Goal: Task Accomplishment & Management: Complete application form

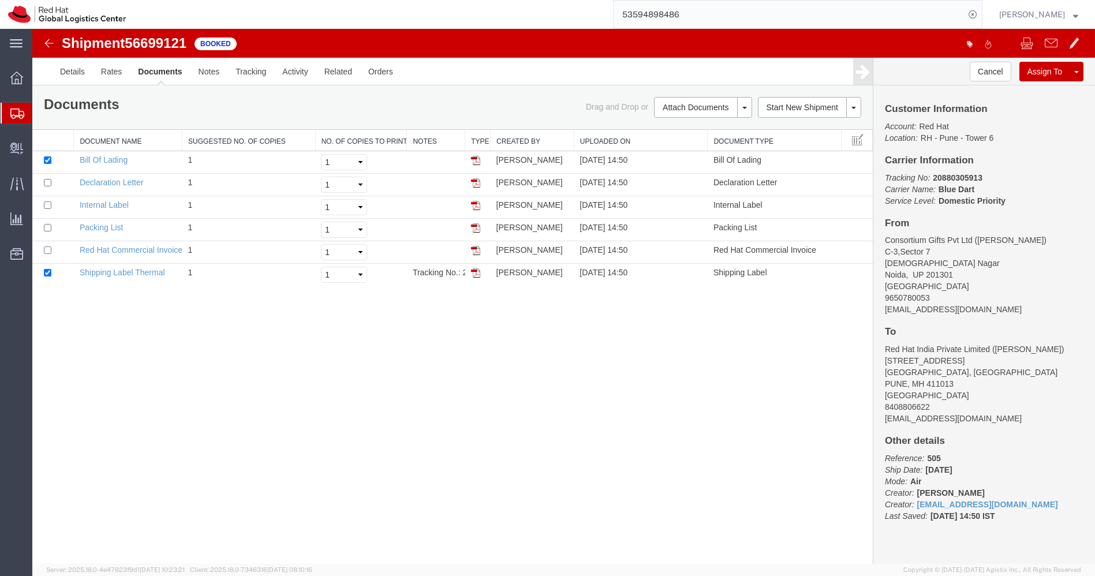
drag, startPoint x: 0, startPoint y: 0, endPoint x: 10, endPoint y: 110, distance: 110.1
click at [10, 110] on icon at bounding box center [17, 113] width 14 height 10
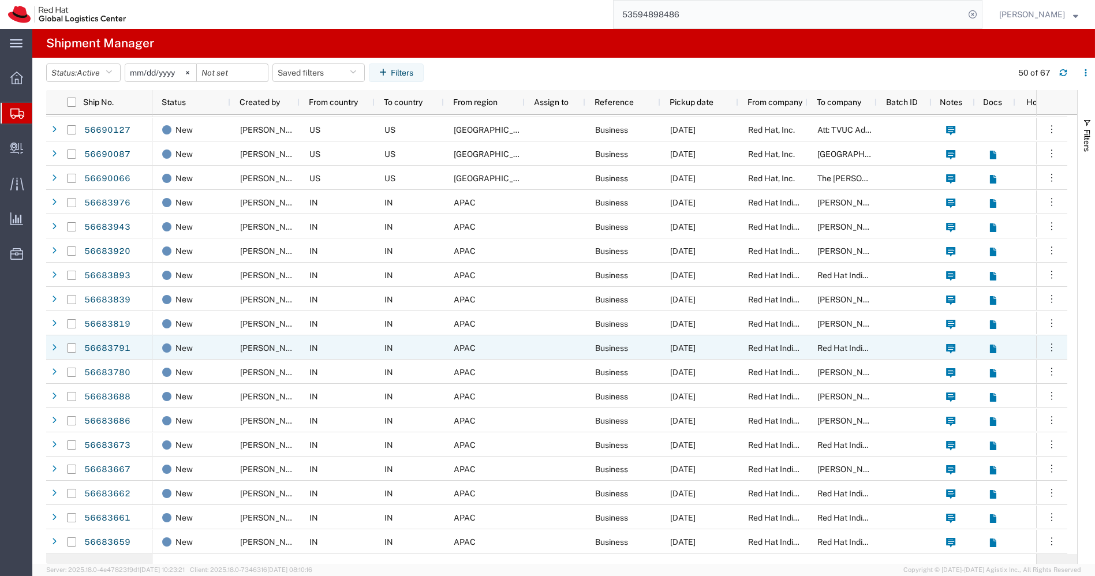
scroll to position [193, 0]
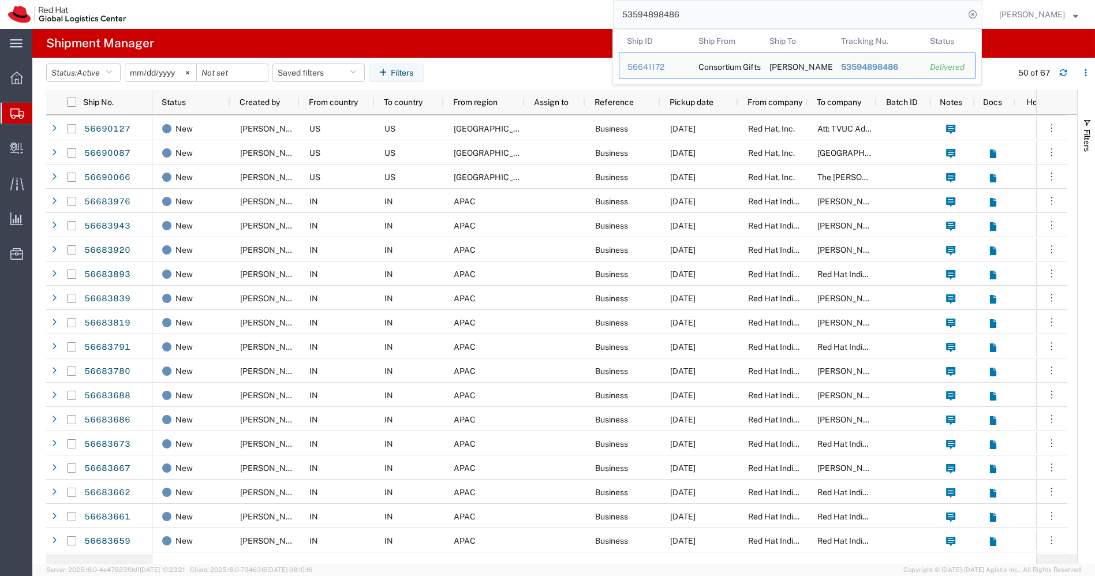
click at [699, 18] on input "53594898486" at bounding box center [788, 15] width 351 height 28
paste input "(R)53587280832"
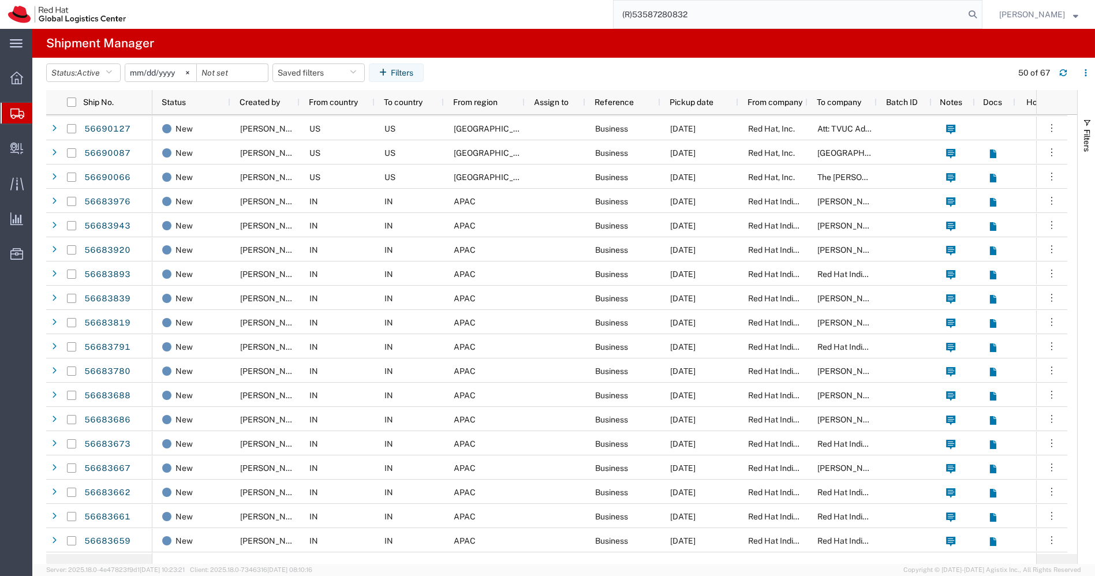
click at [649, 13] on input "(R)53587280832" at bounding box center [788, 15] width 351 height 28
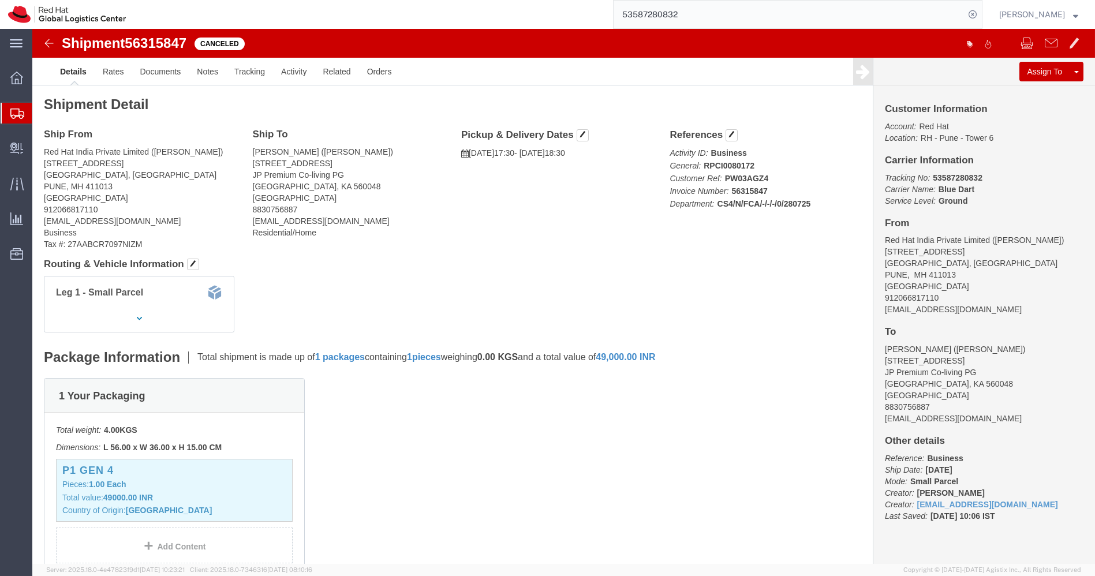
click address "Red Hat India Private Limited ([PERSON_NAME]) [STREET_ADDRESS] 912066817110 [EM…"
drag, startPoint x: 1004, startPoint y: 209, endPoint x: 964, endPoint y: 209, distance: 39.2
click address "Red Hat India Private Limited ([PERSON_NAME]) [STREET_ADDRESS] 912066817110 [EM…"
copy address "[PERSON_NAME])"
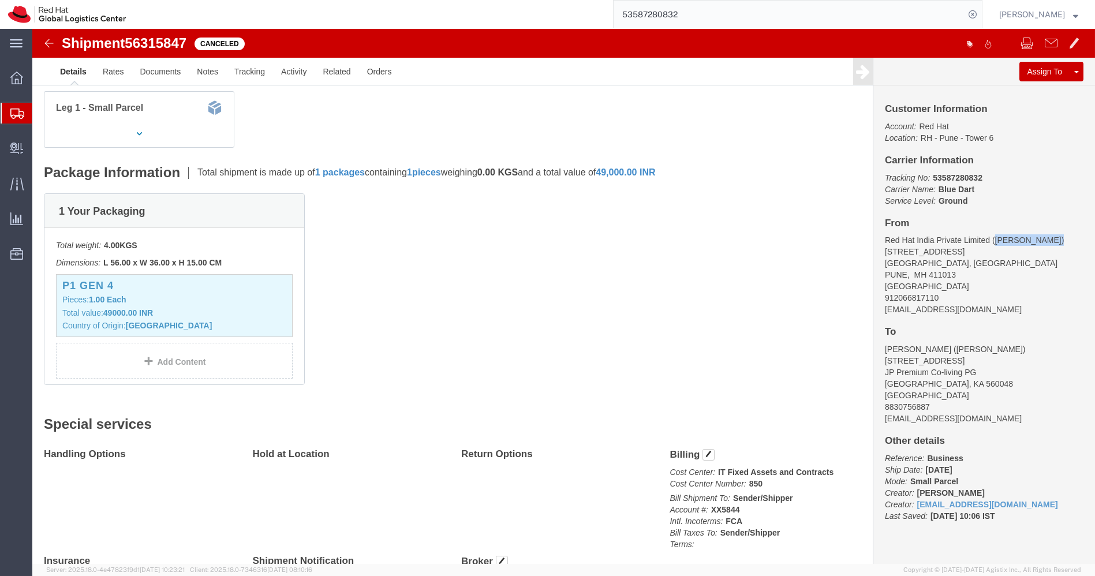
scroll to position [204, 0]
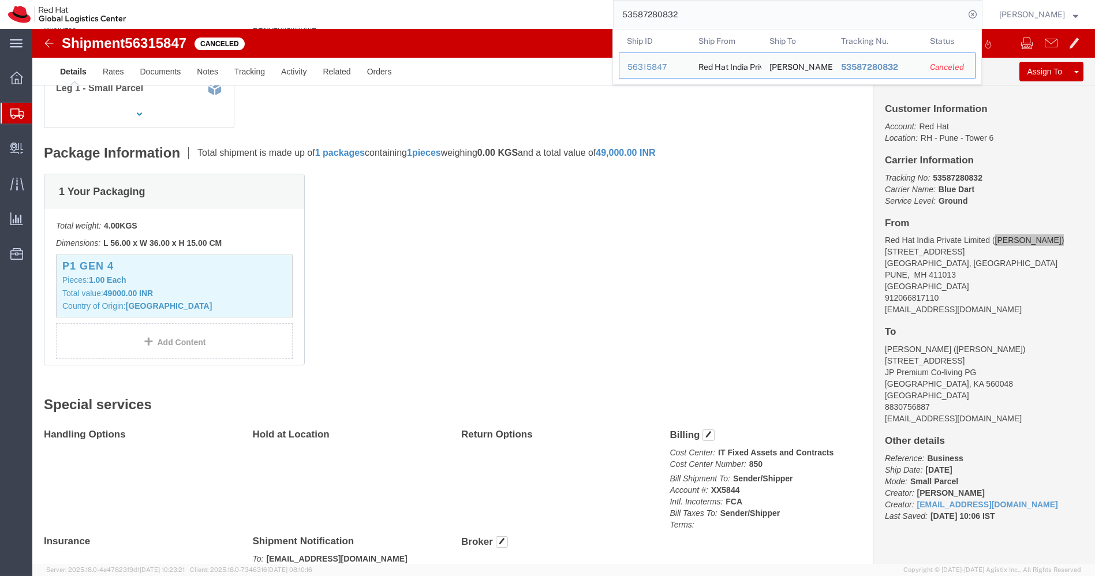
click at [753, 15] on input "53587280832" at bounding box center [788, 15] width 351 height 28
paste input "64429"
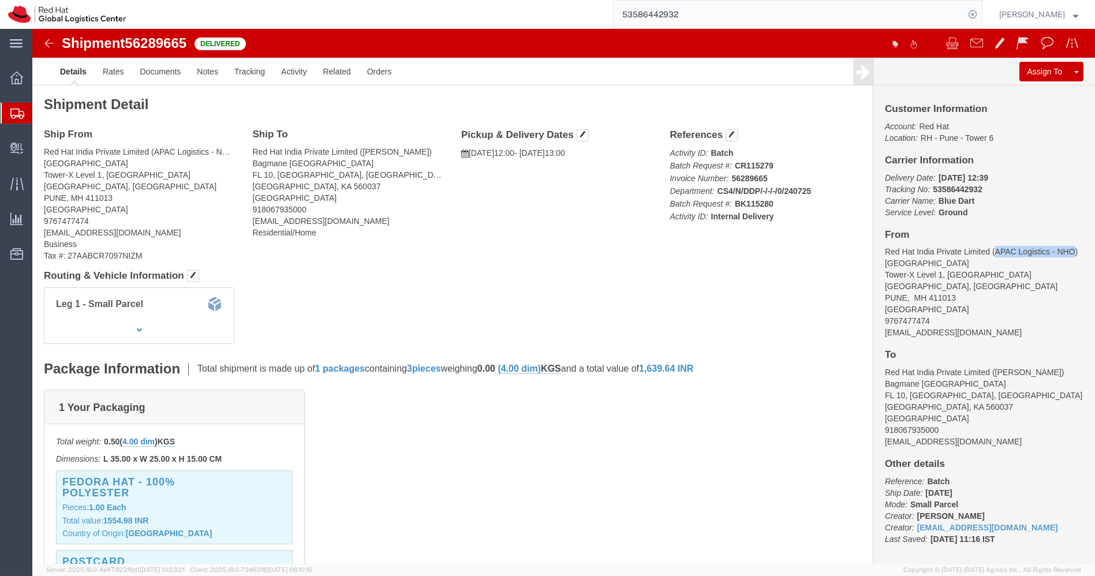
drag, startPoint x: 956, startPoint y: 220, endPoint x: 863, endPoint y: 234, distance: 94.6
click address "Red Hat India Private Limited (APAC Logistics - NHO) [STREET_ADDRESS] 976747747…"
copy address "APAC Logistics - NHO"
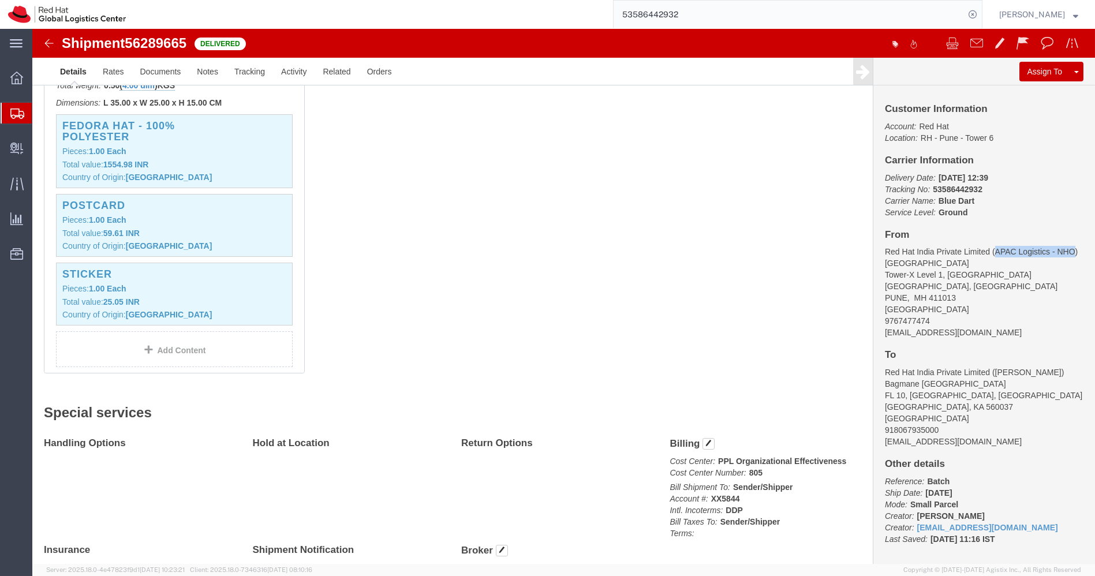
scroll to position [411, 0]
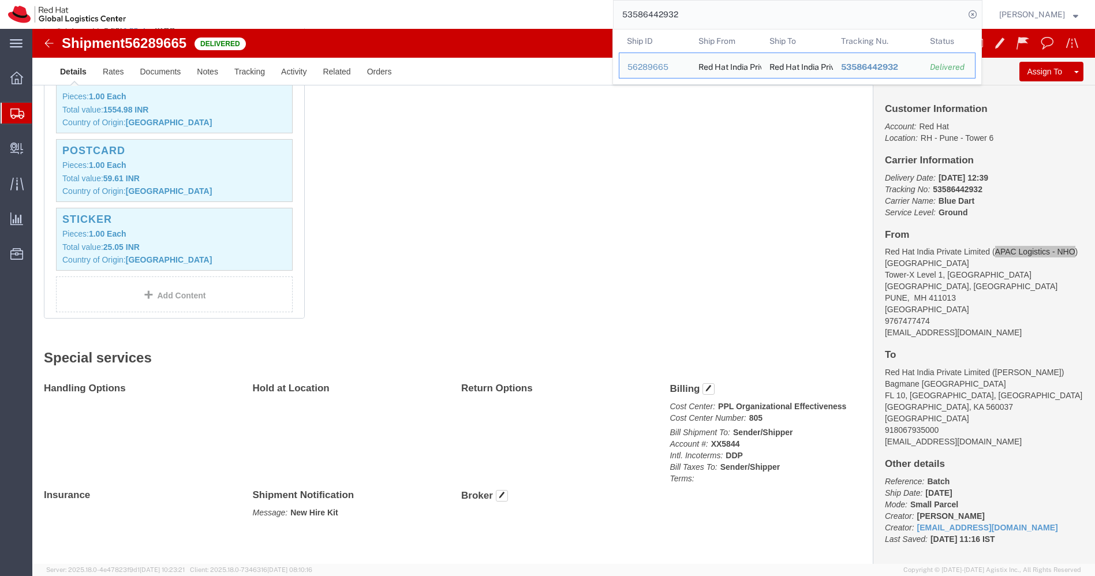
click at [733, 18] on input "53586442932" at bounding box center [788, 15] width 351 height 28
paste input "43"
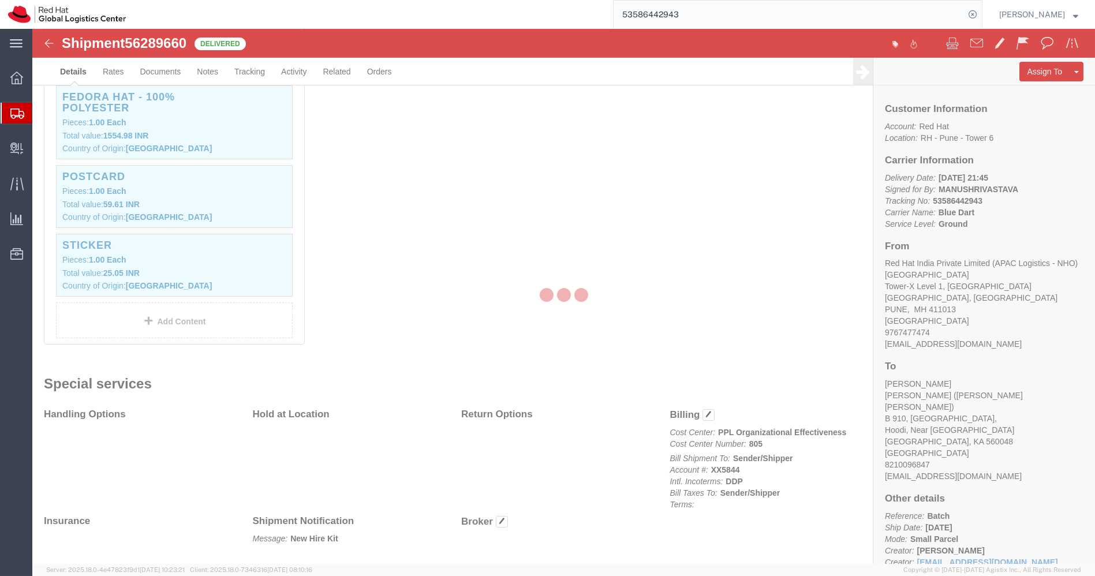
scroll to position [411, 0]
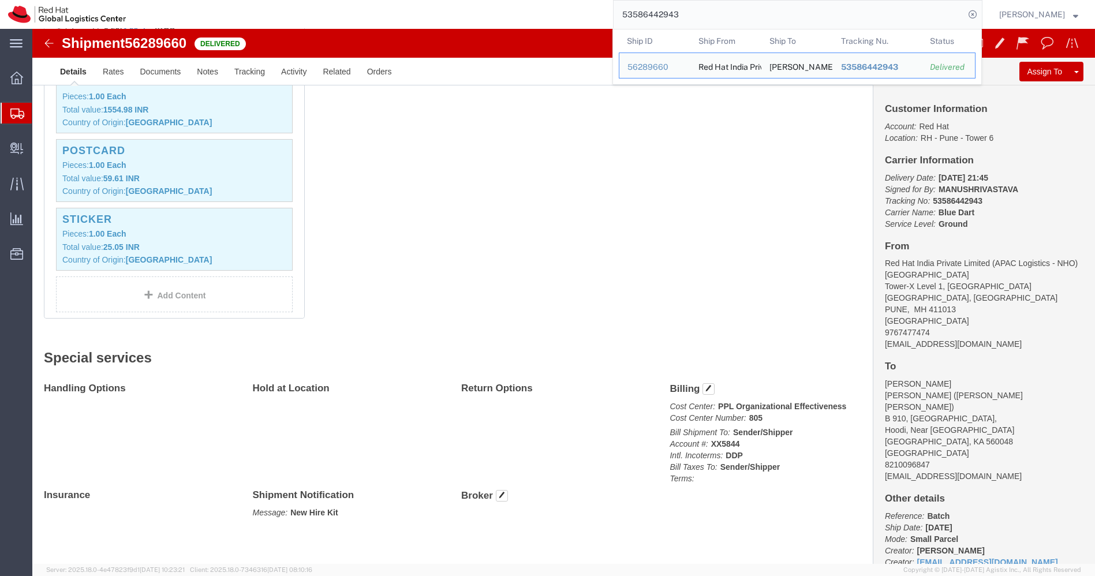
click at [733, 18] on input "53586442943" at bounding box center [788, 15] width 351 height 28
paste input "54"
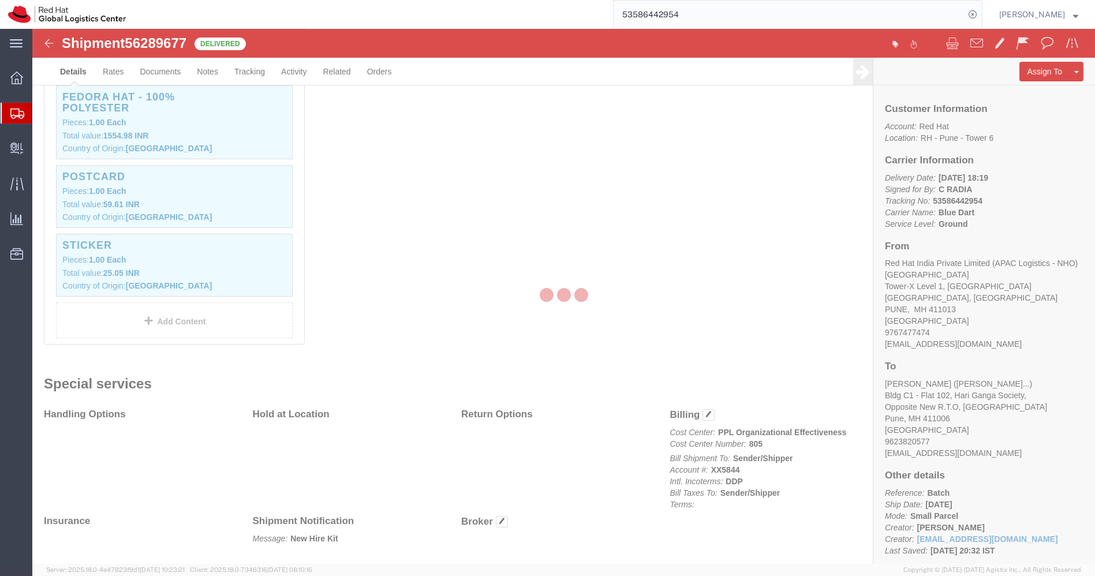
scroll to position [411, 0]
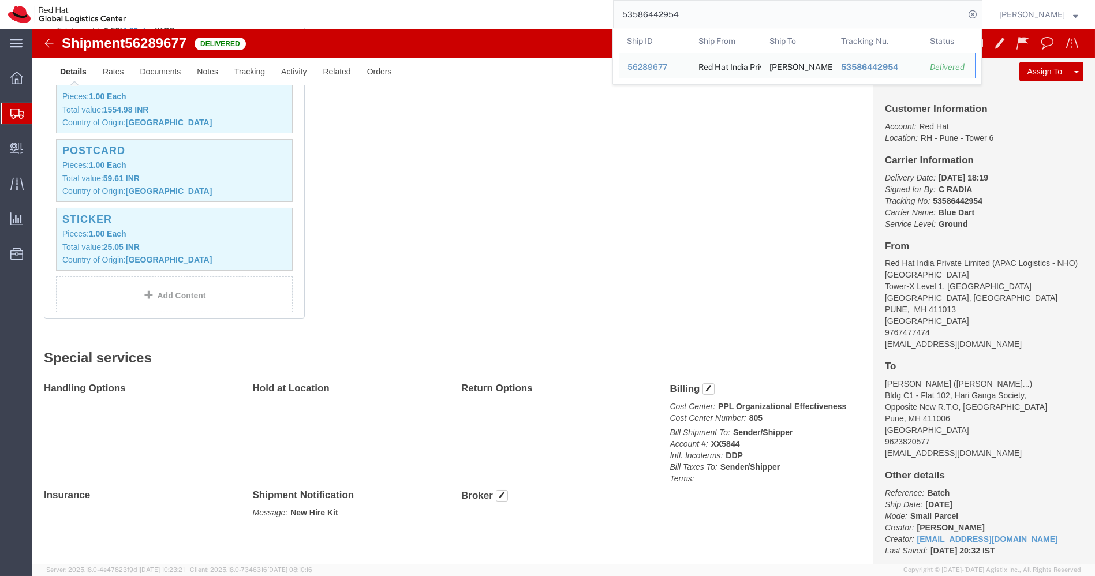
click at [733, 18] on input "53586442954" at bounding box center [788, 15] width 351 height 28
paste input "65"
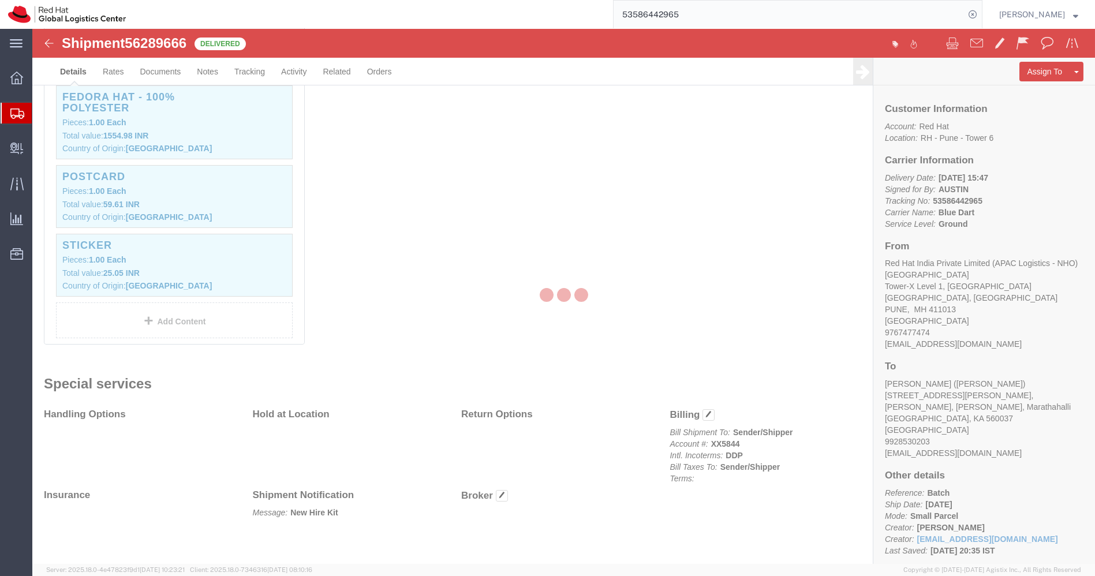
scroll to position [411, 0]
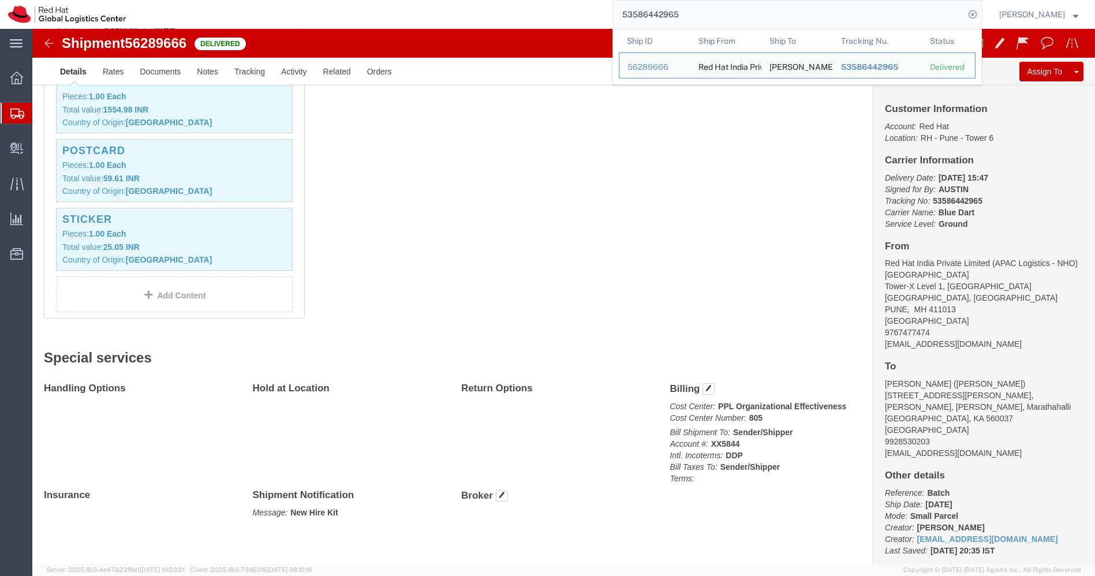
click at [733, 18] on input "53586442965" at bounding box center [788, 15] width 351 height 28
paste input "76"
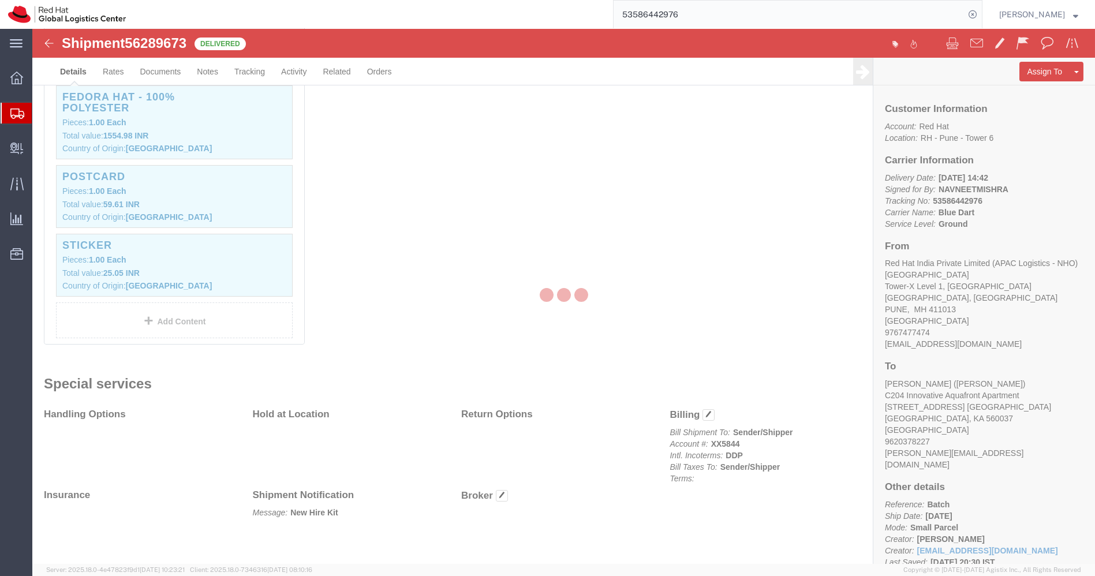
scroll to position [411, 0]
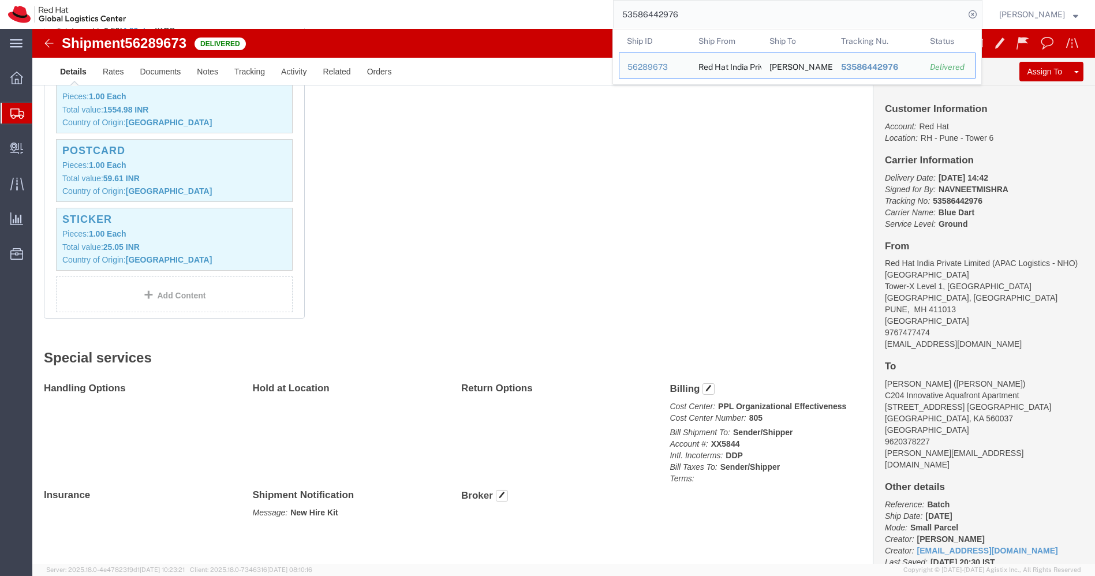
click at [733, 18] on input "53586442976" at bounding box center [788, 15] width 351 height 28
paste input "3002"
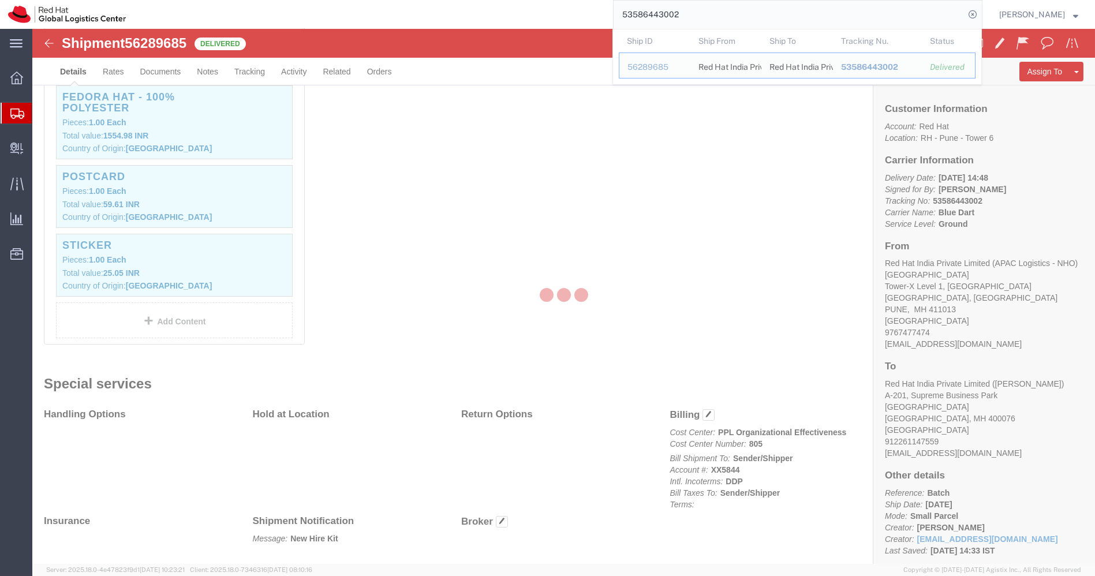
scroll to position [411, 0]
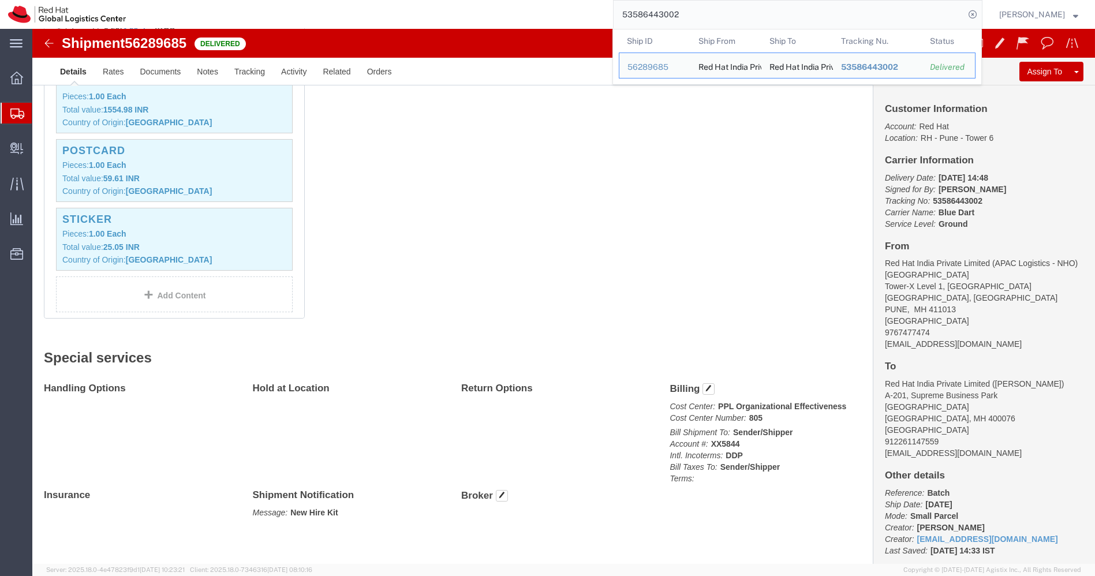
click at [733, 18] on input "53586443002" at bounding box center [788, 15] width 351 height 28
paste input "24"
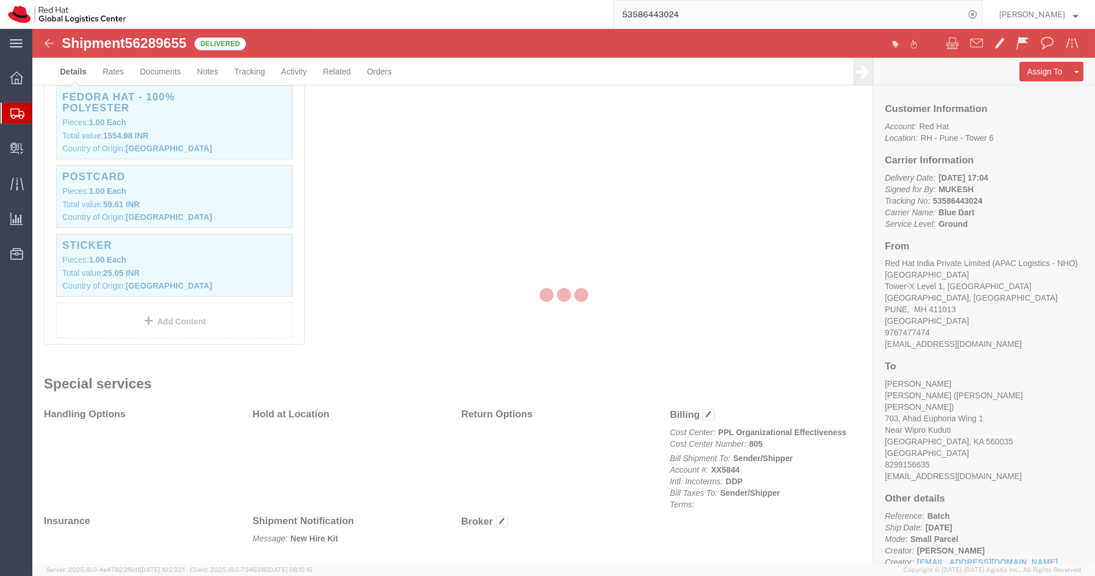
scroll to position [411, 0]
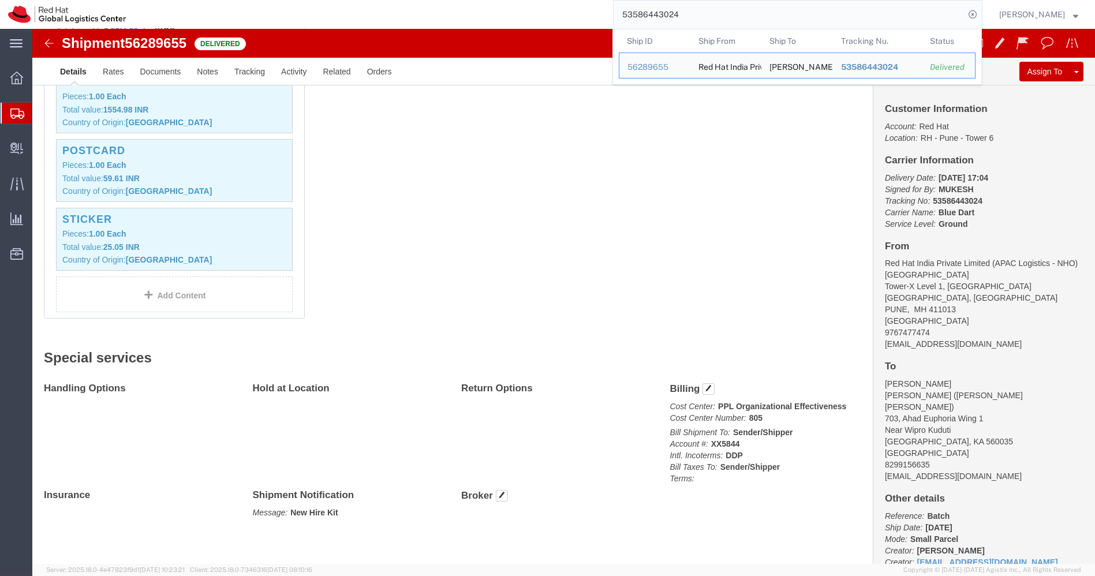
click at [733, 18] on input "53586443024" at bounding box center [788, 15] width 351 height 28
paste input "46"
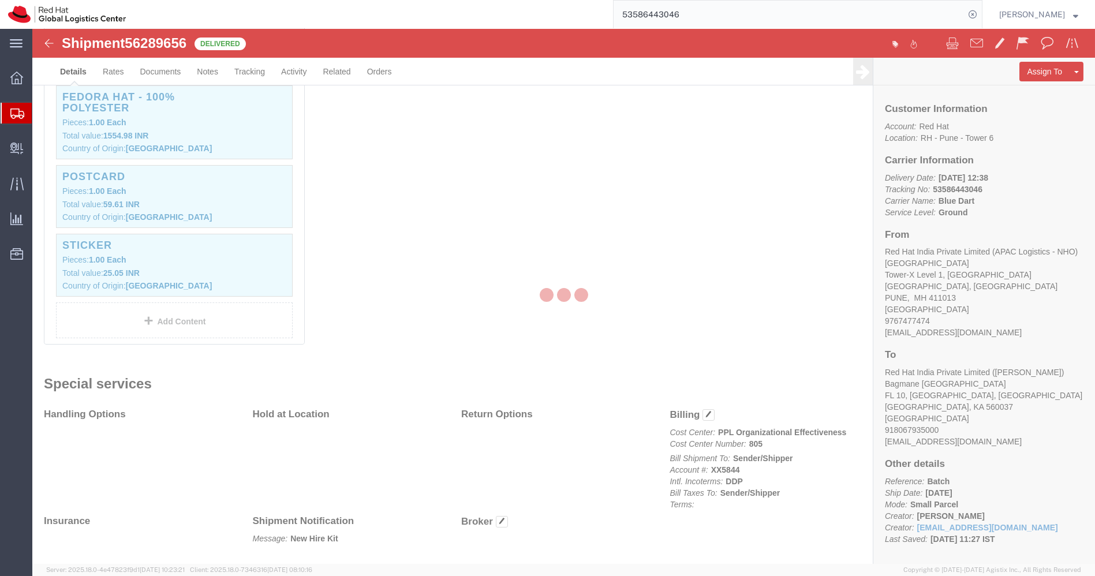
scroll to position [411, 0]
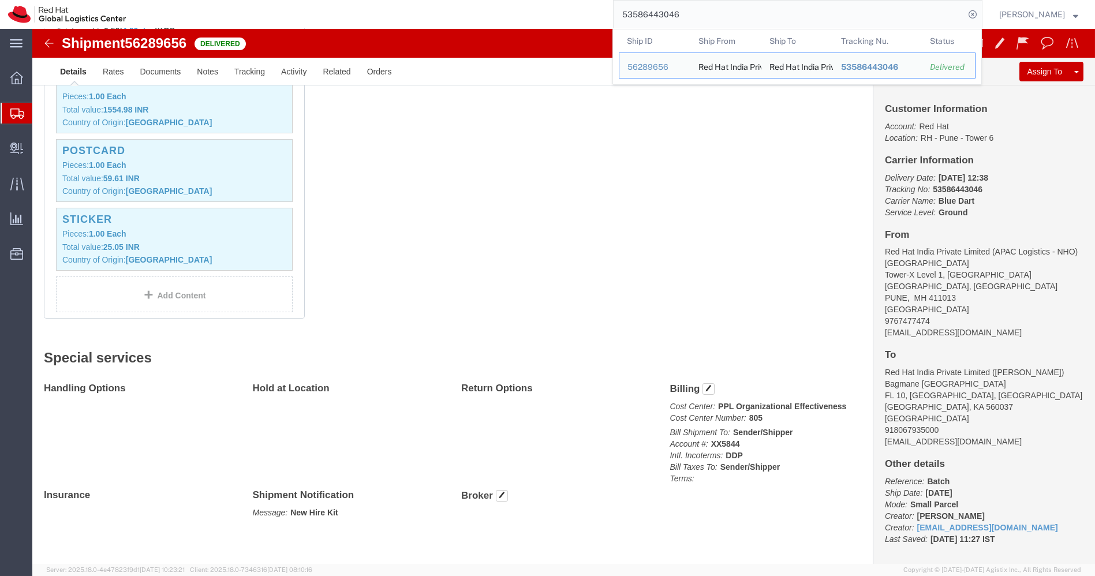
click at [733, 18] on input "53586443046" at bounding box center [788, 15] width 351 height 28
paste input "72"
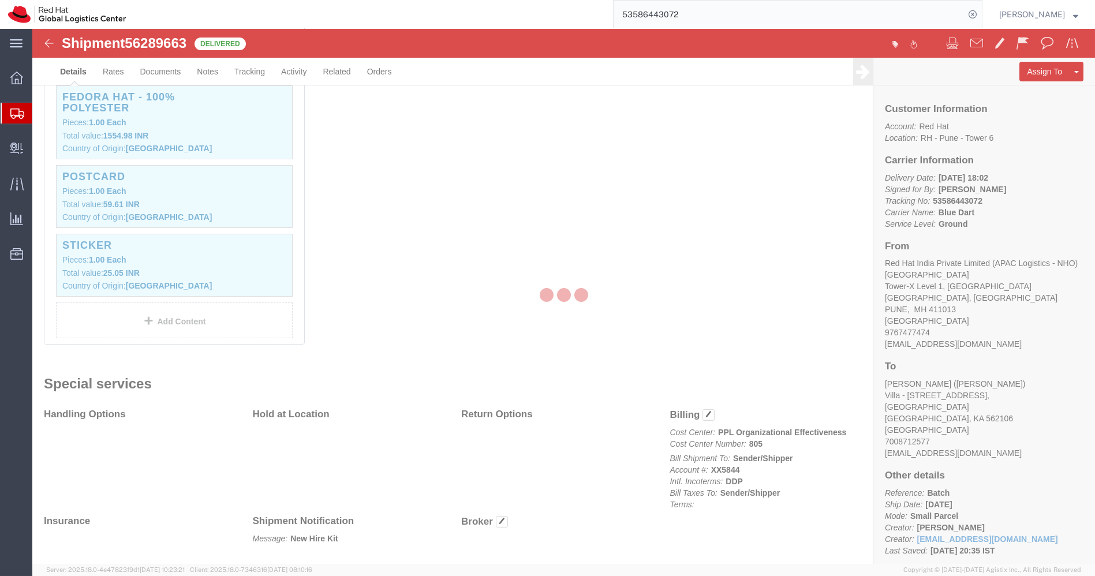
scroll to position [411, 0]
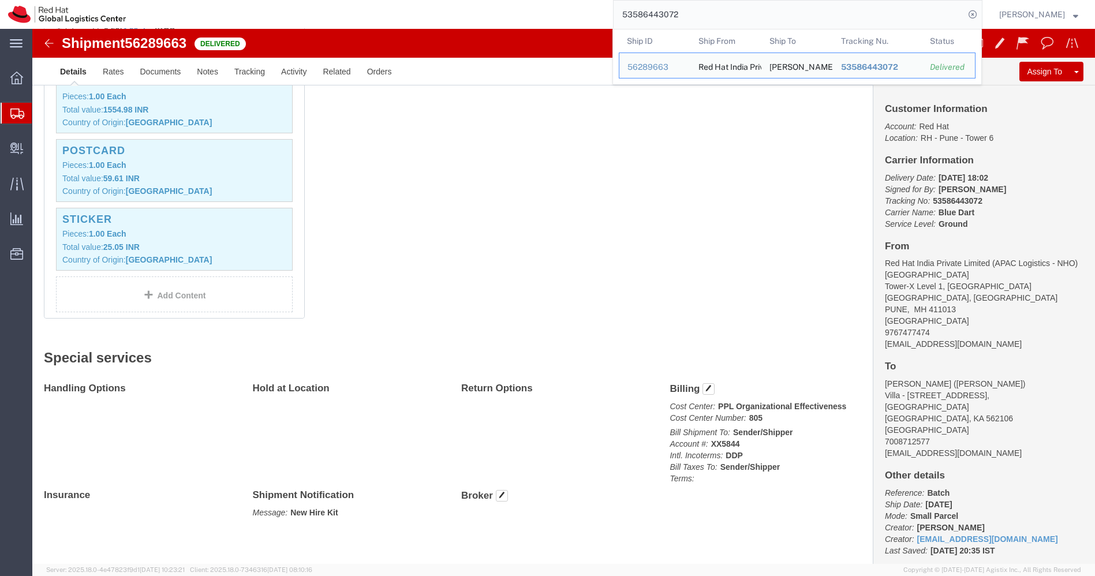
click at [733, 18] on input "53586443072" at bounding box center [788, 15] width 351 height 28
paste input "83"
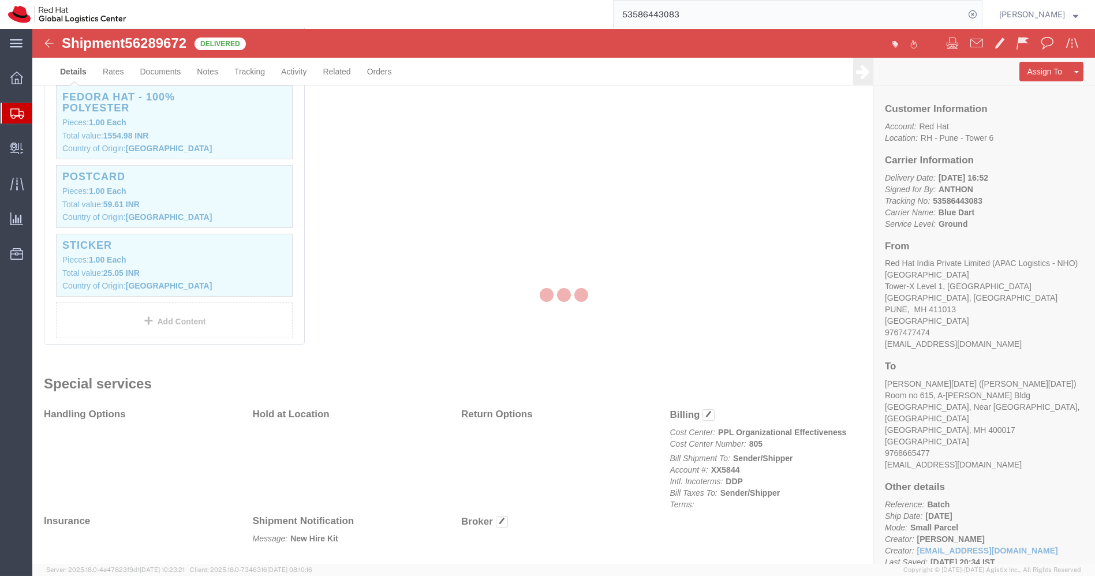
scroll to position [411, 0]
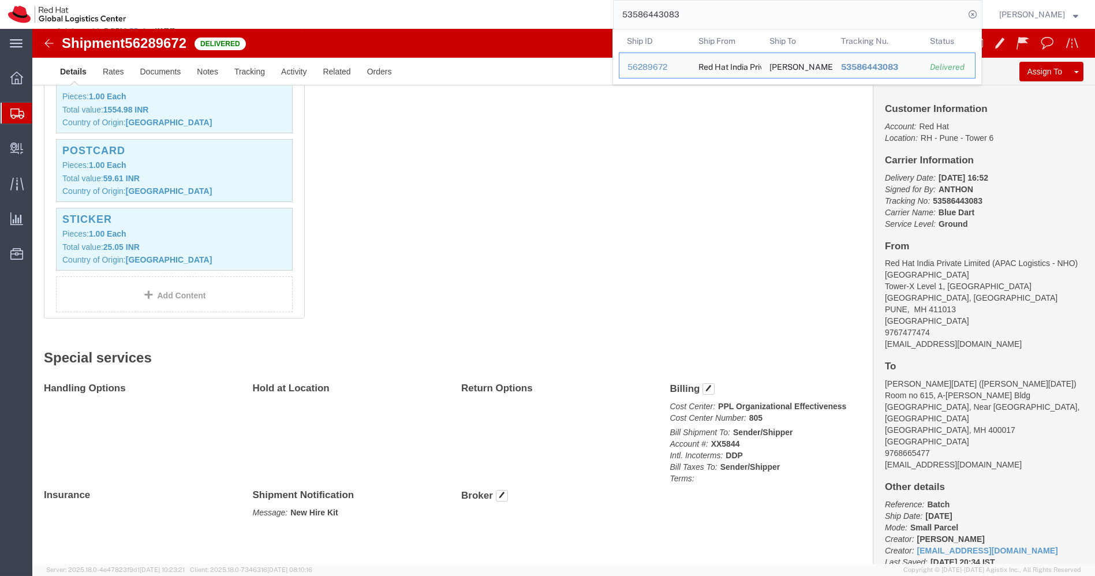
click at [733, 18] on input "53586443083" at bounding box center [788, 15] width 351 height 28
paste input "105"
click at [714, 10] on input "53586443105" at bounding box center [788, 15] width 351 height 28
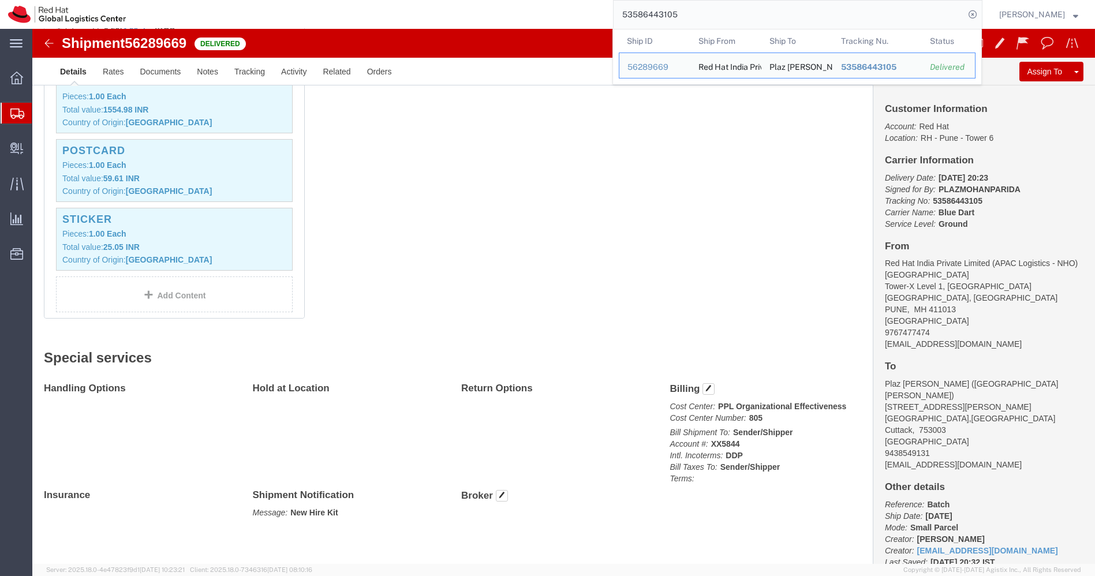
click at [714, 10] on input "53586443105" at bounding box center [788, 15] width 351 height 28
click at [726, 6] on input "53586443105" at bounding box center [788, 15] width 351 height 28
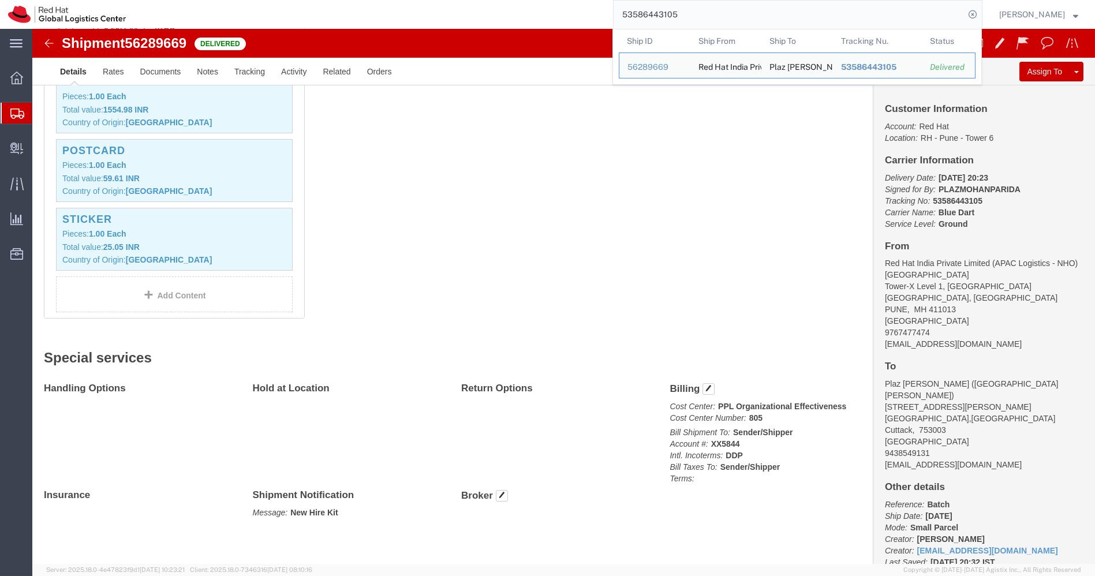
paste input "16"
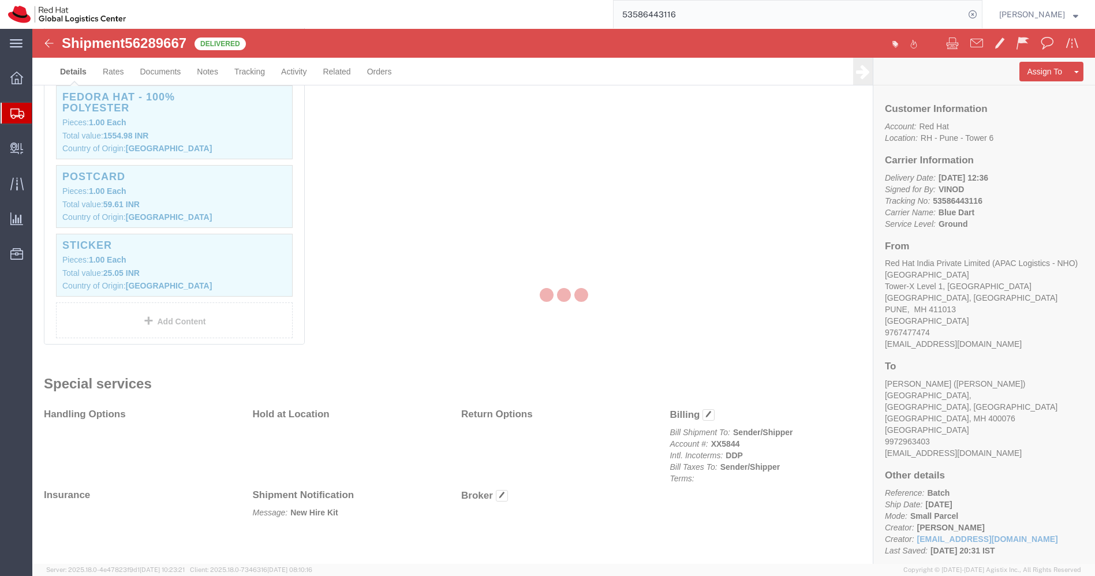
scroll to position [411, 0]
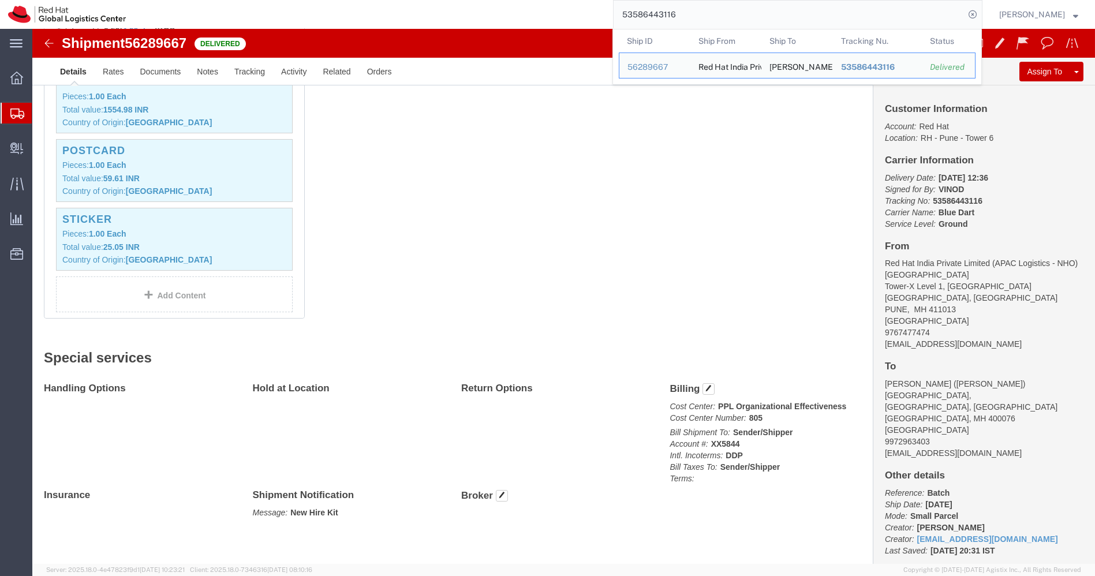
click at [726, 6] on input "53586443116" at bounding box center [788, 15] width 351 height 28
paste input "20"
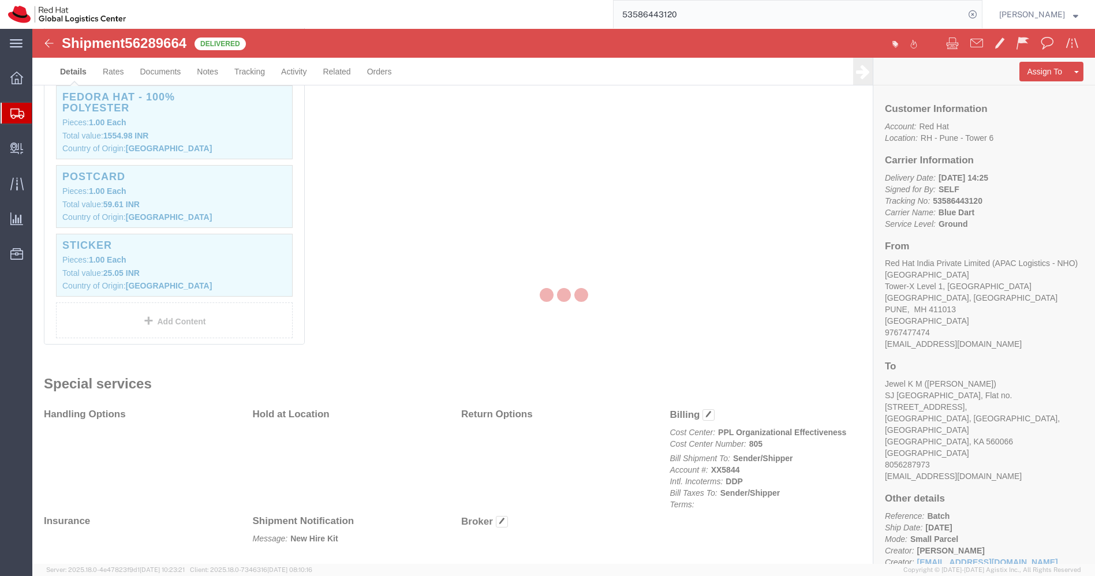
scroll to position [411, 0]
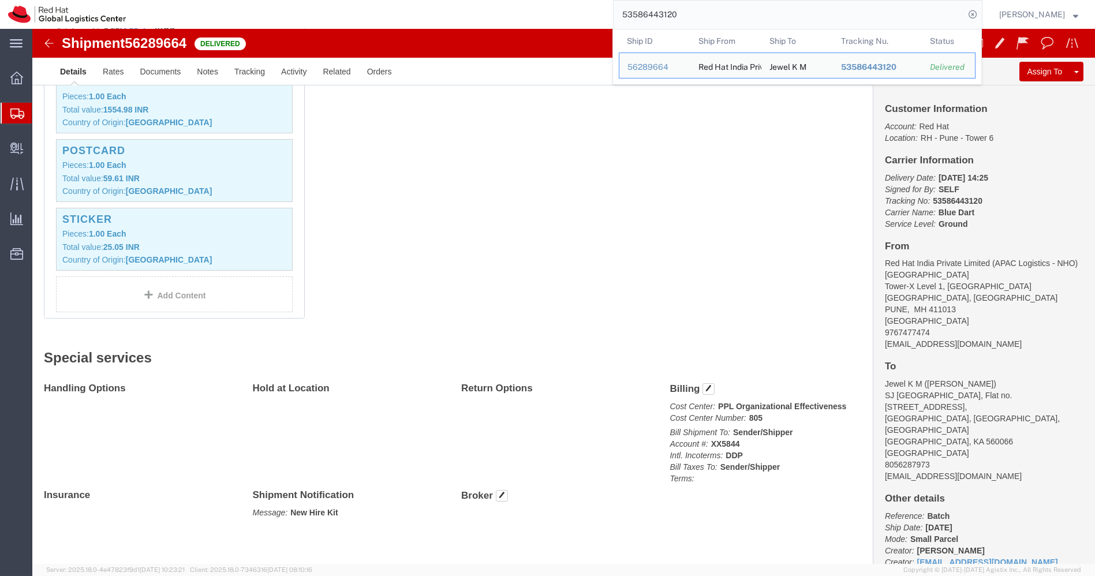
click at [726, 6] on input "53586443120" at bounding box center [788, 15] width 351 height 28
paste input "42"
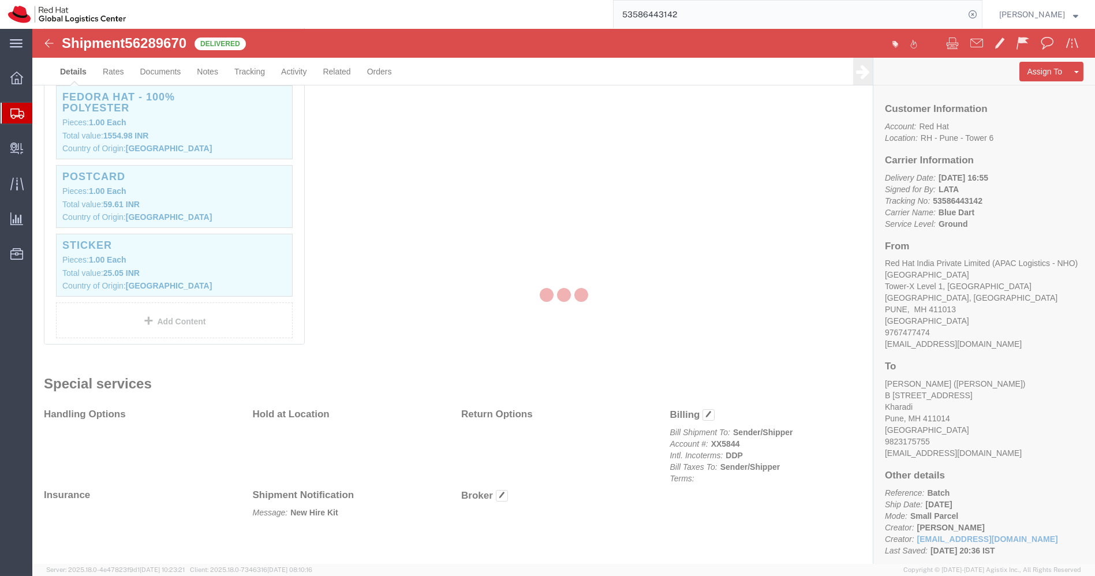
scroll to position [411, 0]
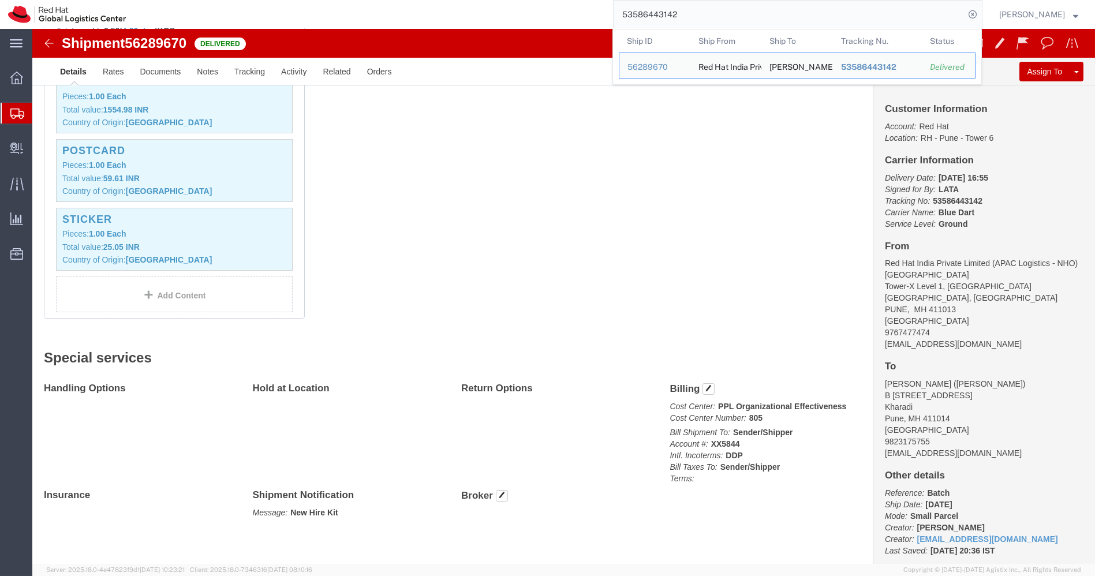
click at [726, 6] on input "53586443142" at bounding box center [788, 15] width 351 height 28
paste input "75"
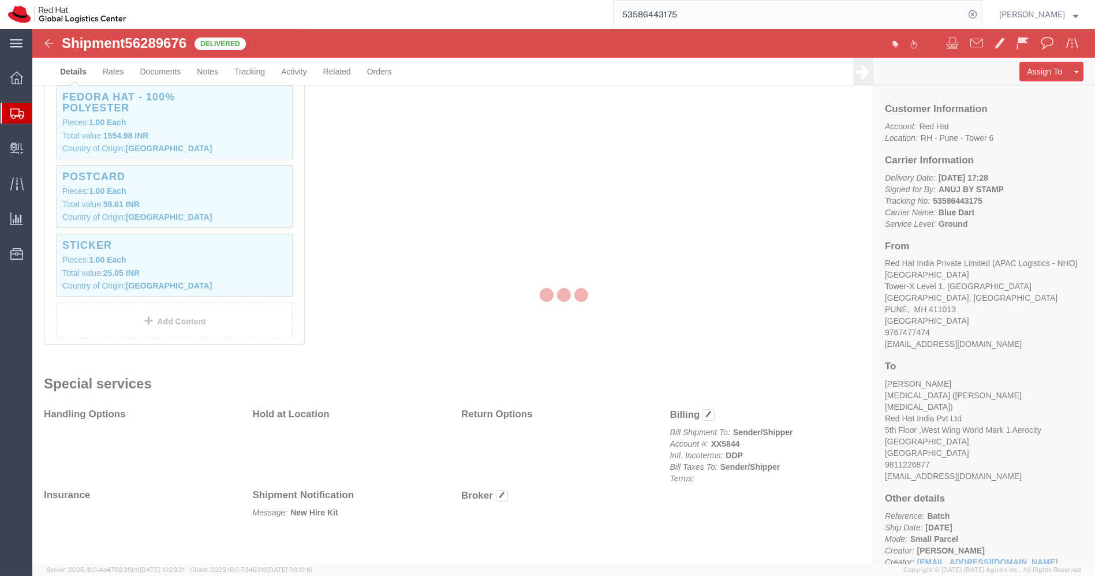
scroll to position [411, 0]
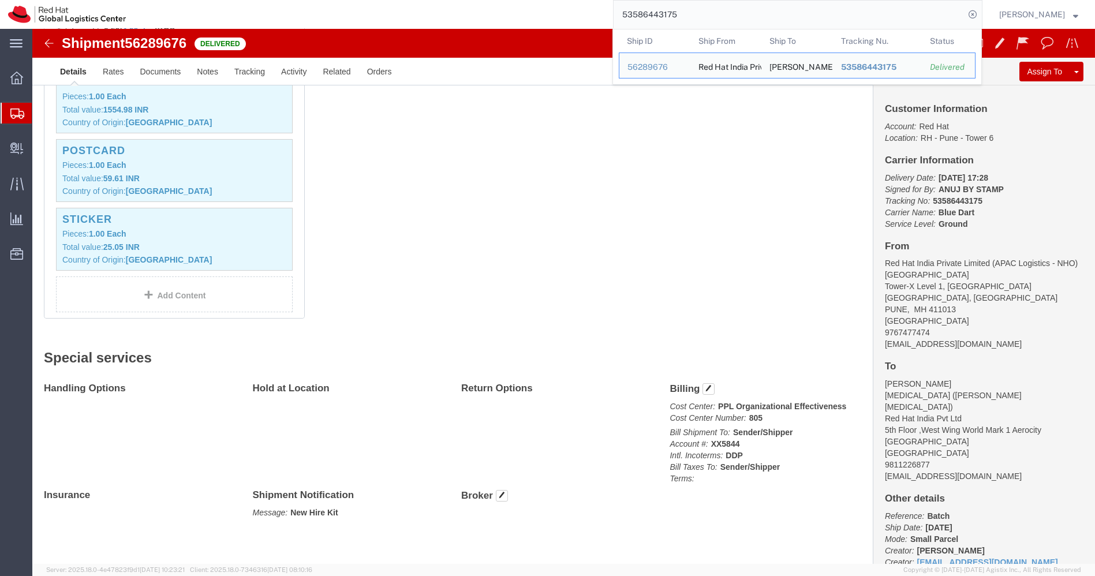
click at [726, 6] on input "53586443175" at bounding box center [788, 15] width 351 height 28
paste input "86"
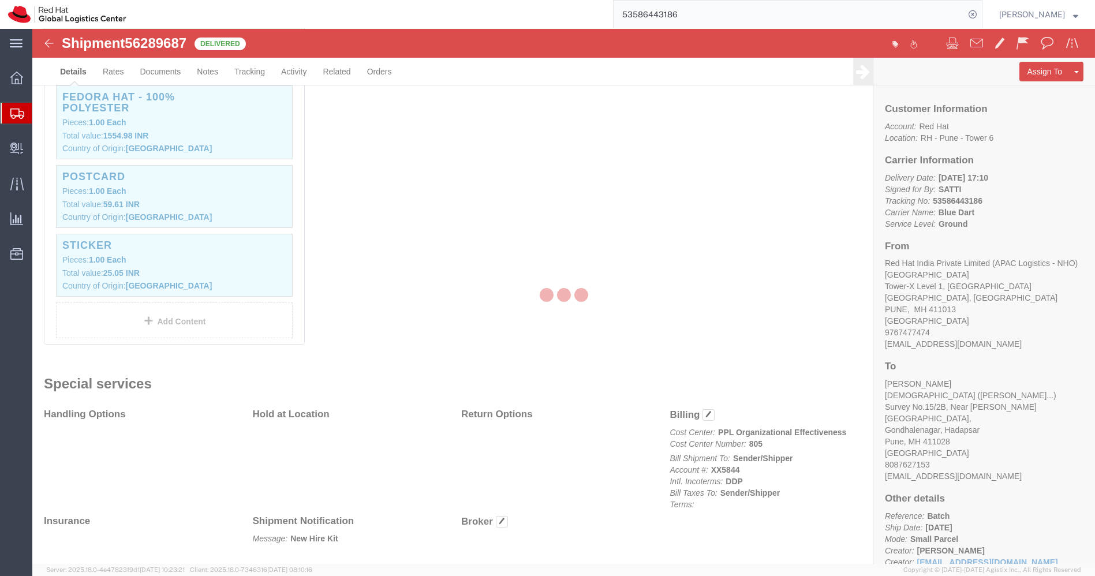
scroll to position [411, 0]
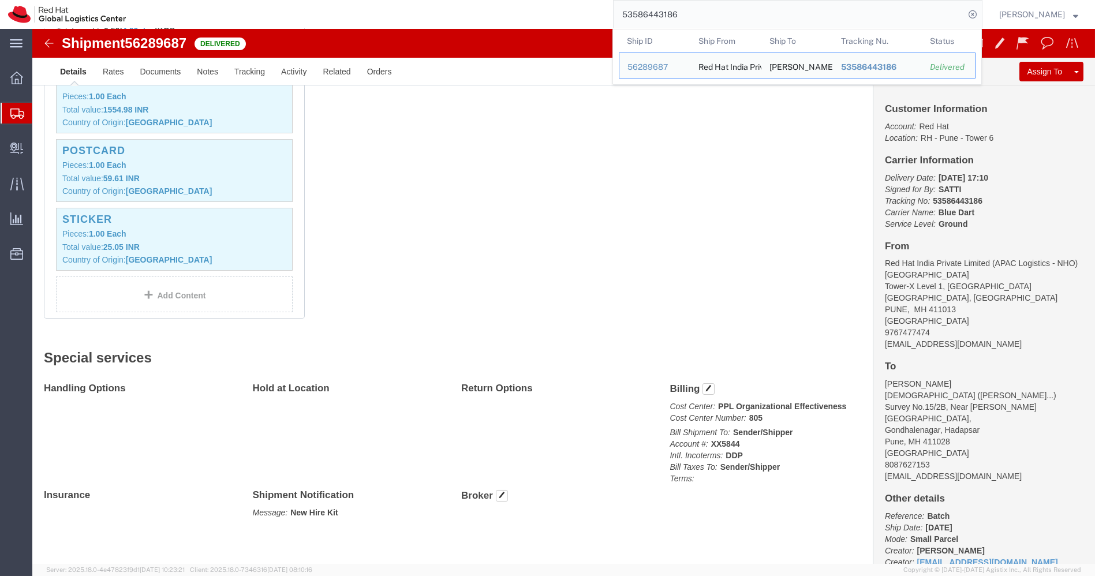
click at [726, 6] on input "53586443186" at bounding box center [788, 15] width 351 height 28
paste input "90"
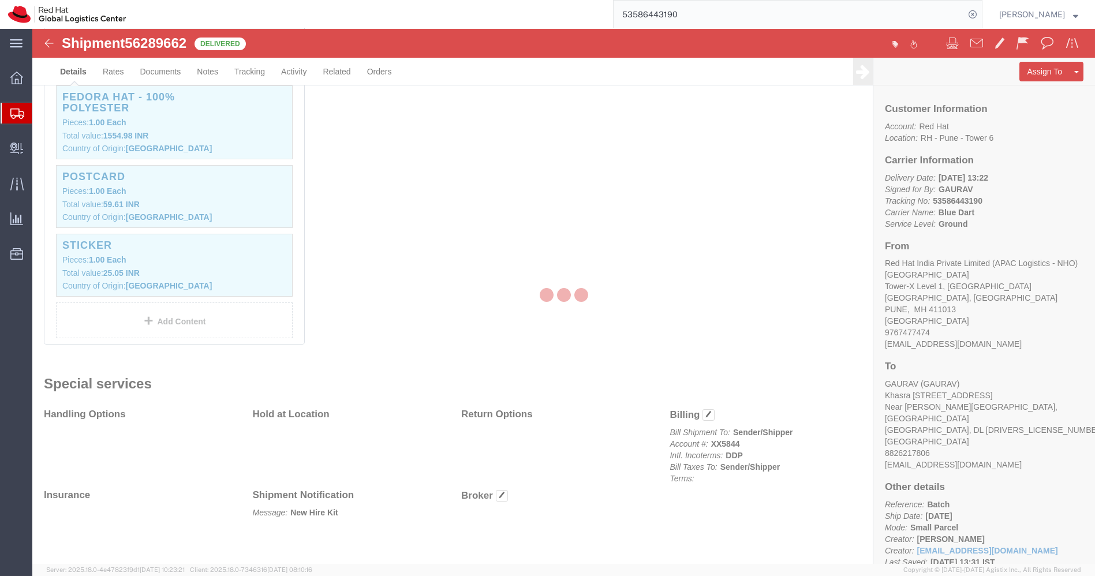
scroll to position [411, 0]
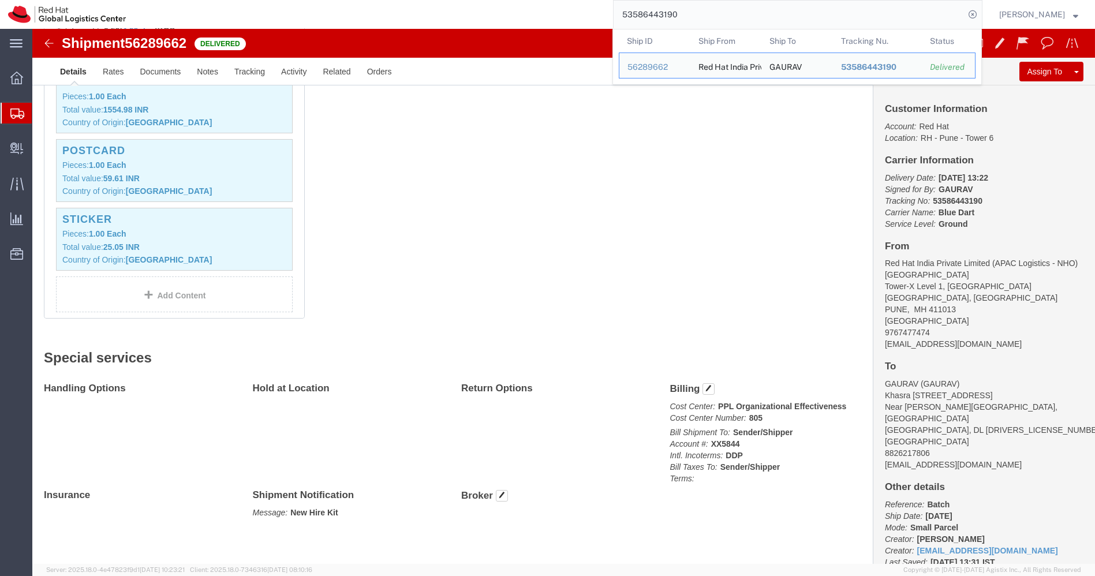
click at [726, 6] on input "53586443190" at bounding box center [788, 15] width 351 height 28
paste input "223"
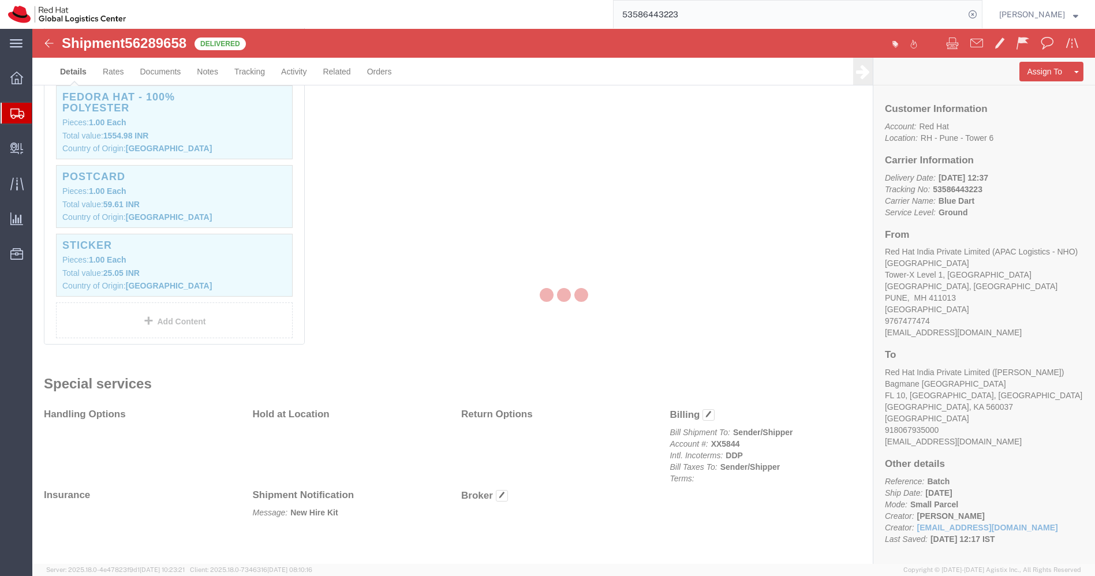
scroll to position [411, 0]
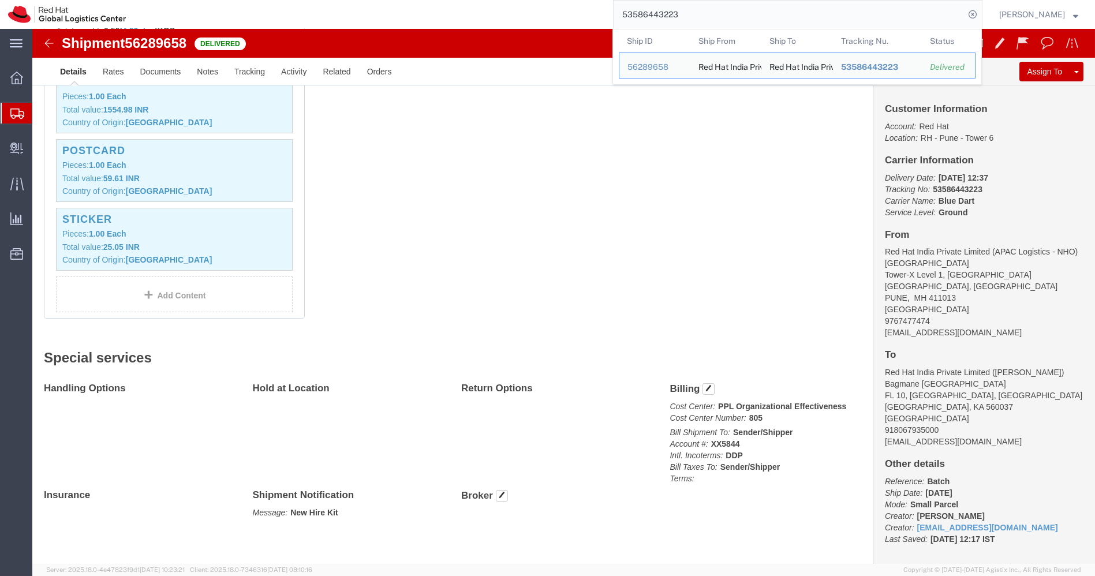
click at [726, 6] on input "53586443223" at bounding box center [788, 15] width 351 height 28
paste input "34"
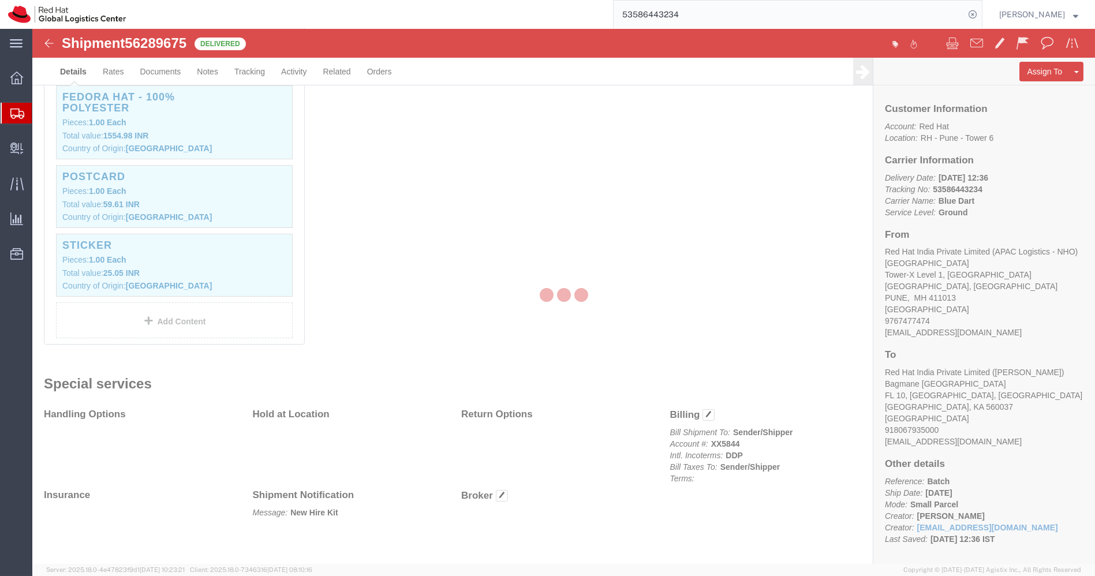
scroll to position [411, 0]
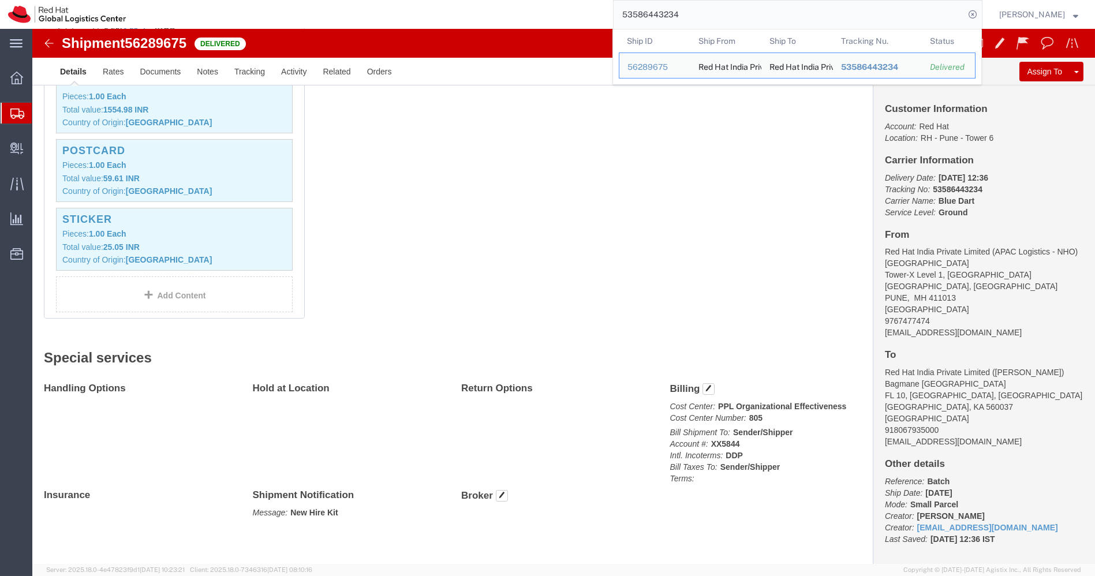
click at [726, 6] on input "53586443234" at bounding box center [788, 15] width 351 height 28
paste input "45"
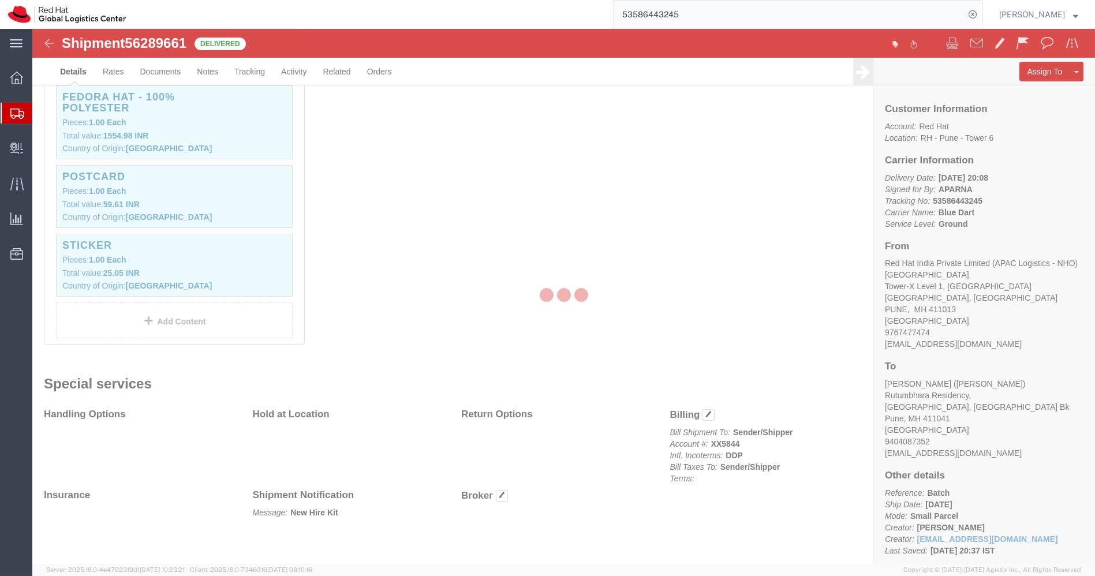
scroll to position [411, 0]
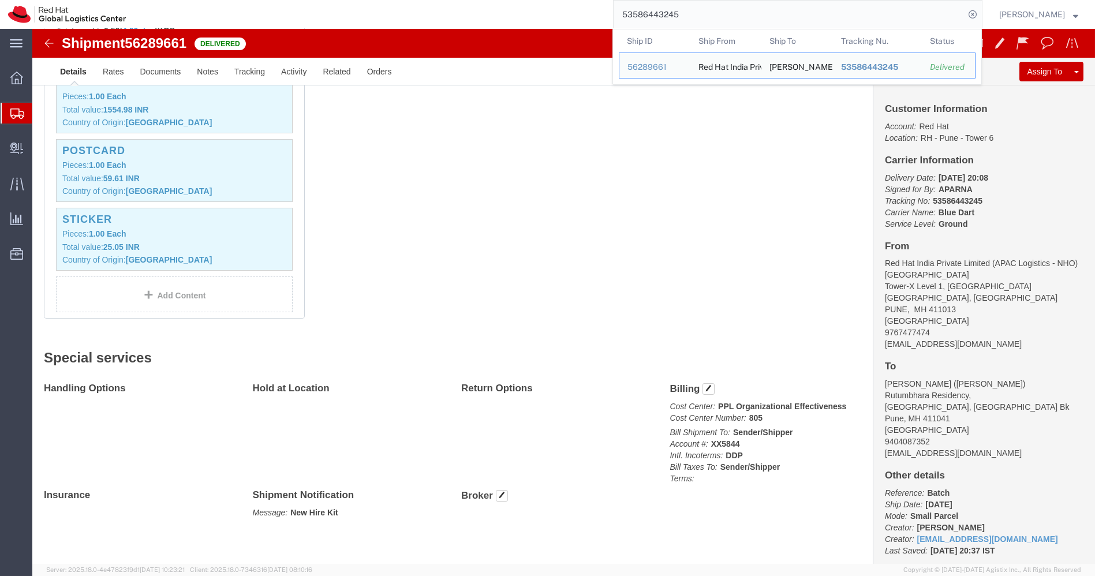
click at [726, 6] on input "53586443245" at bounding box center [788, 15] width 351 height 28
paste input "56"
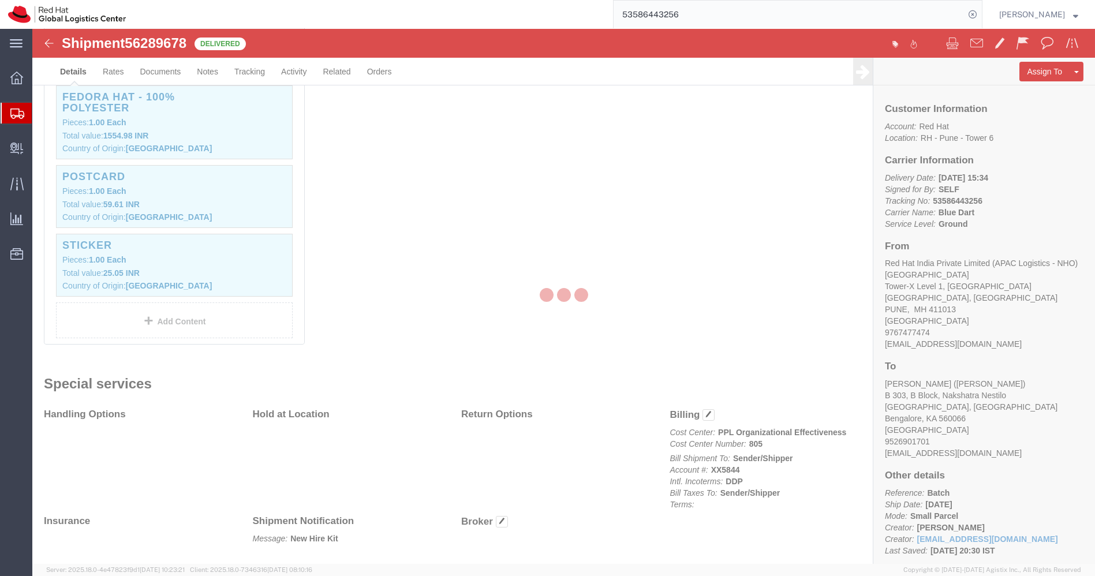
scroll to position [411, 0]
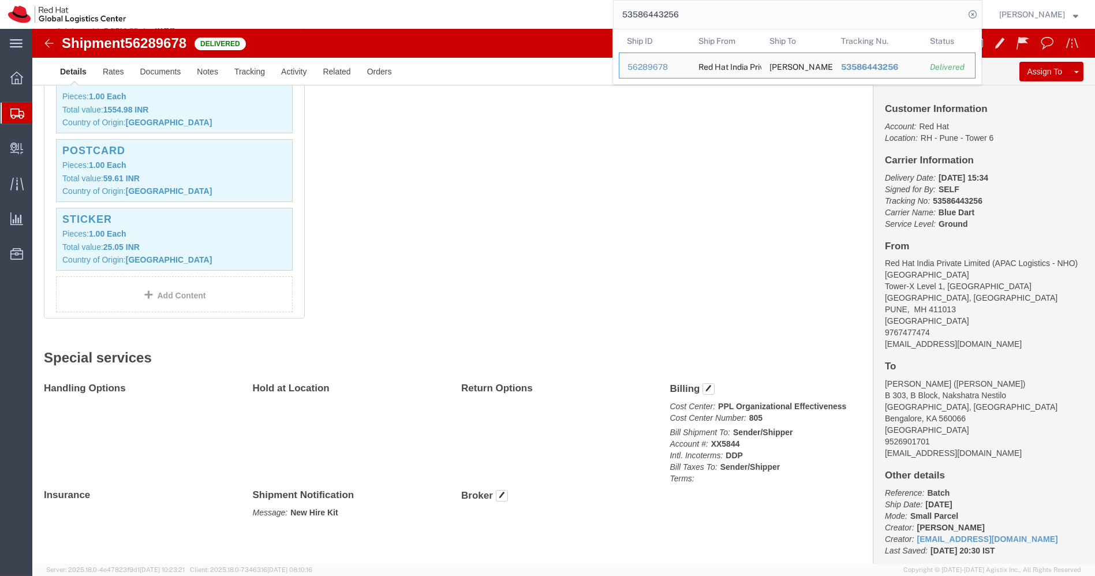
click at [726, 6] on input "53586443256" at bounding box center [788, 15] width 351 height 28
paste input "8518454"
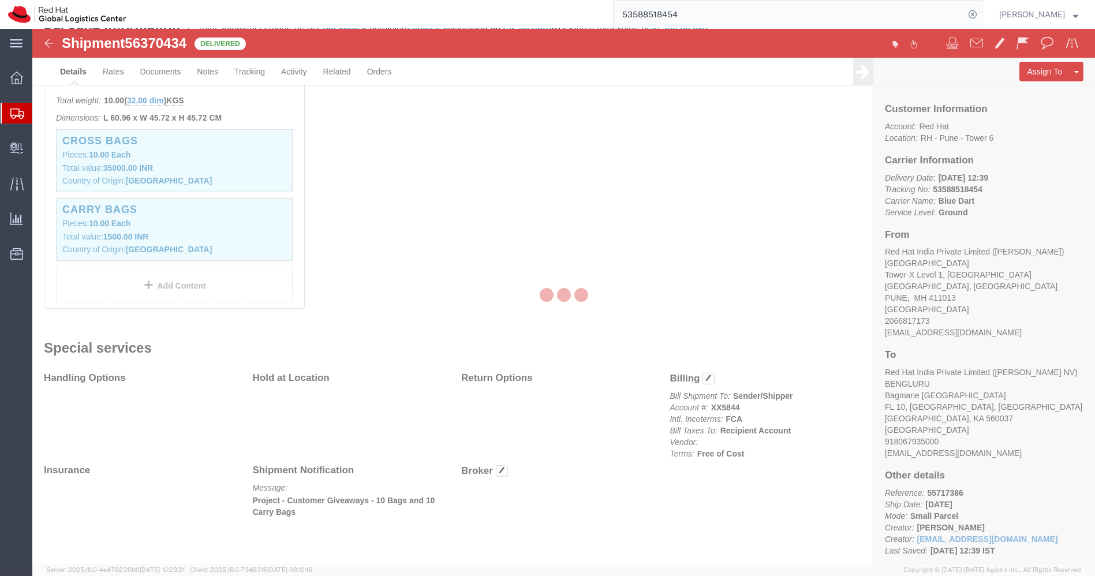
scroll to position [367, 0]
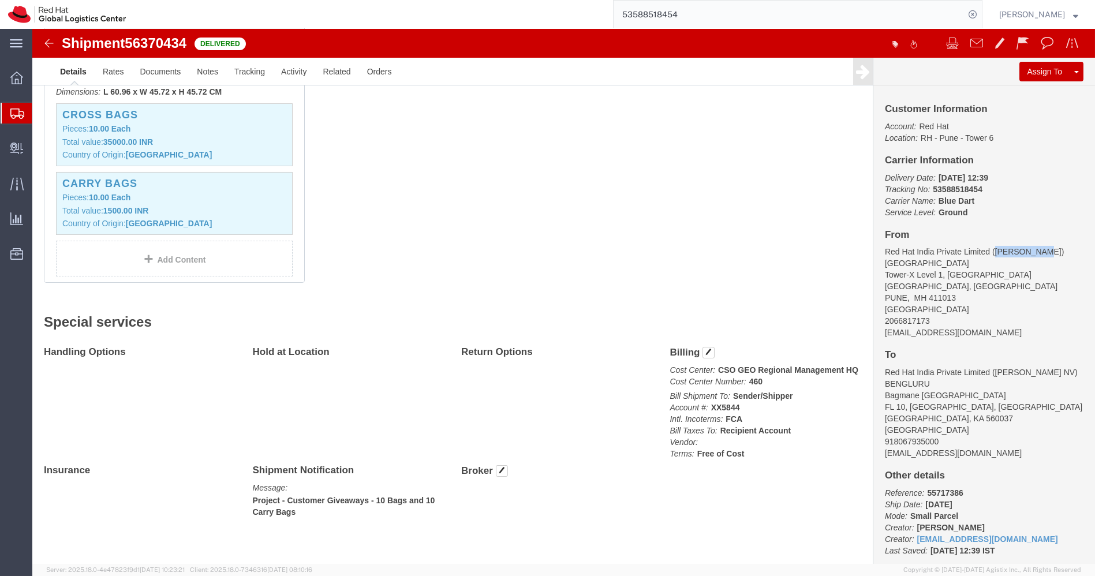
drag, startPoint x: 1000, startPoint y: 222, endPoint x: 958, endPoint y: 218, distance: 41.8
click address "Red Hat India Private Limited ([PERSON_NAME]) [STREET_ADDRESS] 2066817173 [EMAI…"
copy address "[PERSON_NAME]"
drag, startPoint x: 730, startPoint y: 349, endPoint x: 713, endPoint y: 349, distance: 17.3
click p "Cost Center: CSO GEO Regional Management HQ Cost Center Number: 460"
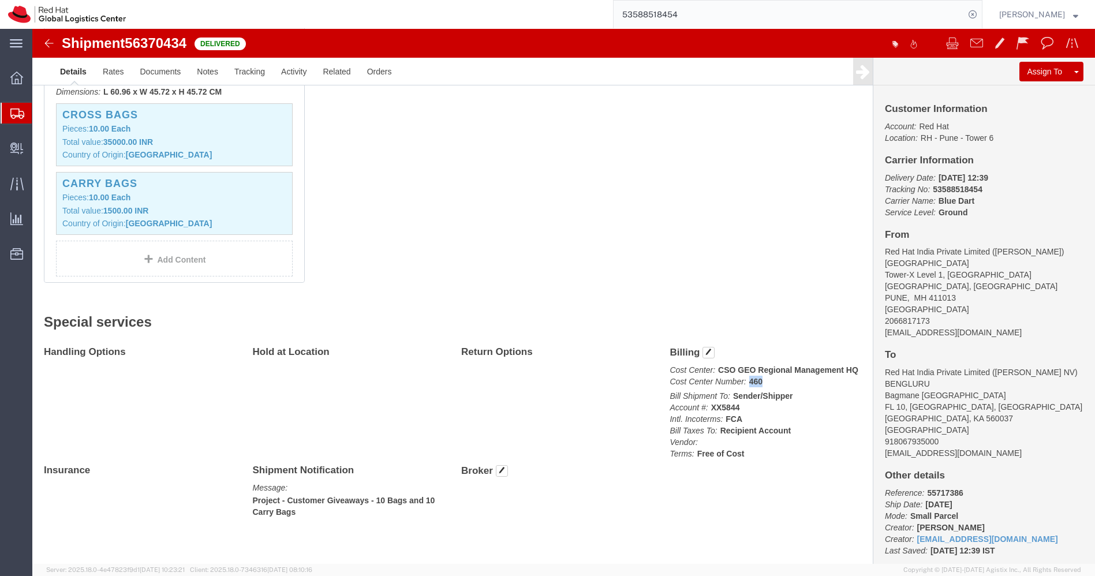
copy b "460"
click at [713, 12] on input "53588518454" at bounding box center [788, 15] width 351 height 28
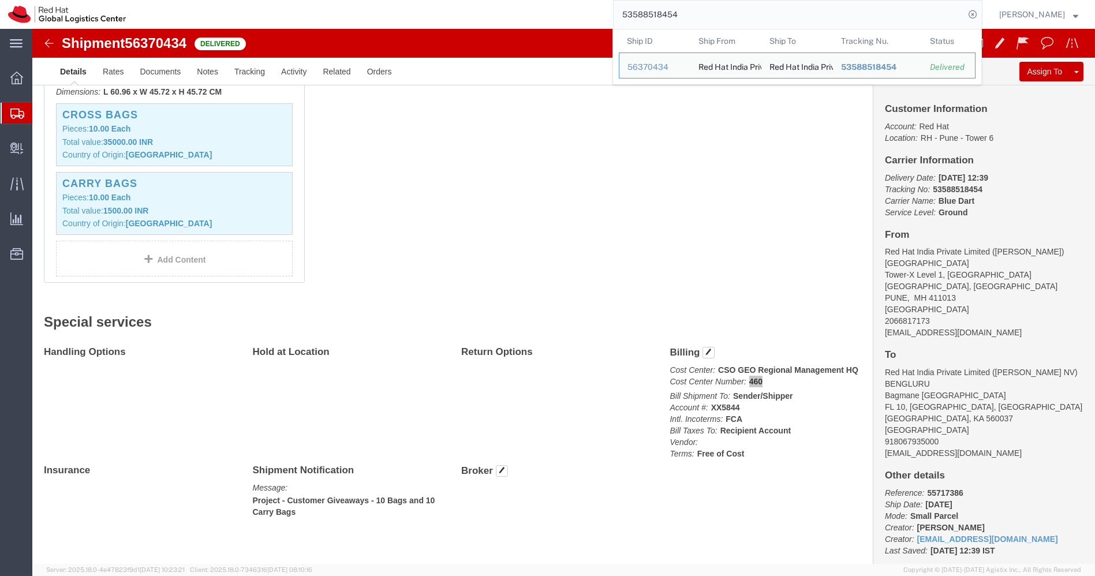
click at [713, 12] on input "53588518454" at bounding box center [788, 15] width 351 height 28
paste input "9209730"
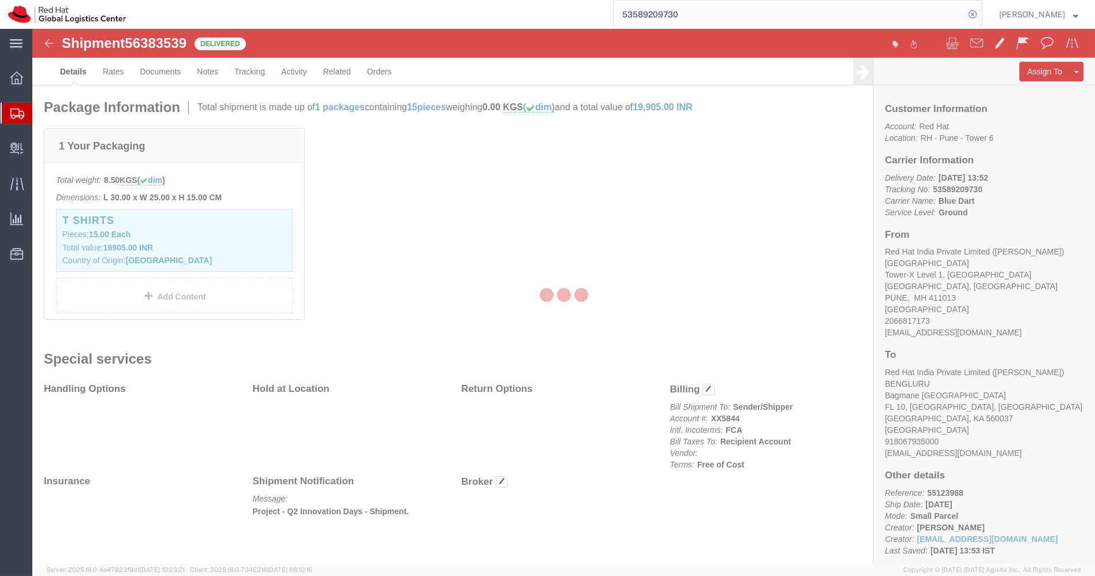
scroll to position [287, 0]
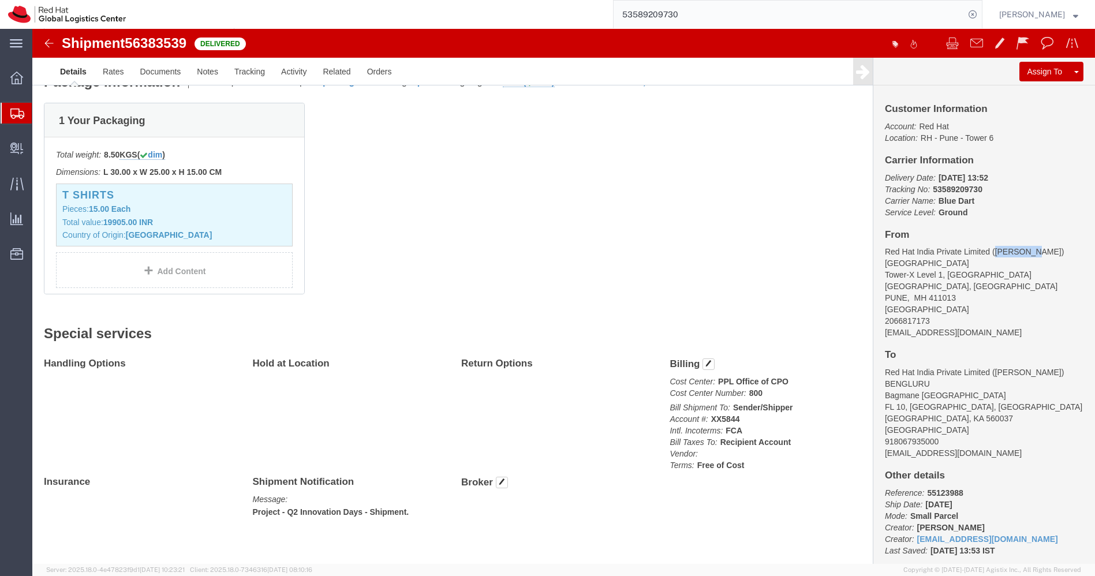
drag, startPoint x: 996, startPoint y: 222, endPoint x: 957, endPoint y: 220, distance: 39.3
click address "Red Hat India Private Limited ([PERSON_NAME]) [STREET_ADDRESS] 2066817173 [EMAI…"
copy address "[PERSON_NAME]"
drag, startPoint x: 731, startPoint y: 361, endPoint x: 709, endPoint y: 364, distance: 22.2
click p "Cost Center: PPL Office of CPO Cost Center Number: 800"
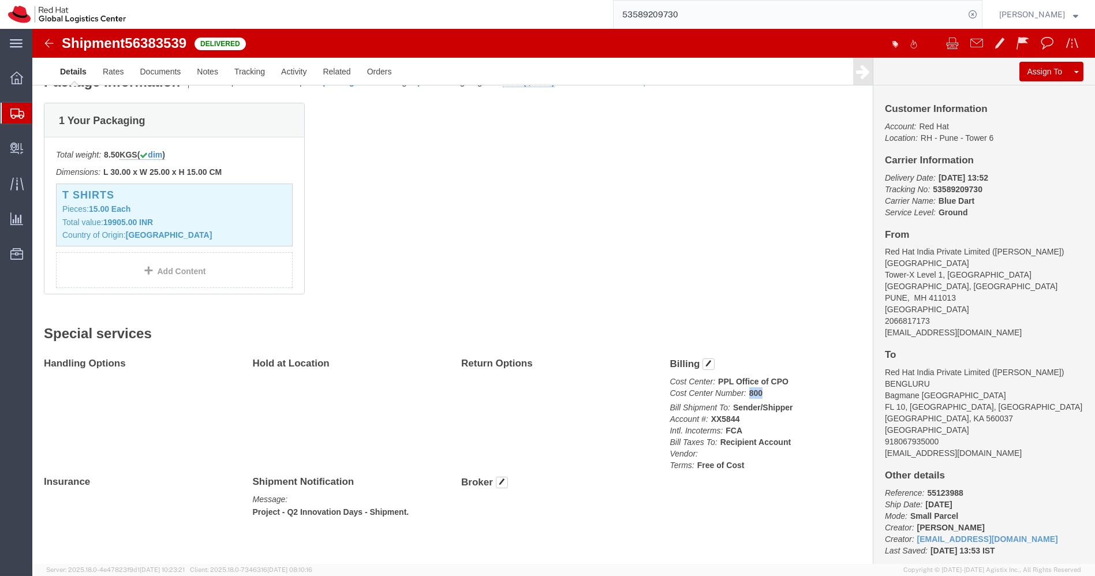
copy b "800"
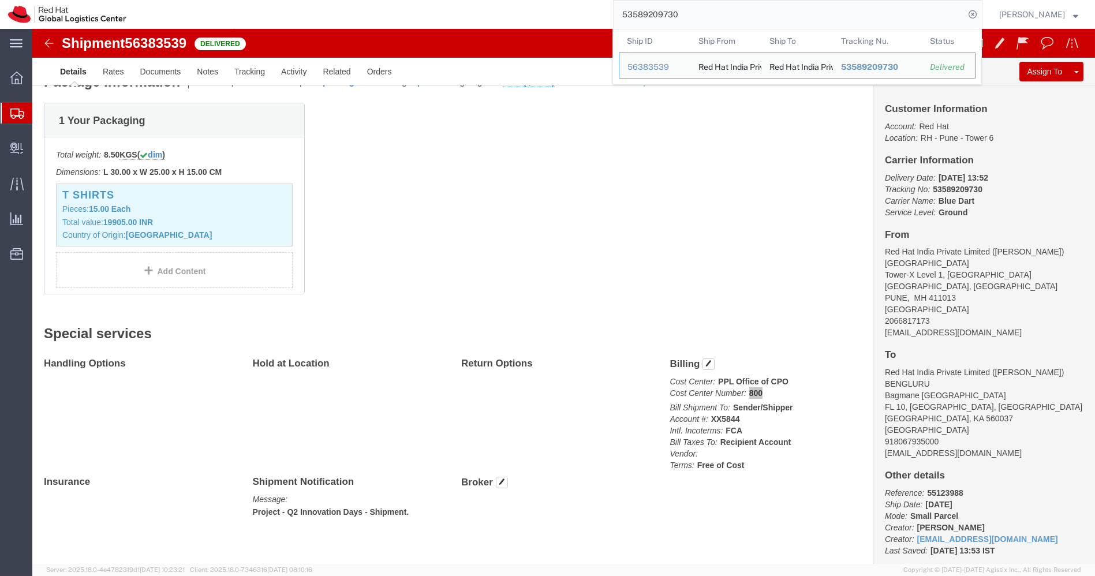
click at [710, 13] on input "53589209730" at bounding box center [788, 15] width 351 height 28
paste input "368836"
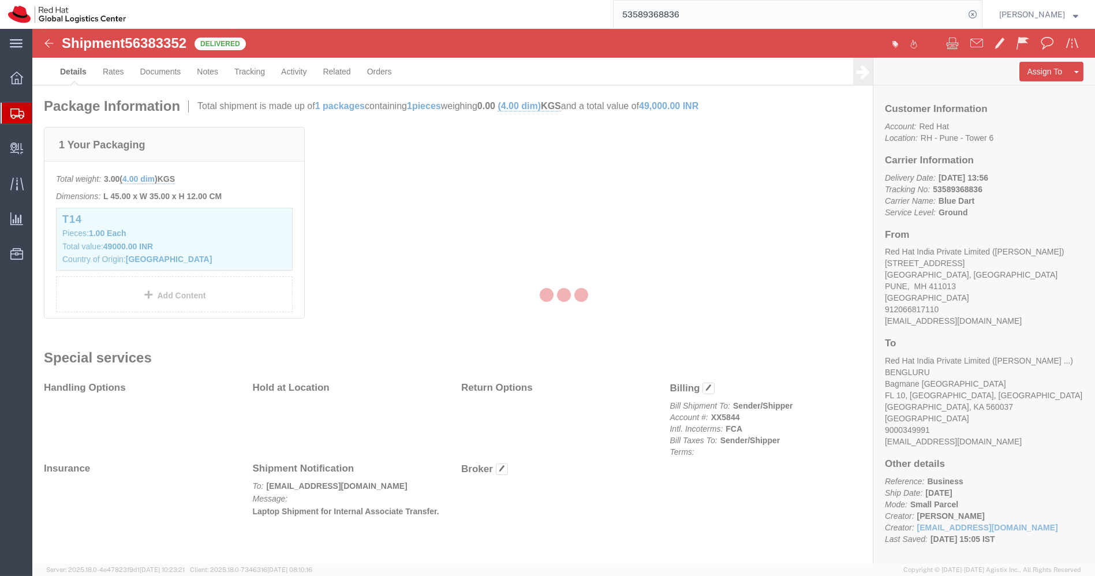
scroll to position [289, 0]
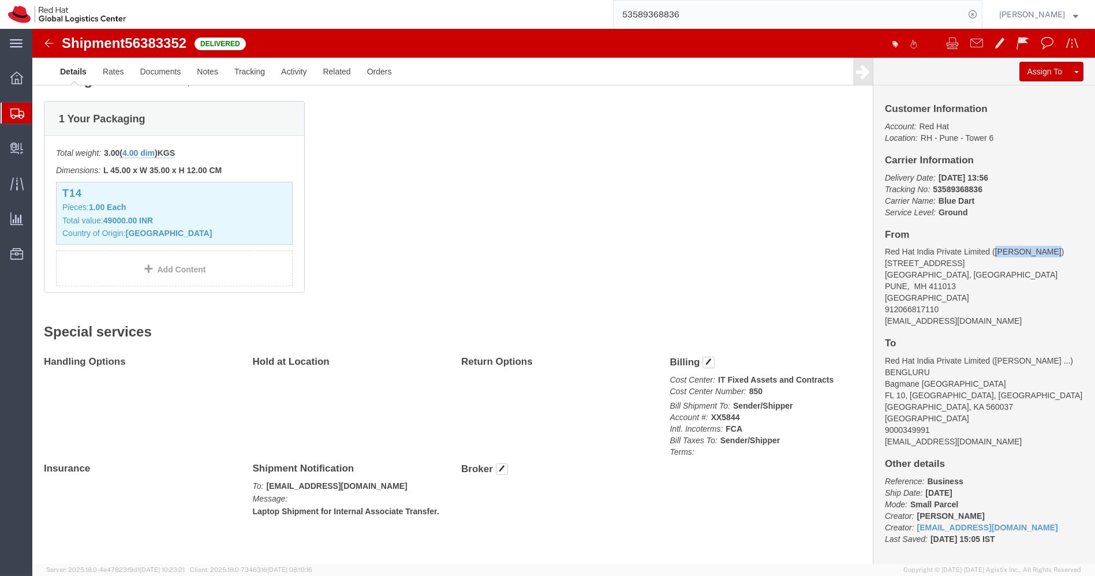
drag, startPoint x: 1005, startPoint y: 223, endPoint x: 955, endPoint y: 219, distance: 49.8
click address "Red Hat India Private Limited ([PERSON_NAME]) [STREET_ADDRESS] 912066817110 [EM…"
copy address "[PERSON_NAME]"
drag, startPoint x: 729, startPoint y: 362, endPoint x: 712, endPoint y: 361, distance: 17.9
click p "Cost Center: IT Fixed Assets and Contracts Cost Center Number: 850"
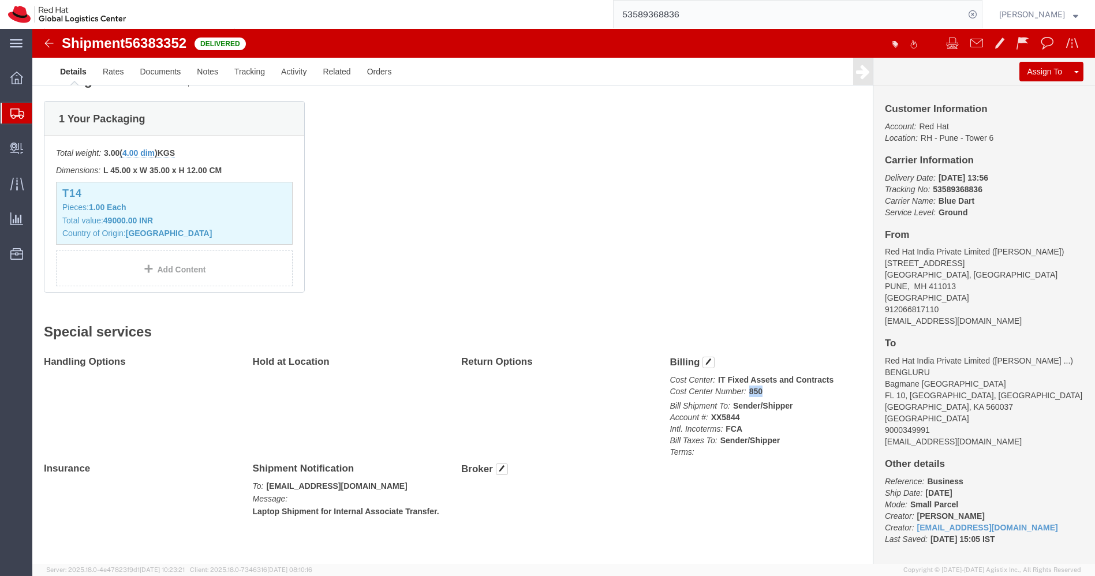
copy b "850"
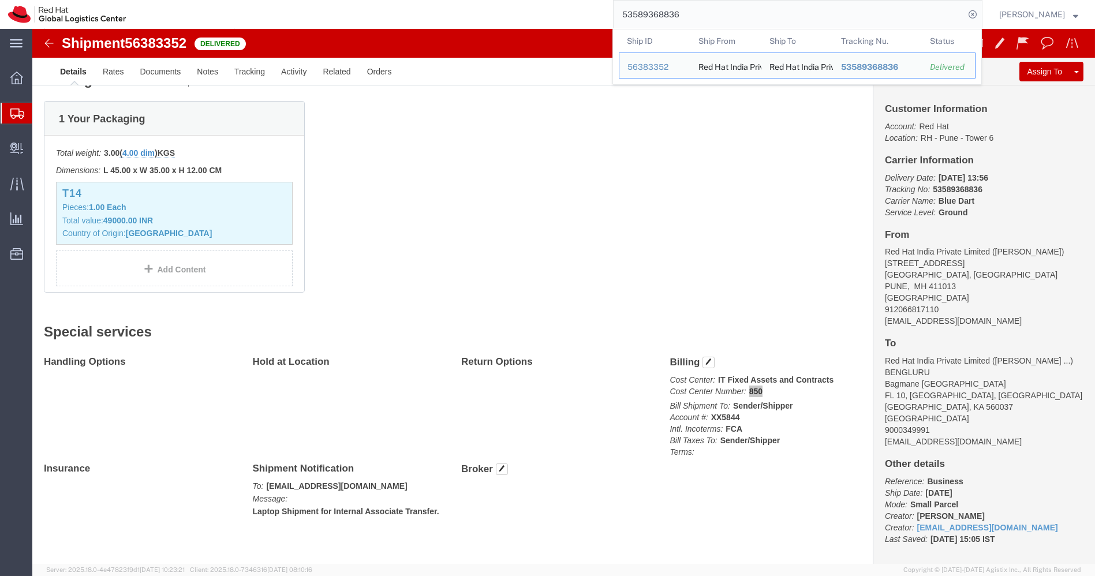
click at [714, 18] on input "53589368836" at bounding box center [788, 15] width 351 height 28
paste input "40"
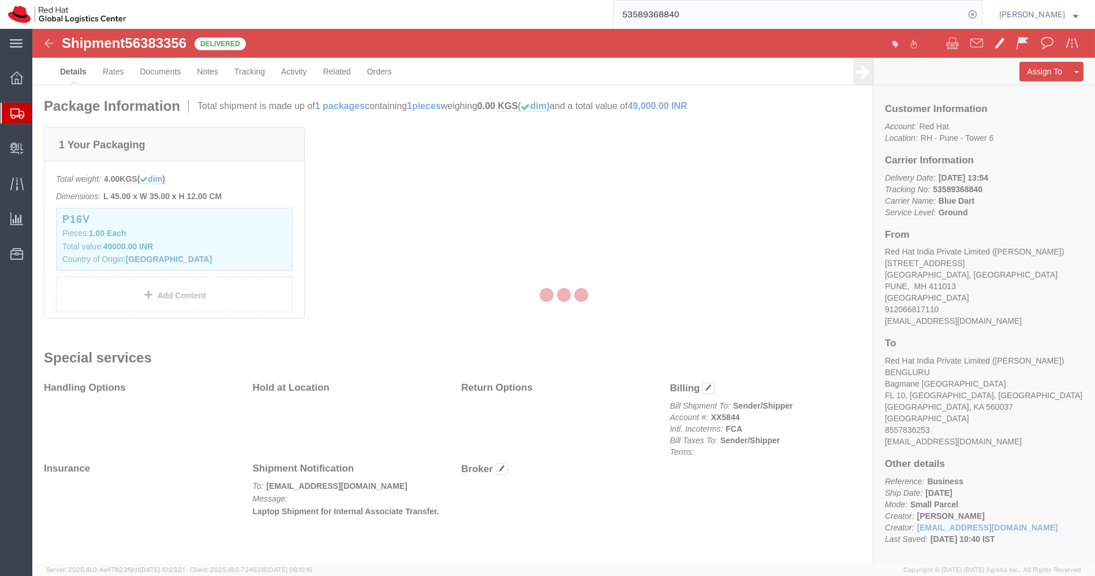
scroll to position [289, 0]
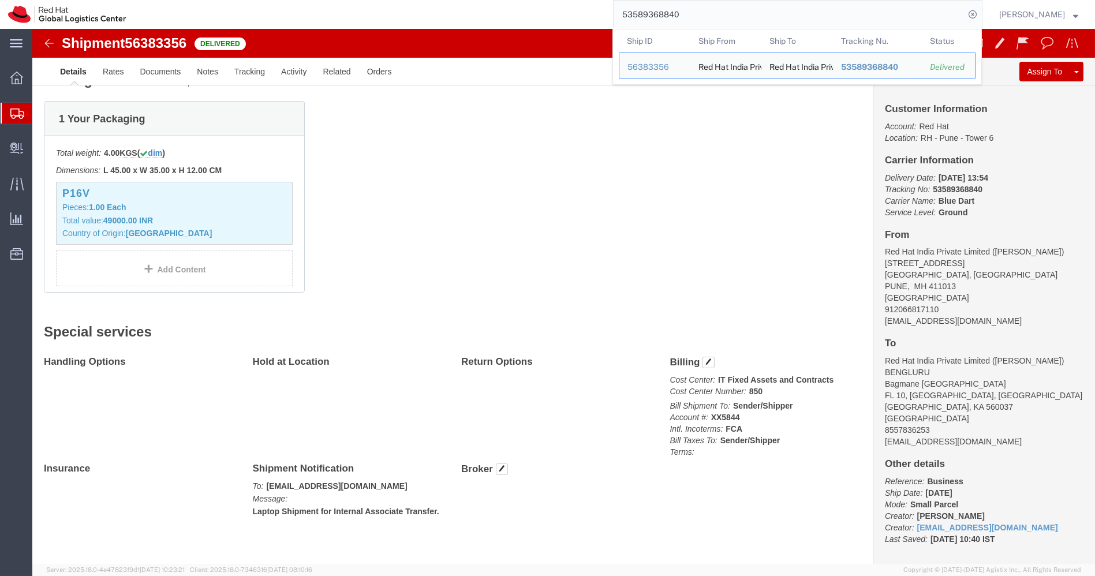
click at [708, 26] on input "53589368840" at bounding box center [788, 15] width 351 height 28
paste input "423462"
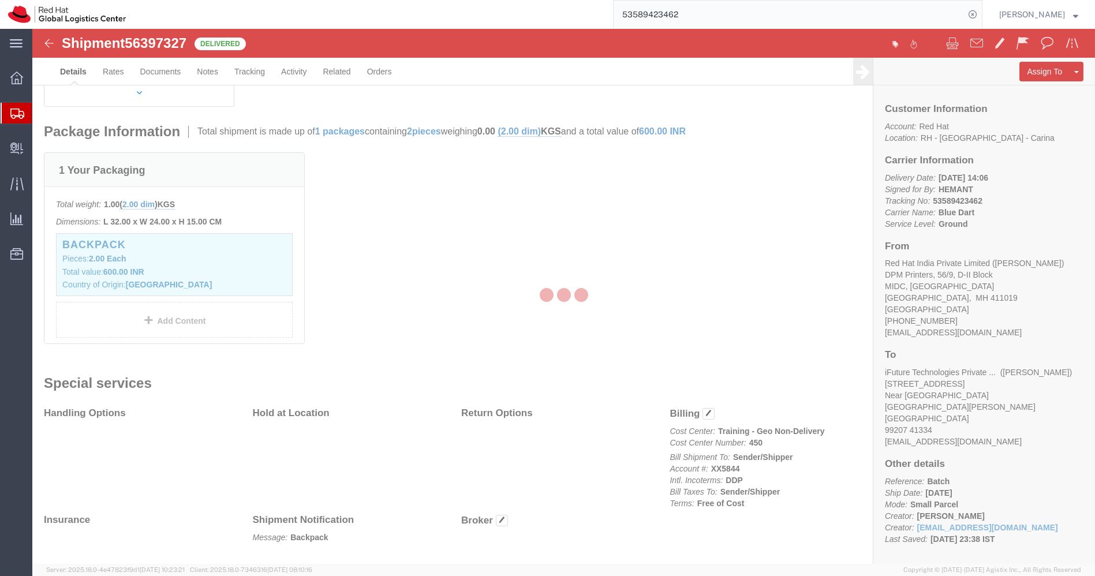
scroll to position [251, 0]
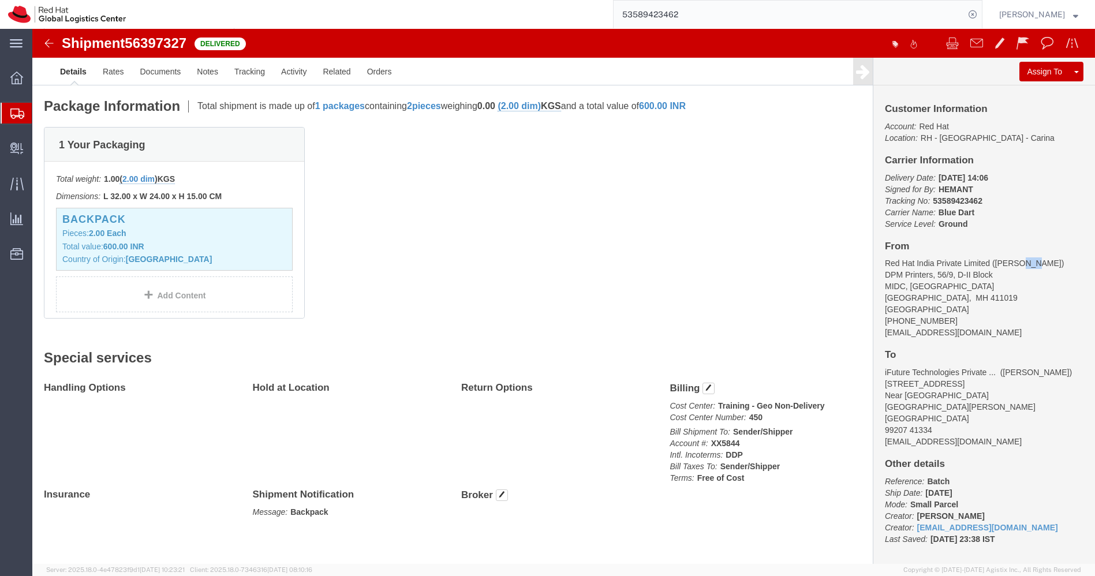
drag, startPoint x: 996, startPoint y: 234, endPoint x: 979, endPoint y: 232, distance: 16.8
click address "Red Hat India Private Limited ([PERSON_NAME]) DPM Printers, [STREET_ADDRESS] [P…"
drag, startPoint x: 997, startPoint y: 232, endPoint x: 957, endPoint y: 233, distance: 40.4
click address "Red Hat India Private Limited ([PERSON_NAME]) DPM Printers, [STREET_ADDRESS] [P…"
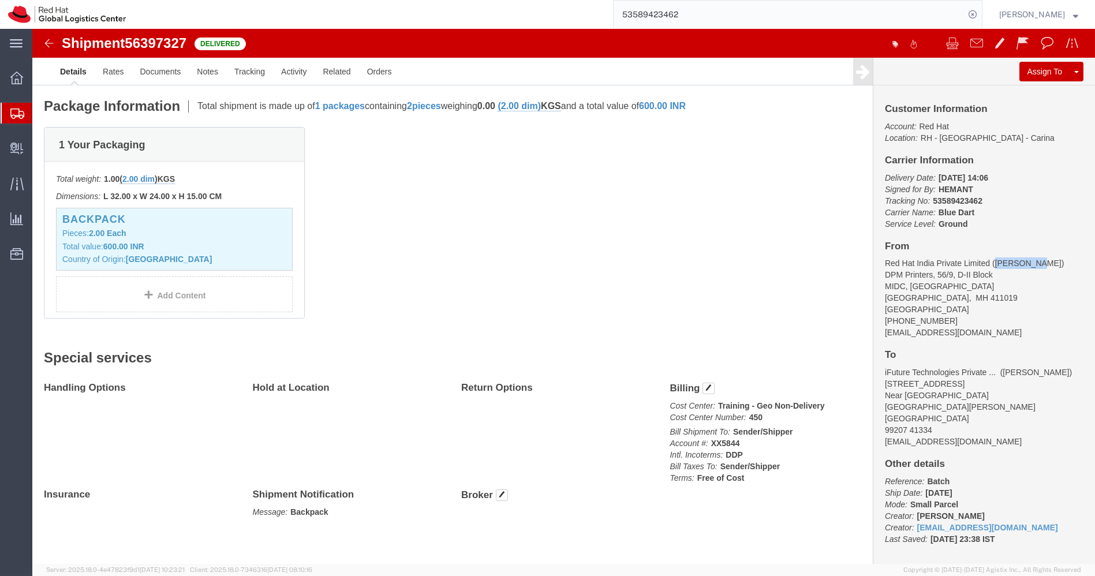
copy address "[PERSON_NAME]"
drag, startPoint x: 728, startPoint y: 383, endPoint x: 712, endPoint y: 386, distance: 17.0
click p "Cost Center: Training - Geo Non-Delivery Cost Center Number: 450"
copy b "450"
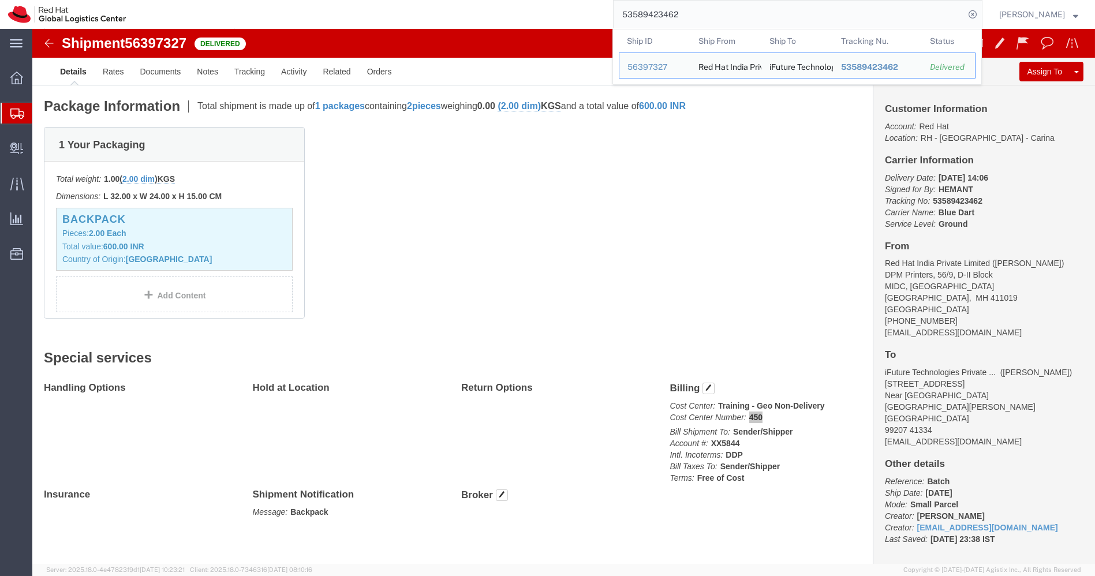
click at [732, 25] on input "53589423462" at bounding box center [788, 15] width 351 height 28
paste input "5783"
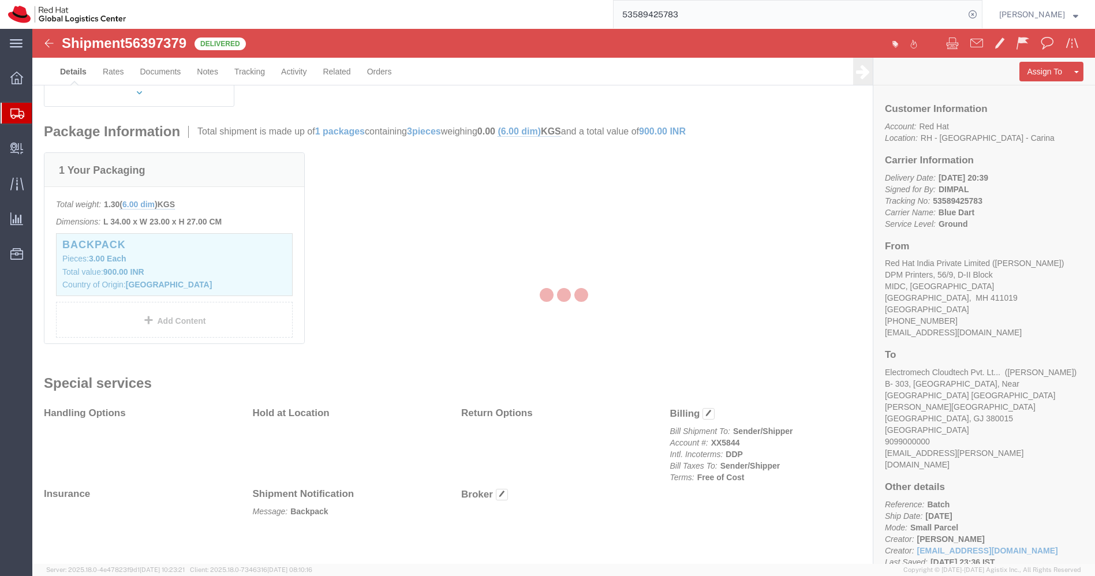
scroll to position [251, 0]
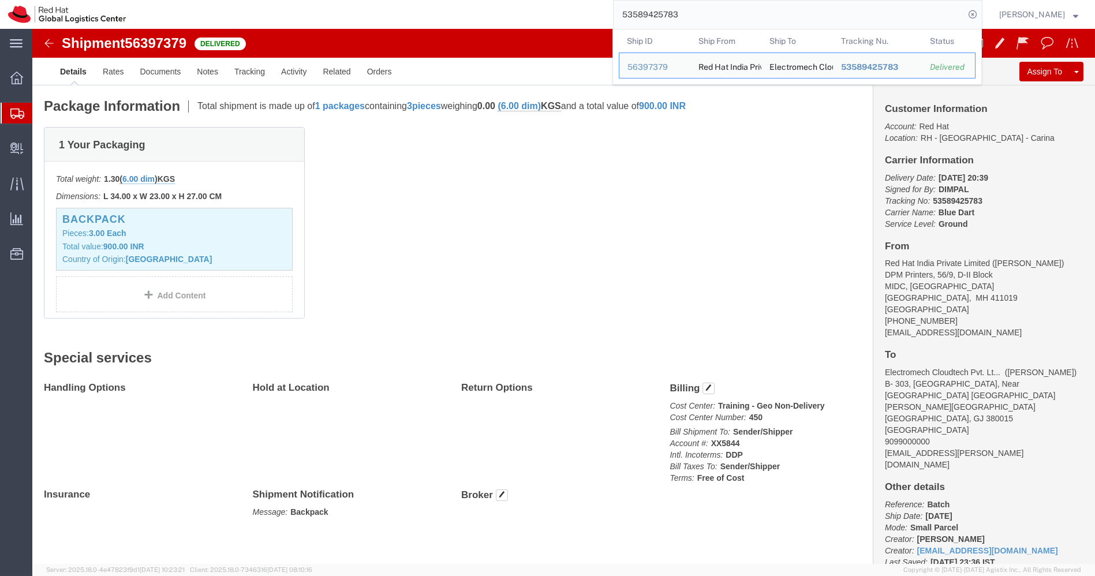
click at [732, 25] on input "53589425783" at bounding box center [788, 15] width 351 height 28
paste input "774"
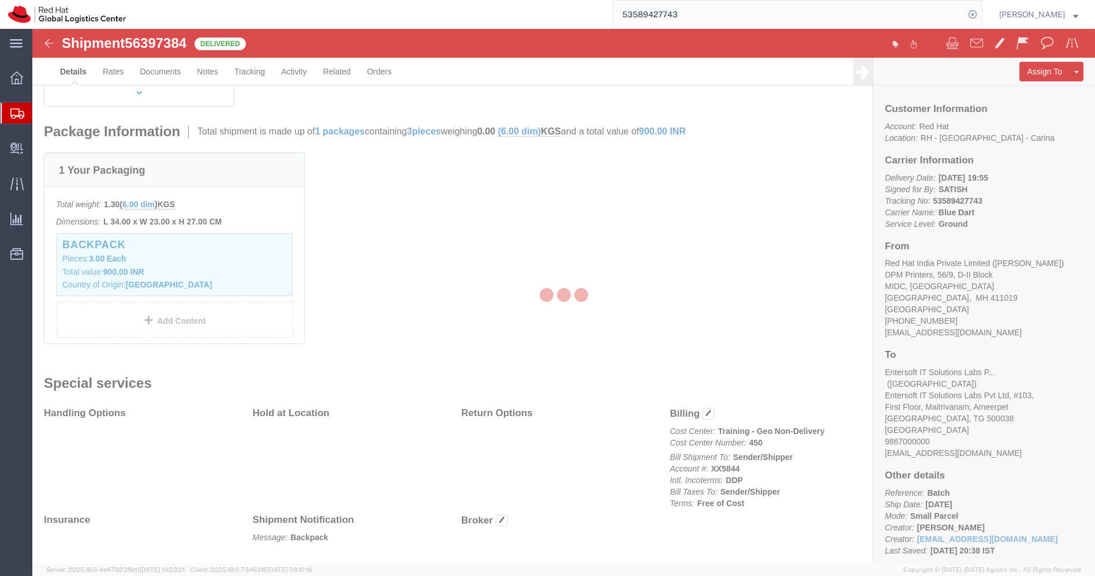
scroll to position [251, 0]
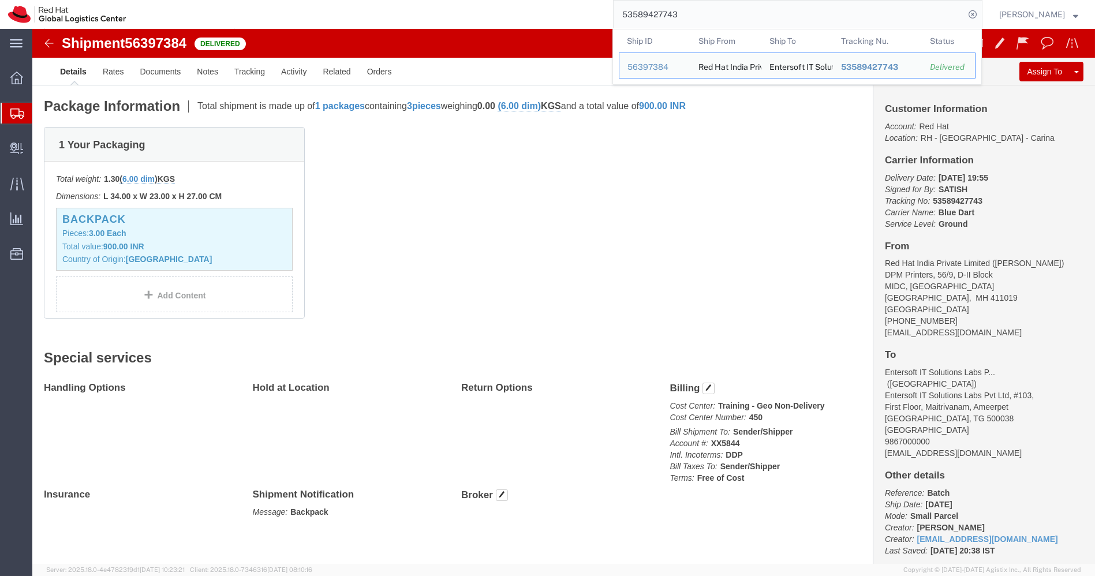
click at [732, 25] on input "53589427743" at bounding box center [788, 15] width 351 height 28
paste input "38372"
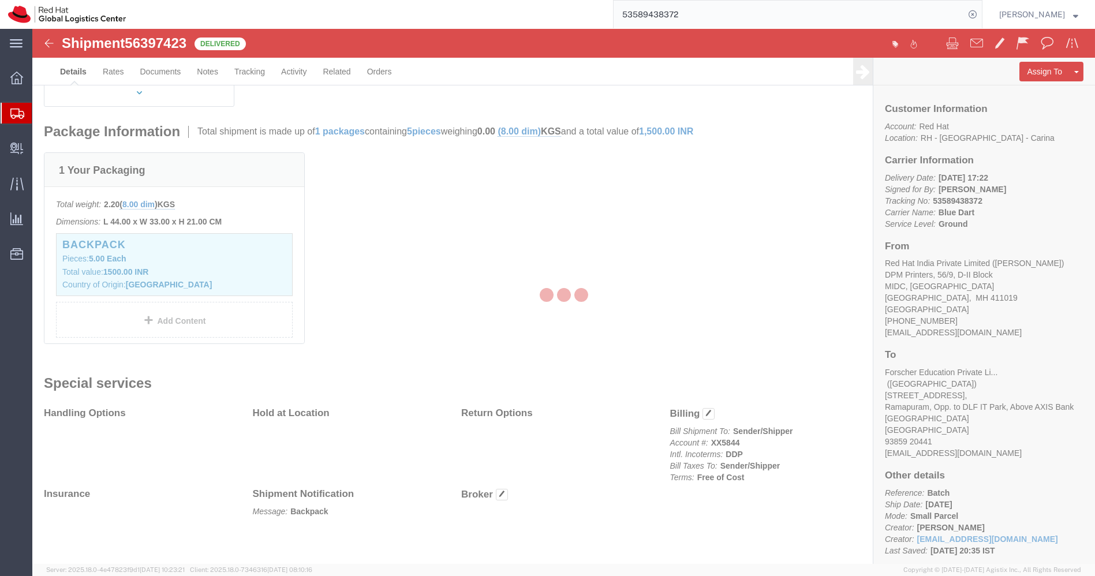
scroll to position [251, 0]
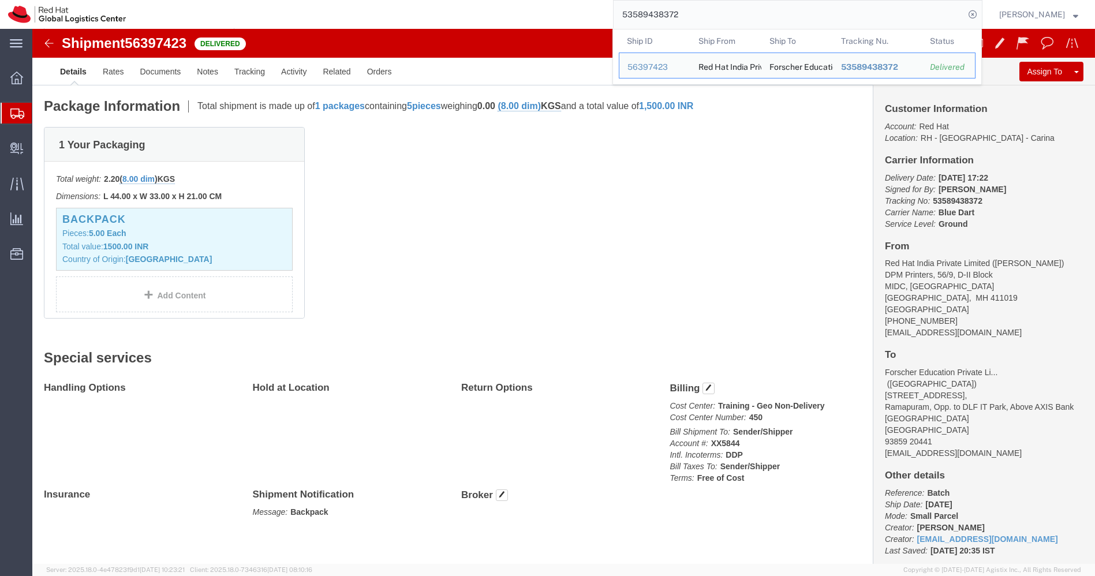
click at [732, 25] on input "53589438372" at bounding box center [788, 15] width 351 height 28
paste input "40553"
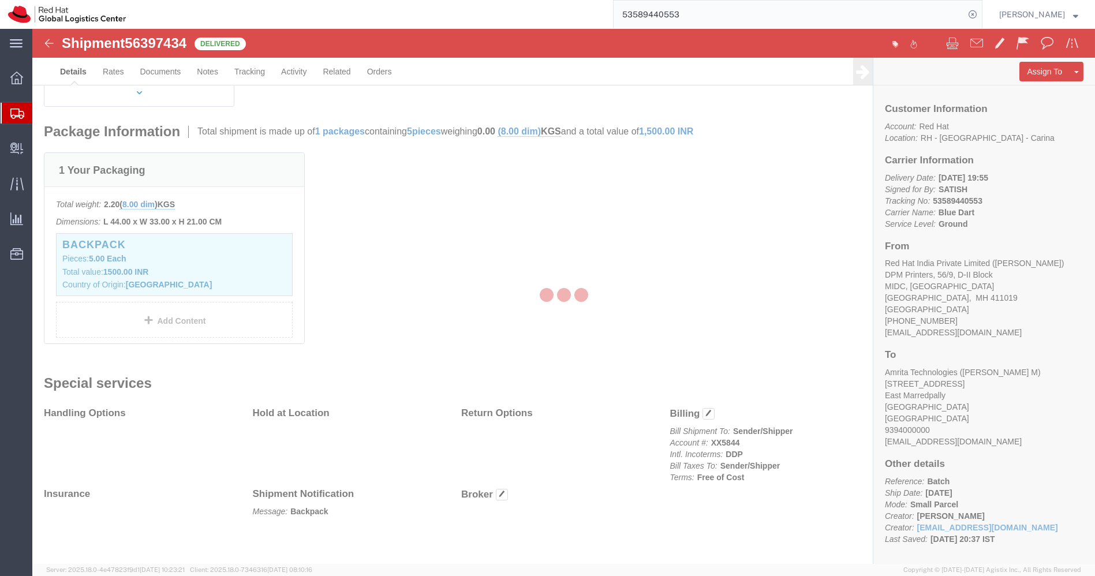
scroll to position [251, 0]
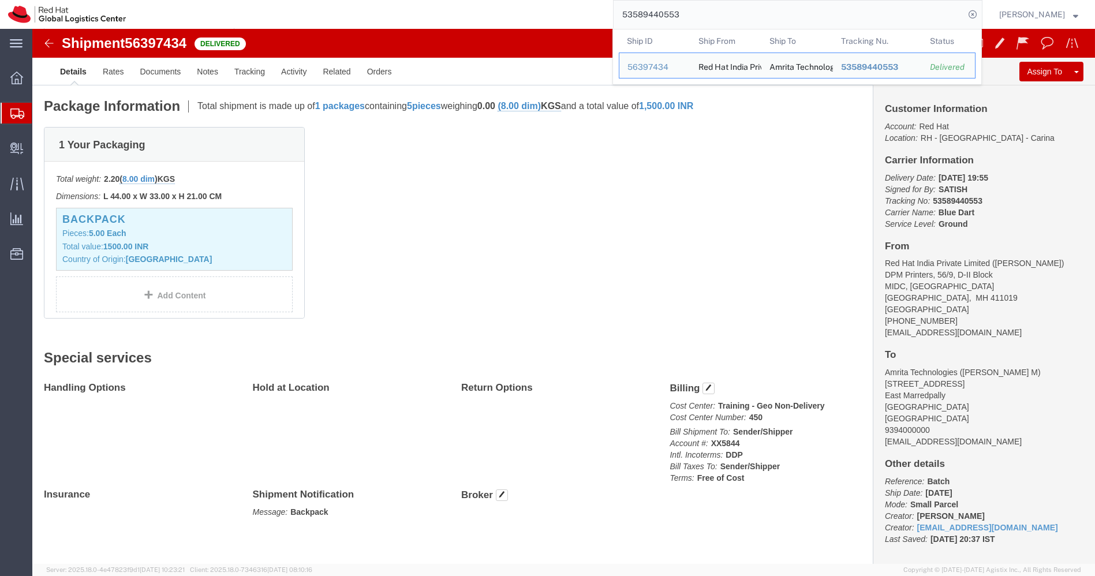
click at [732, 25] on input "53589440553" at bounding box center [788, 15] width 351 height 28
paste input "3375"
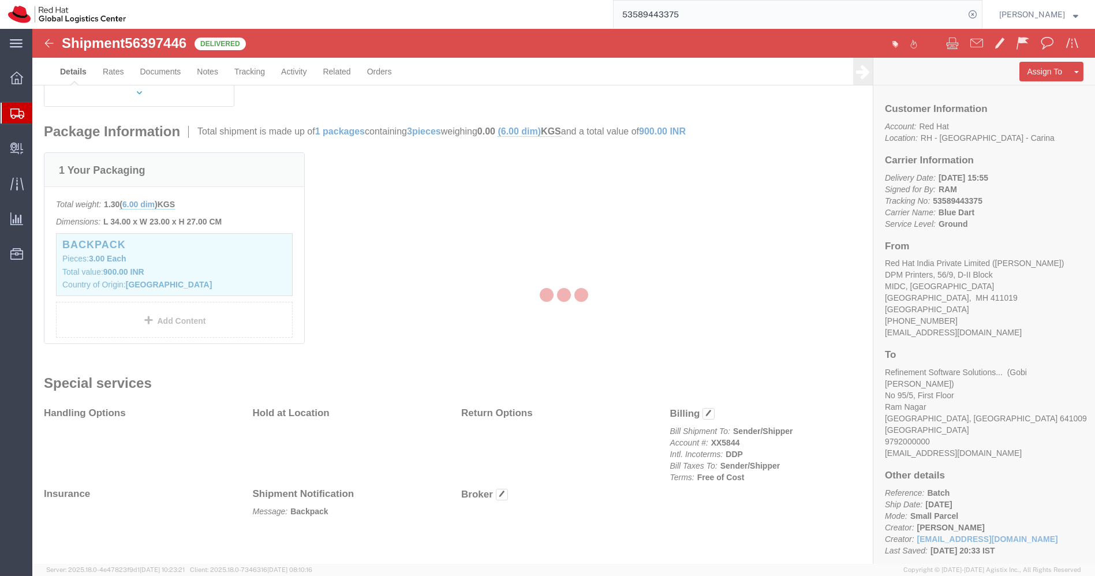
scroll to position [251, 0]
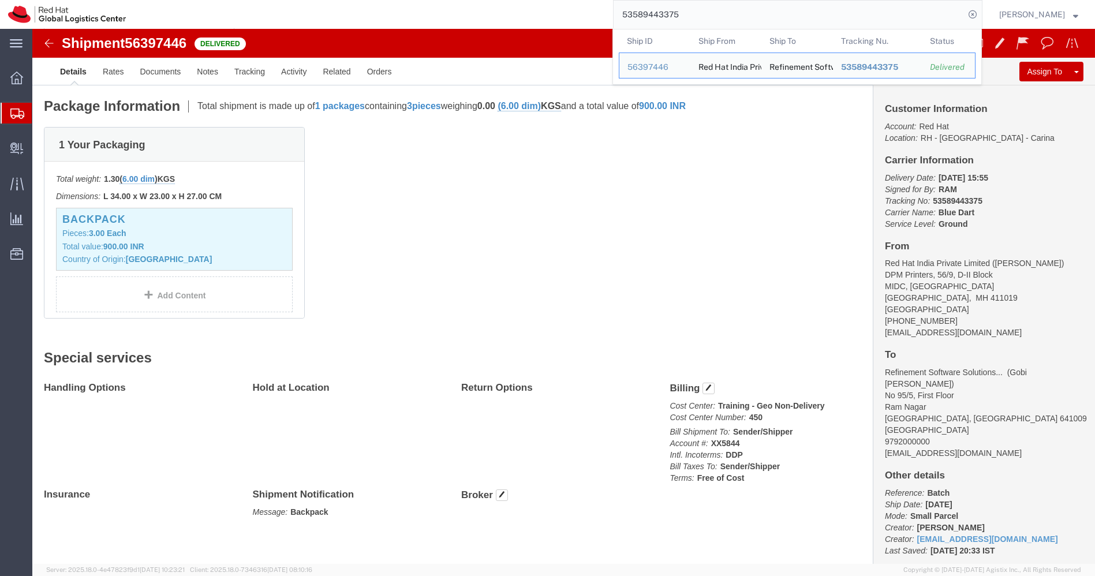
click at [732, 25] on input "53589443375" at bounding box center [788, 15] width 351 height 28
paste input "5641"
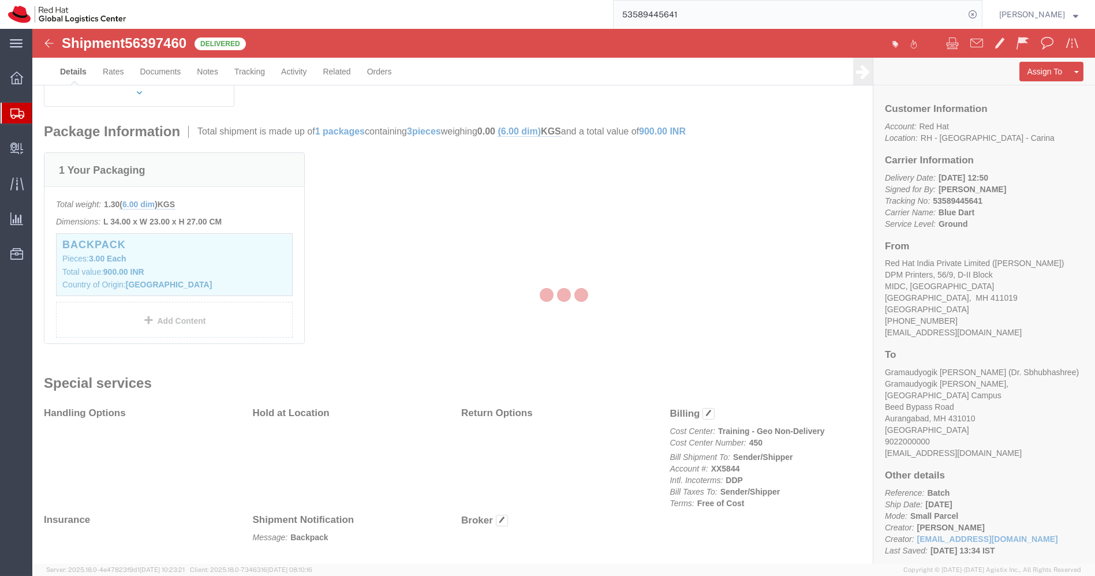
scroll to position [251, 0]
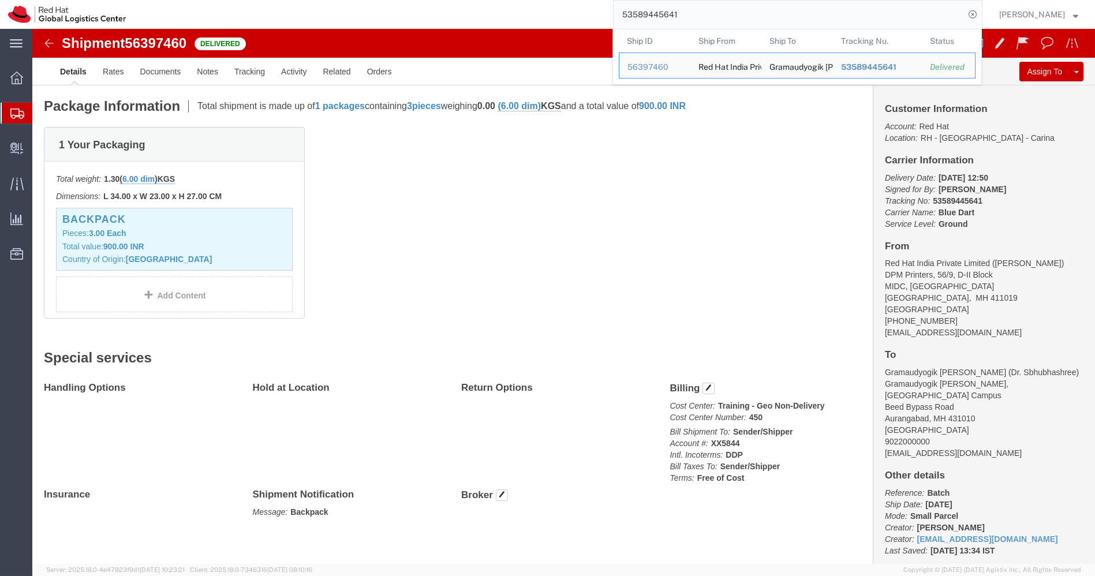
click at [732, 25] on input "53589445641" at bounding box center [788, 15] width 351 height 28
paste input "7225"
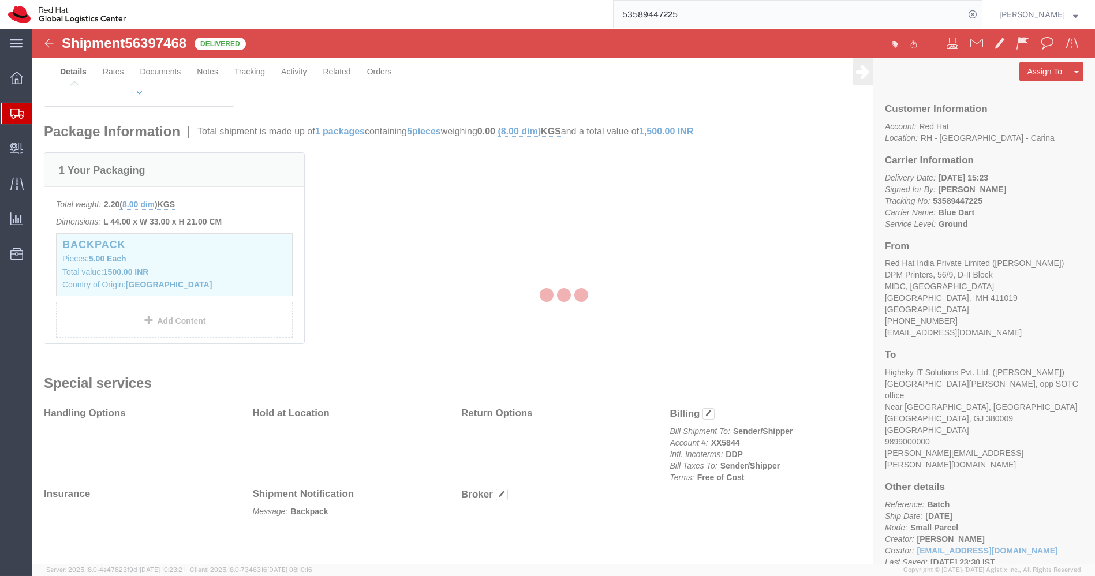
scroll to position [251, 0]
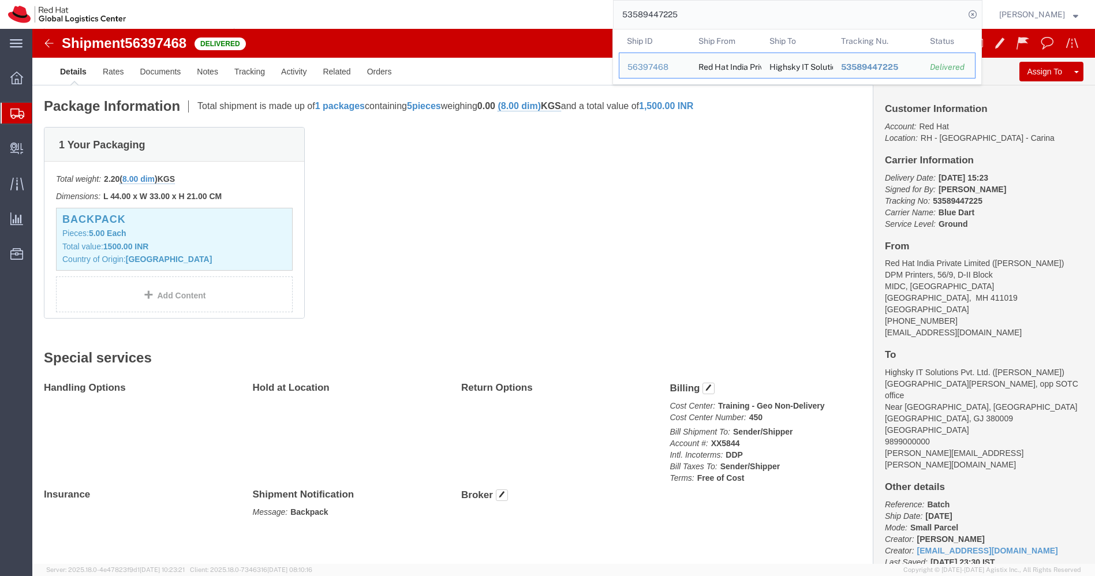
click at [732, 25] on input "53589447225" at bounding box center [788, 15] width 351 height 28
paste input "9303"
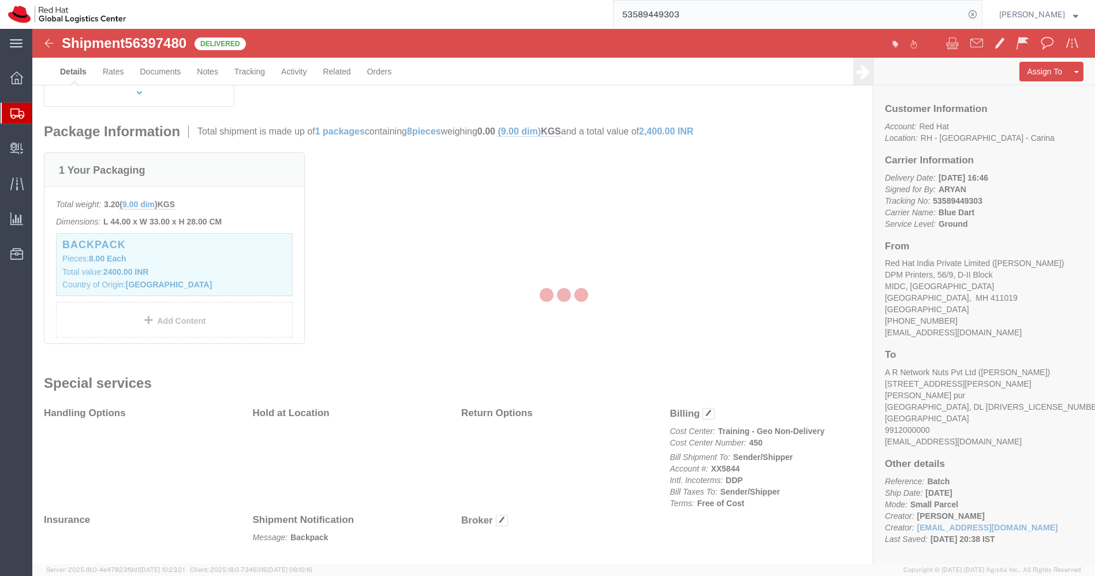
scroll to position [251, 0]
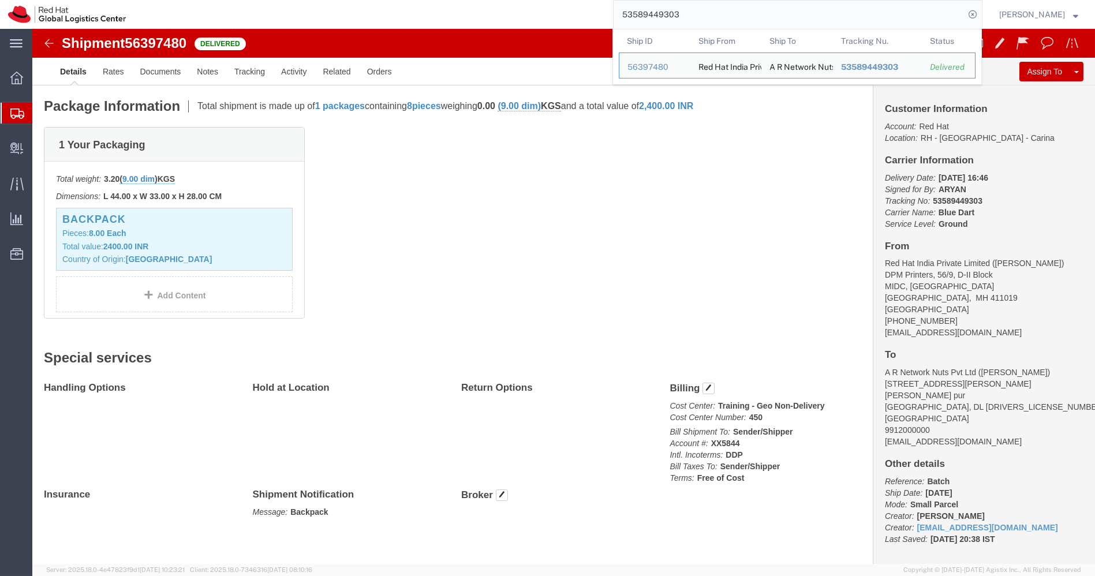
click at [732, 25] on input "53589449303" at bounding box center [788, 15] width 351 height 28
paste input "50666"
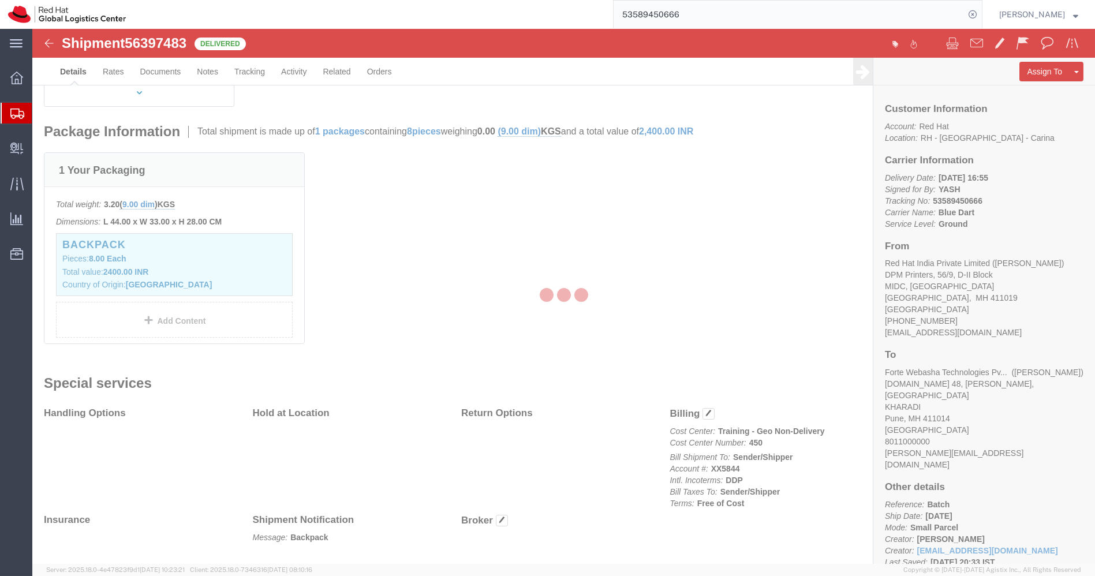
scroll to position [251, 0]
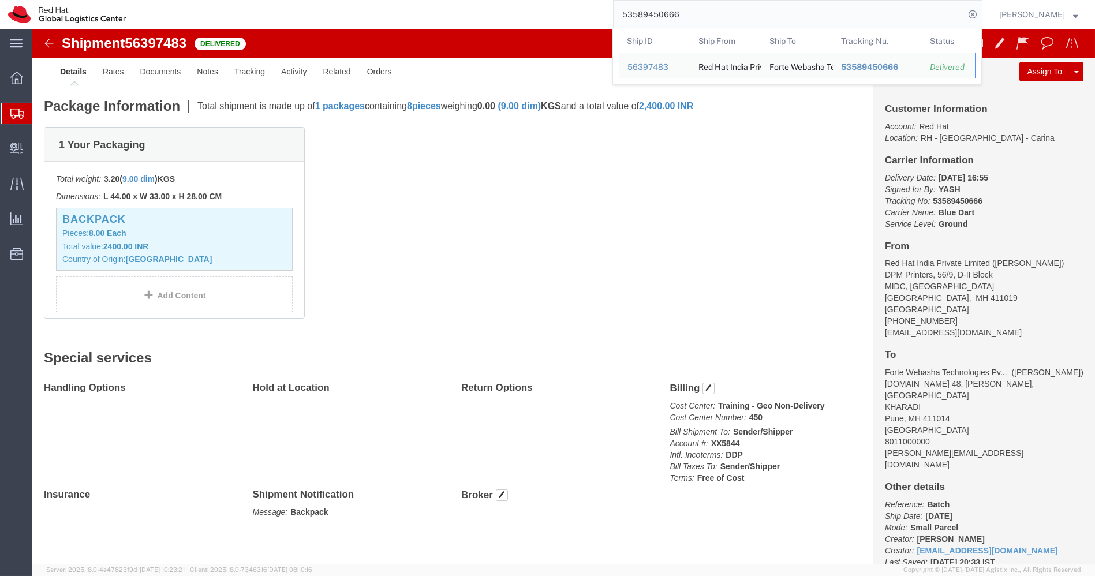
click at [732, 25] on input "53589450666" at bounding box center [788, 15] width 351 height 28
paste input "2173"
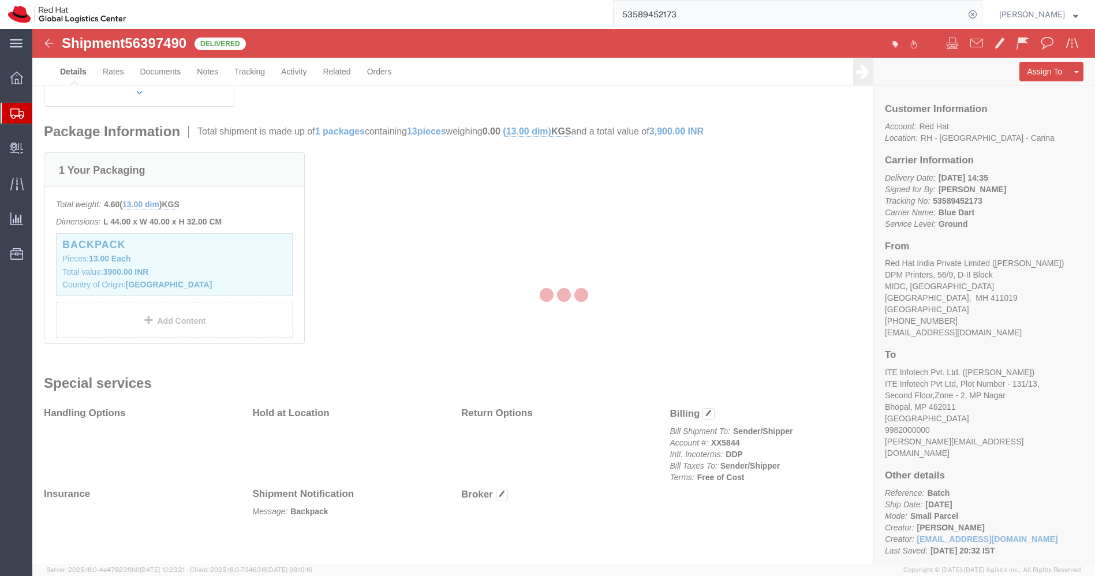
scroll to position [251, 0]
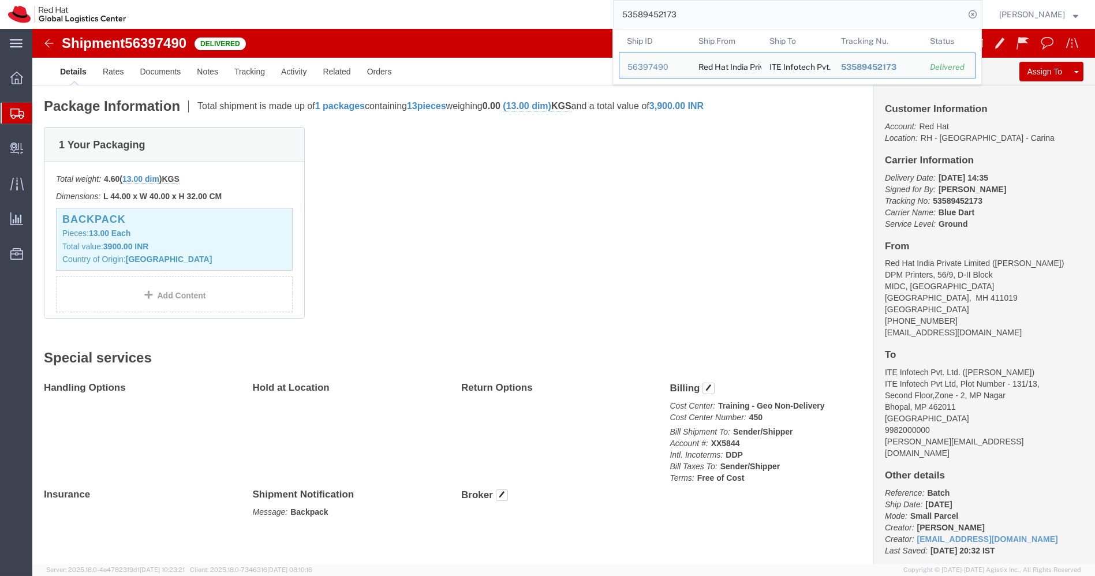
click at [732, 25] on input "53589452173" at bounding box center [788, 15] width 351 height 28
paste input "3945"
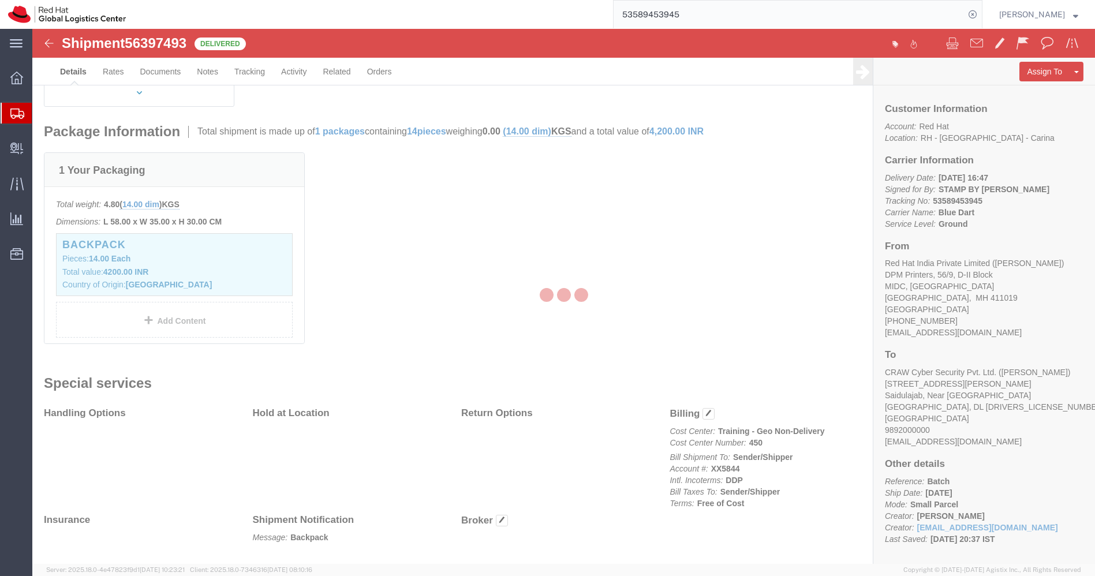
scroll to position [251, 0]
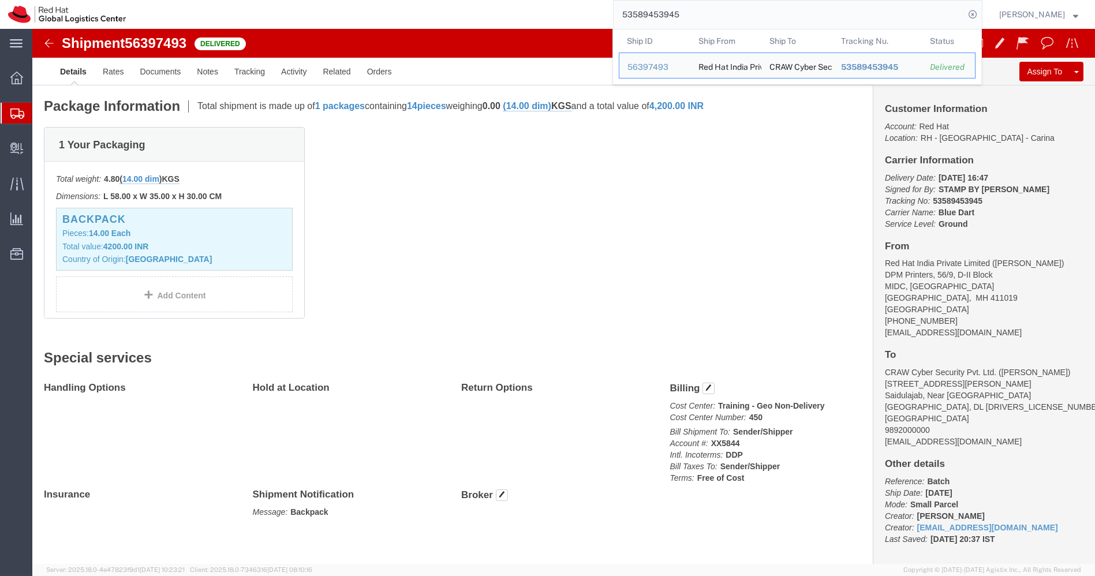
click at [732, 25] on input "53589453945" at bounding box center [788, 15] width 351 height 28
paste input "4940"
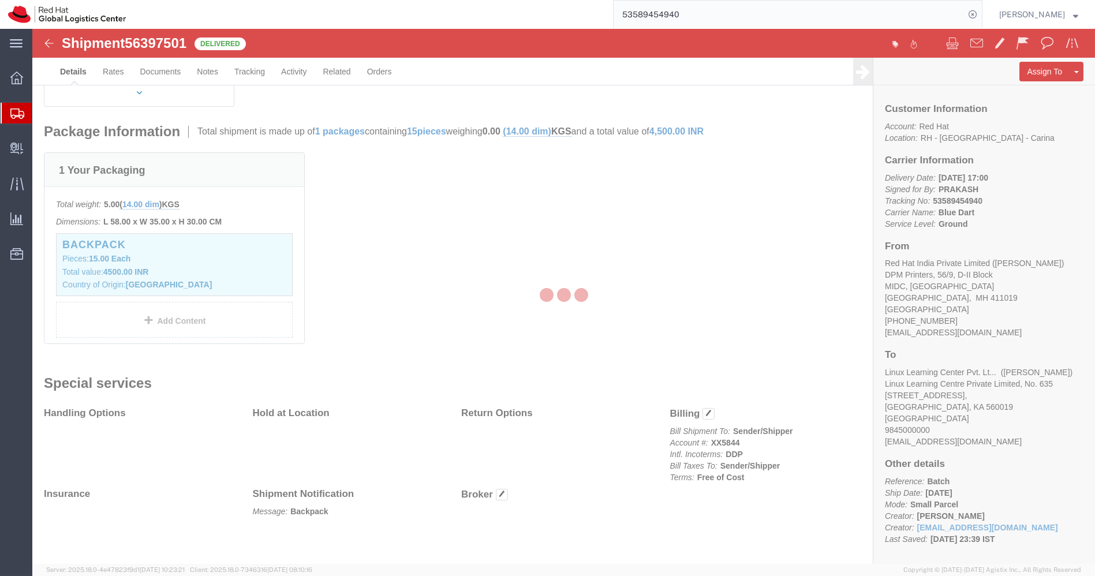
scroll to position [251, 0]
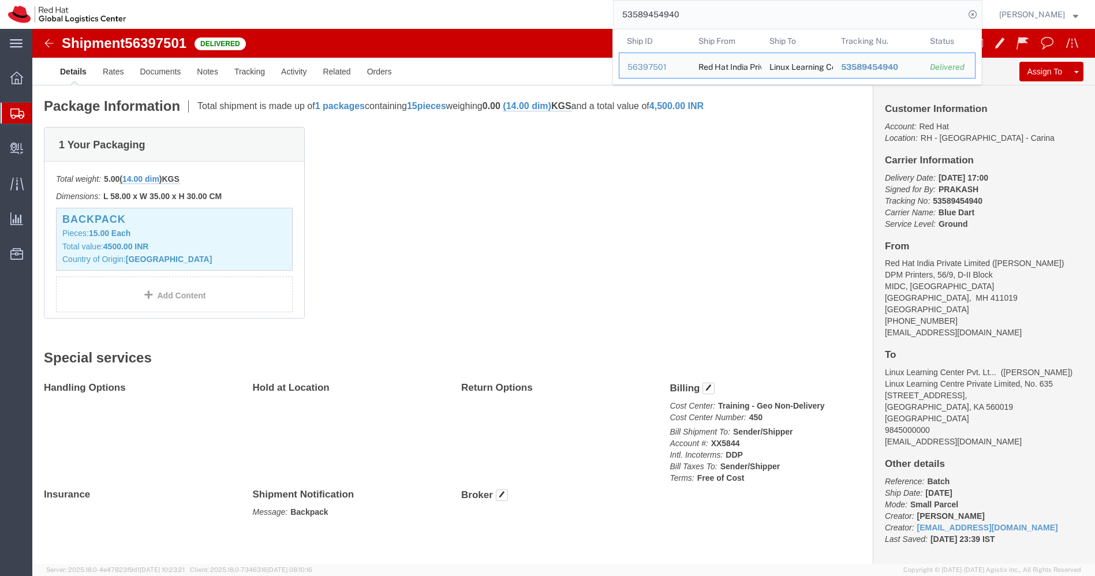
click at [732, 25] on input "53589454940" at bounding box center [788, 15] width 351 height 28
paste input "5942"
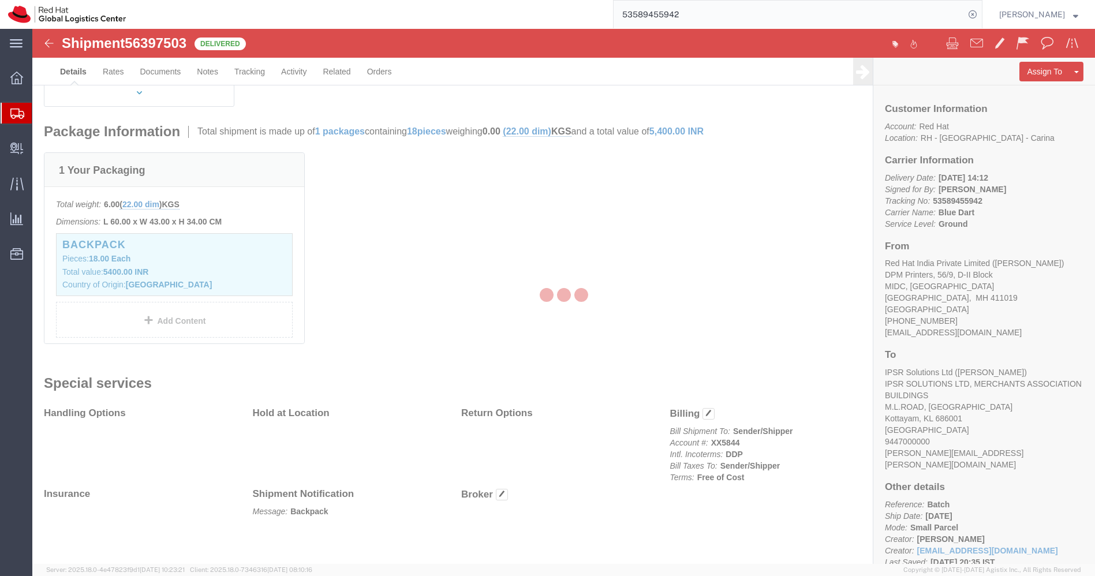
scroll to position [251, 0]
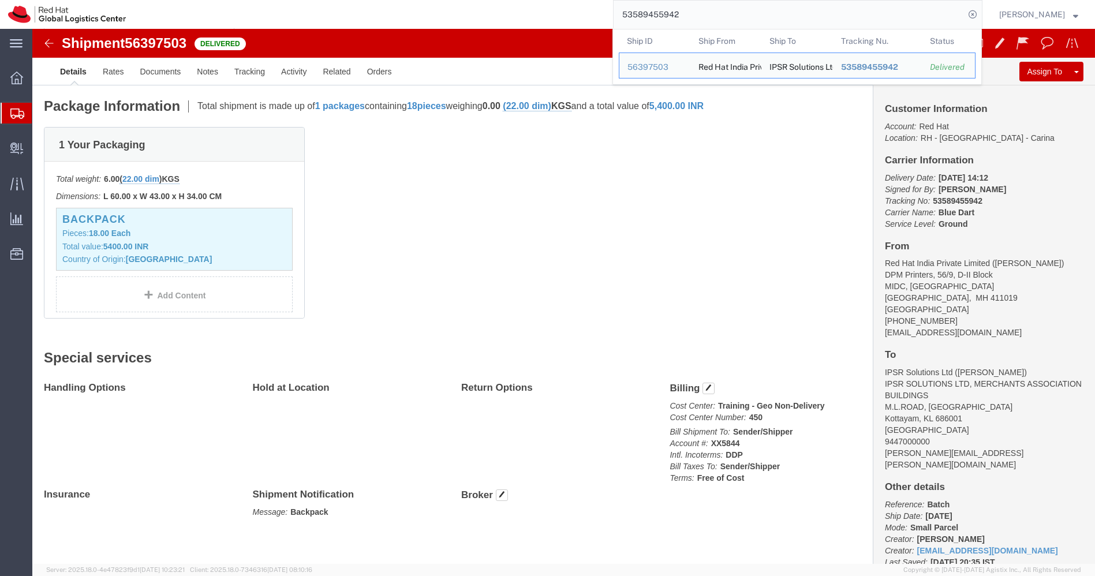
click at [732, 25] on input "53589455942" at bounding box center [788, 15] width 351 height 28
paste input "6815"
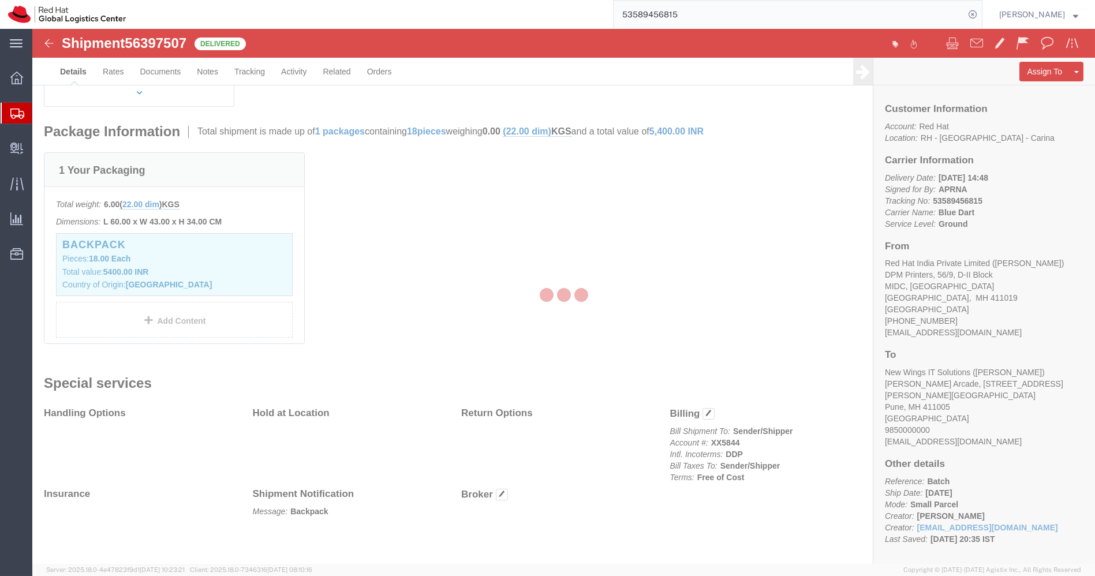
scroll to position [251, 0]
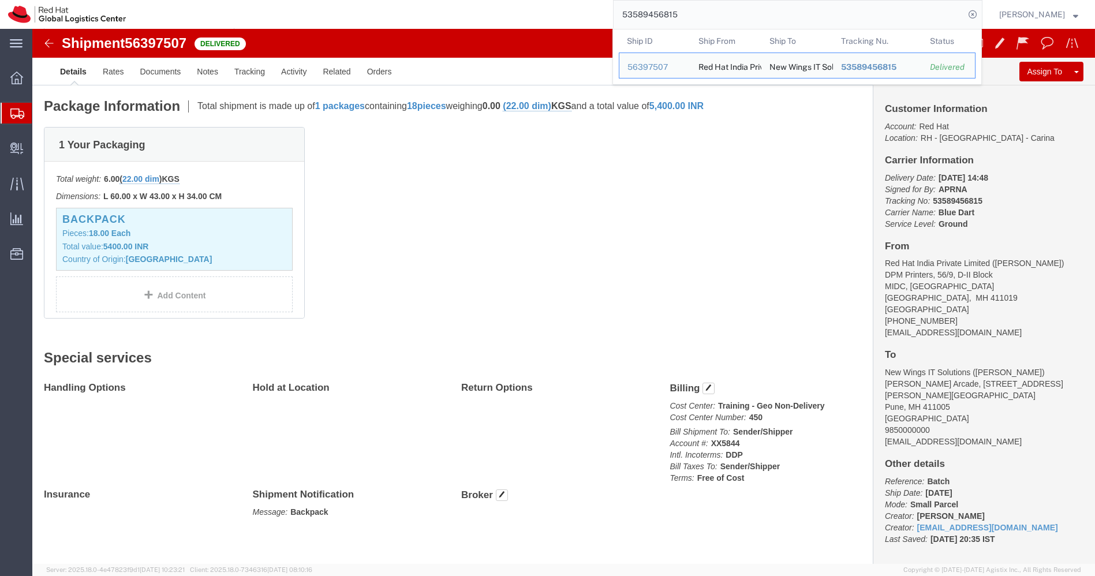
click at [732, 25] on input "53589456815" at bounding box center [788, 15] width 351 height 28
paste input "8156"
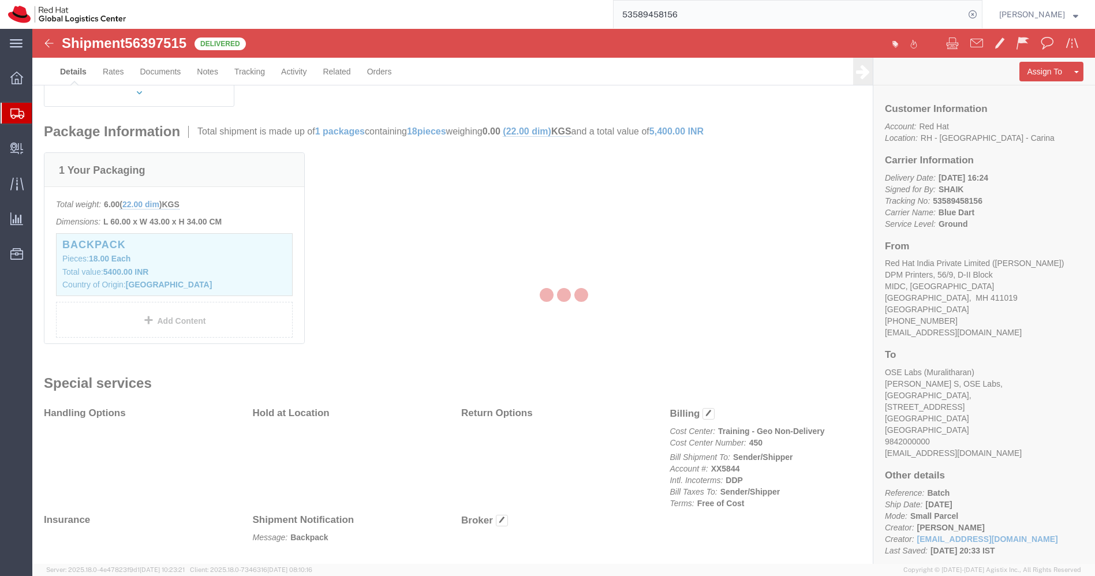
scroll to position [251, 0]
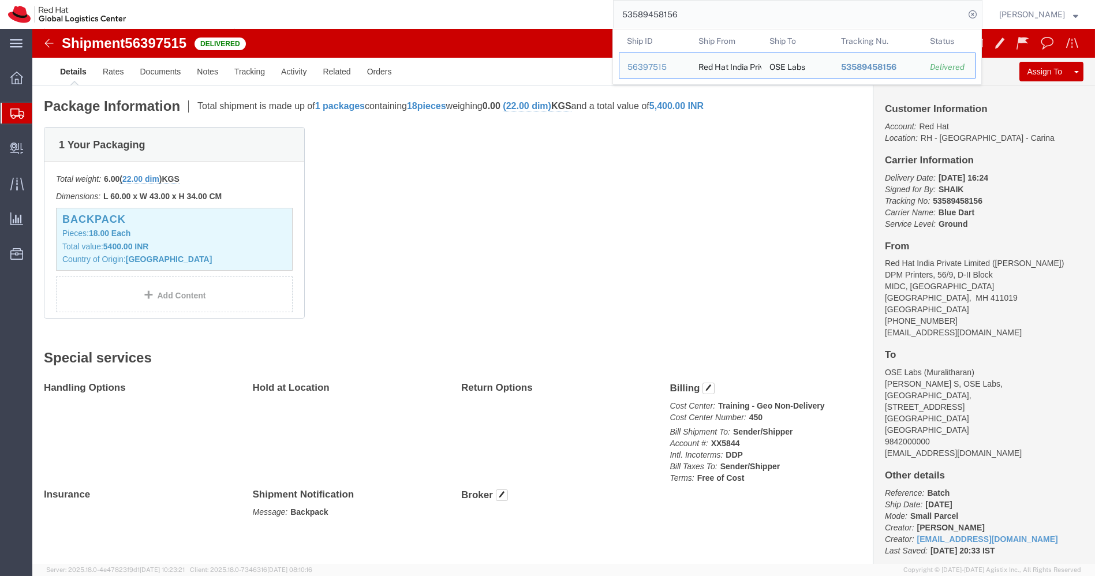
click at [732, 25] on input "53589458156" at bounding box center [788, 15] width 351 height 28
paste input "9184"
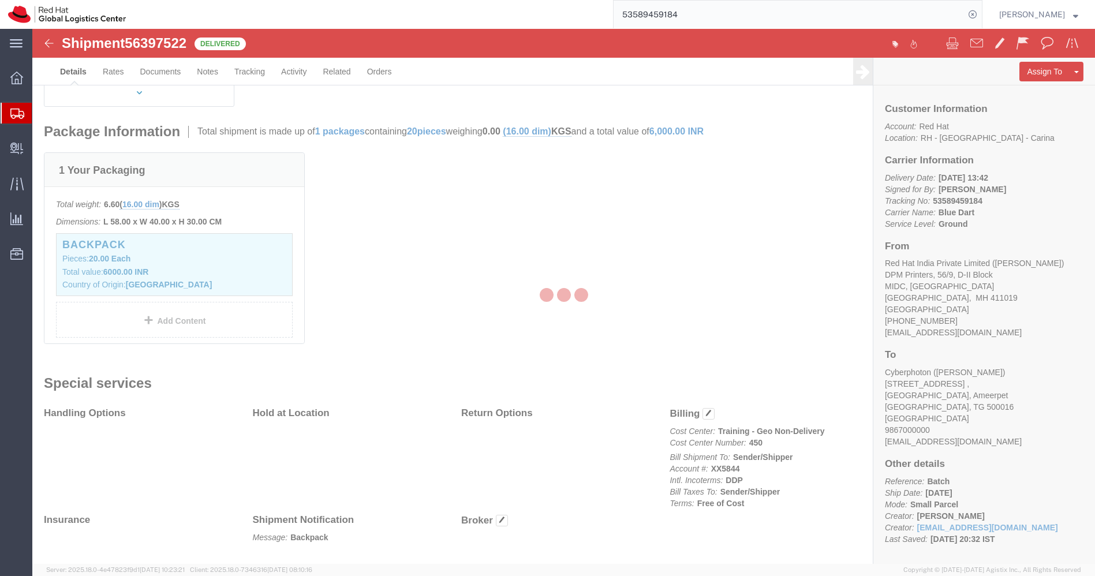
scroll to position [251, 0]
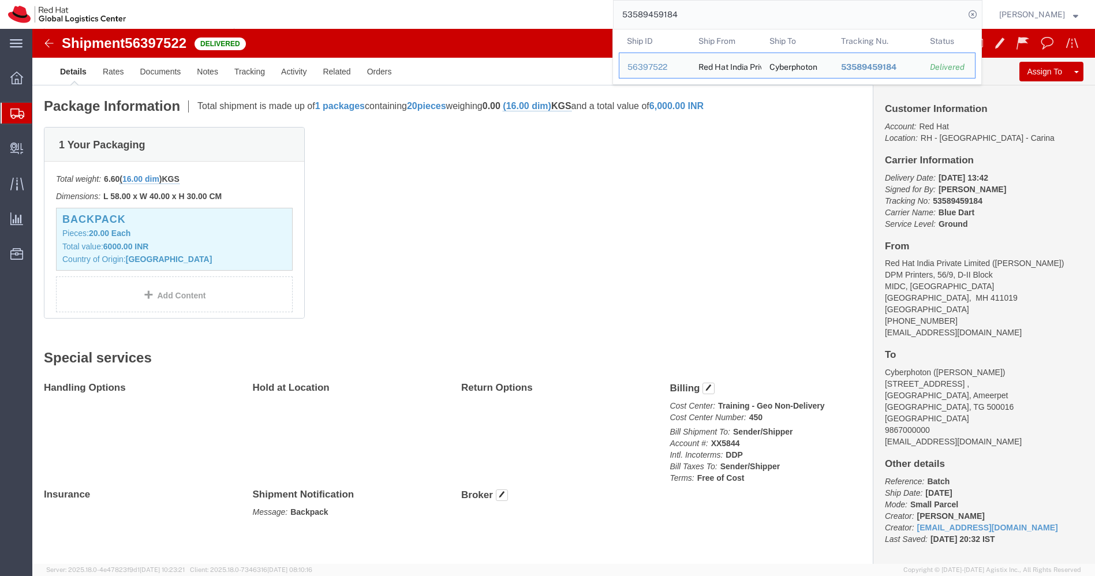
click at [732, 25] on input "53589459184" at bounding box center [788, 15] width 351 height 28
paste input "60621"
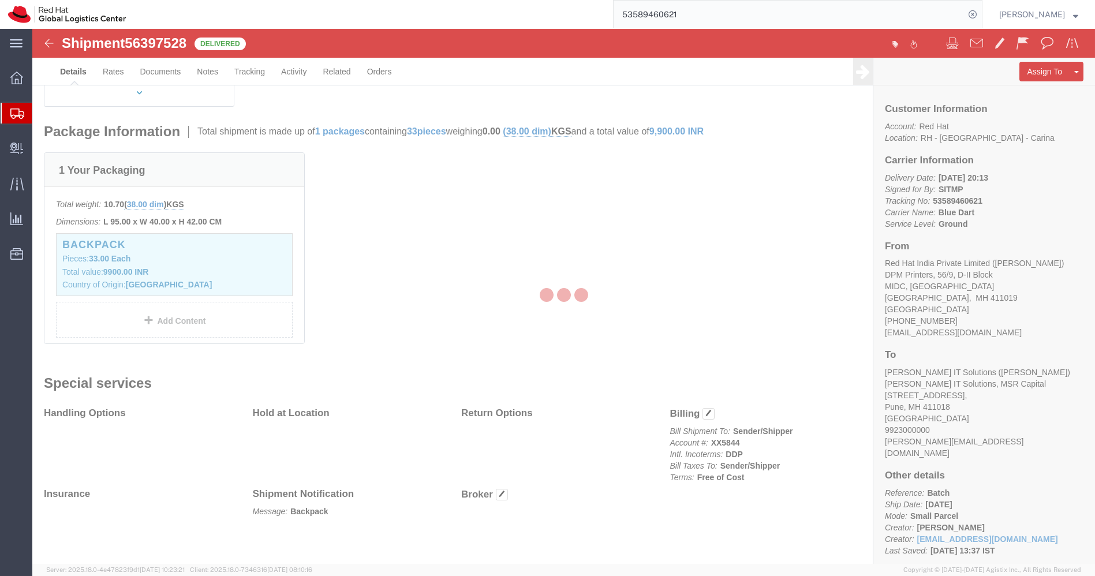
scroll to position [251, 0]
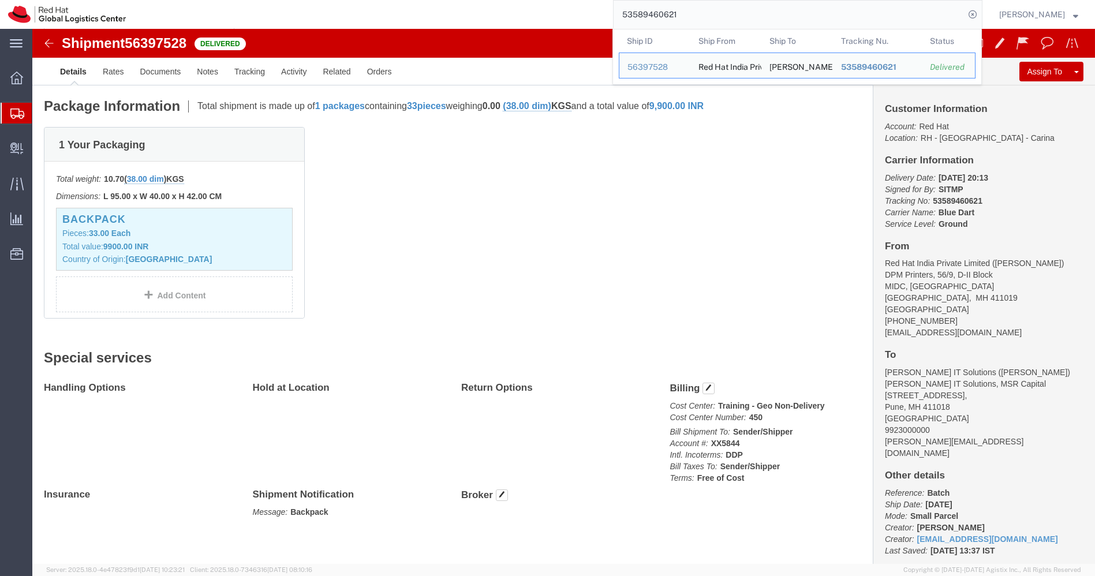
click at [732, 25] on input "53589460621" at bounding box center [788, 15] width 351 height 28
paste input "1866"
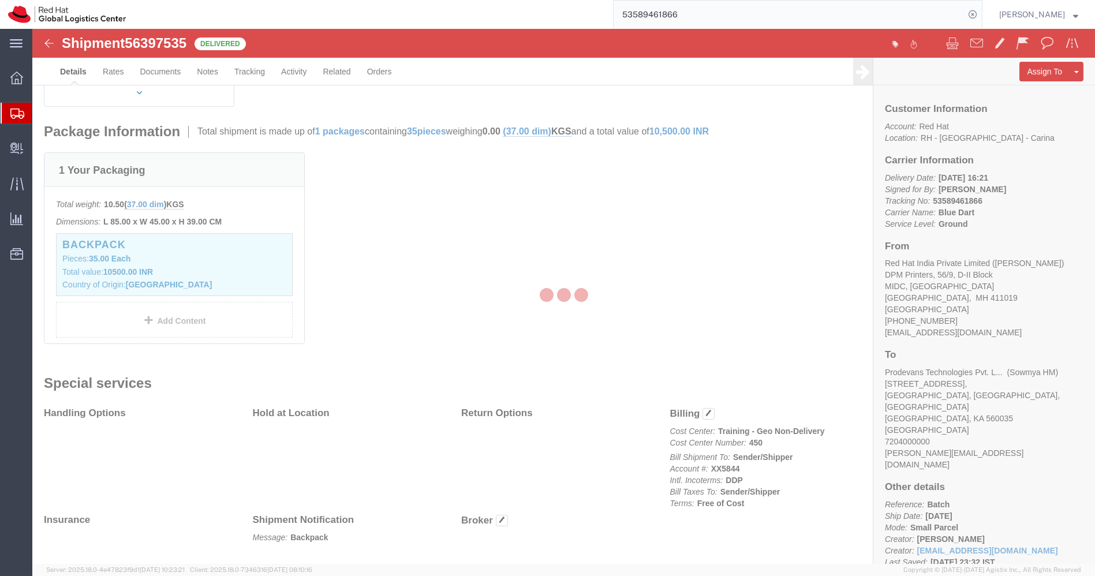
scroll to position [251, 0]
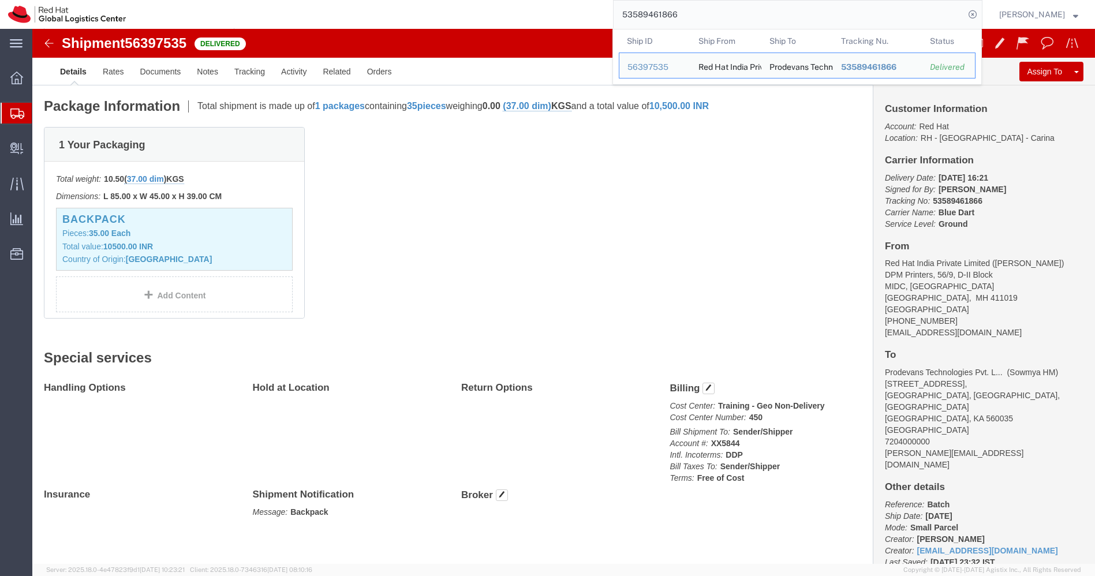
click at [732, 25] on input "53589461866" at bounding box center [788, 15] width 351 height 28
paste input "4412"
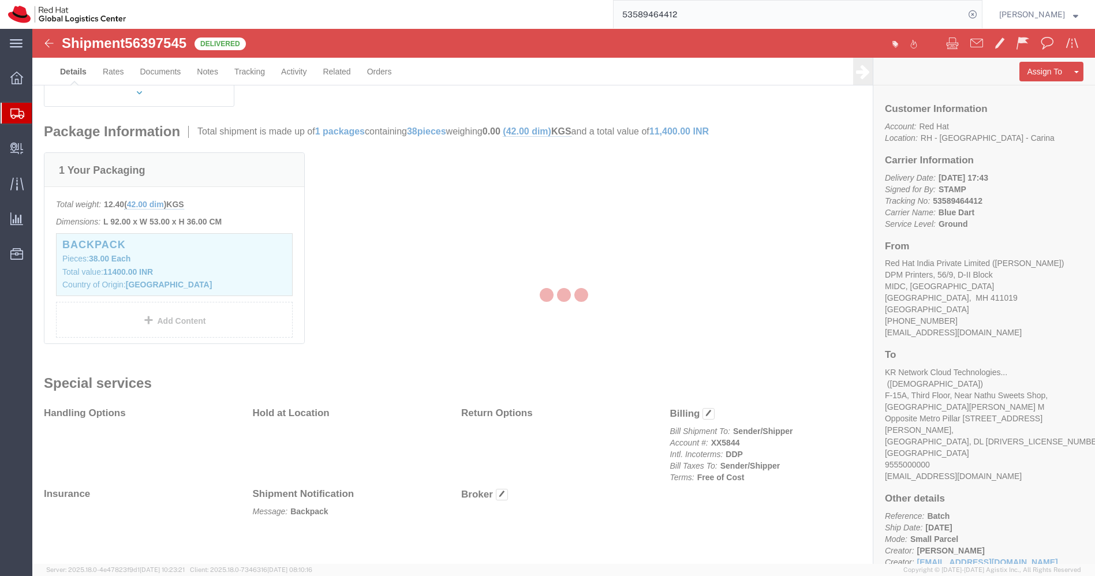
scroll to position [251, 0]
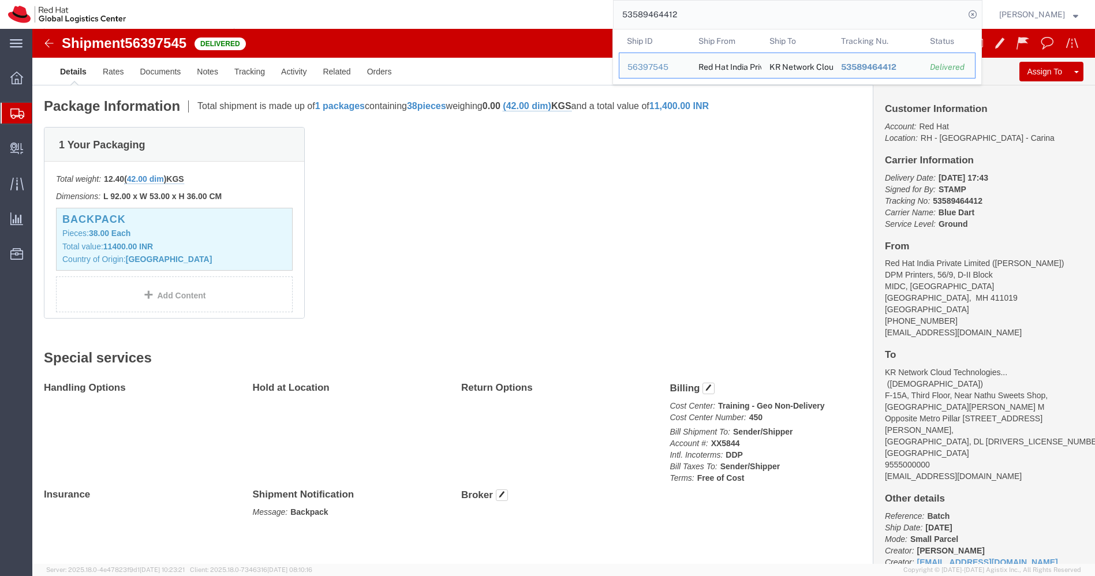
click at [732, 25] on input "53589464412" at bounding box center [788, 15] width 351 height 28
paste input "7444"
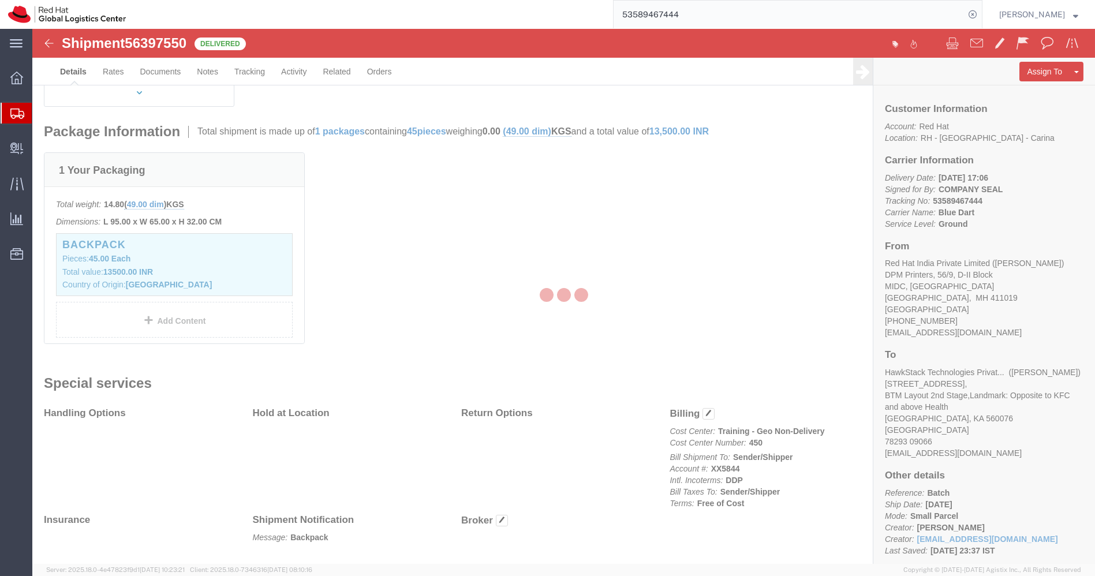
scroll to position [251, 0]
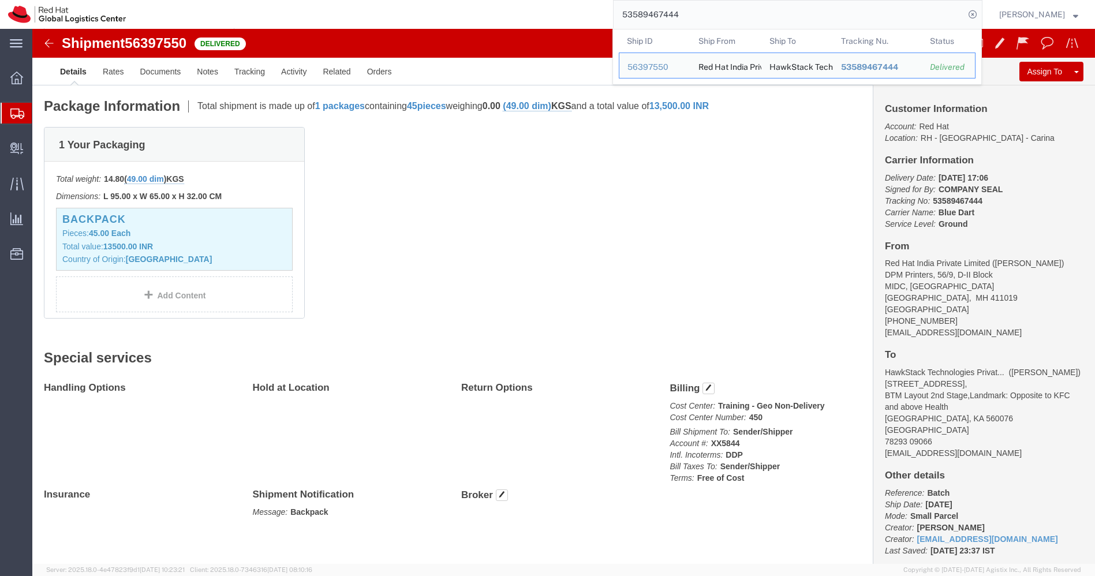
click at [732, 25] on input "53589467444" at bounding box center [788, 15] width 351 height 28
paste input "7031"
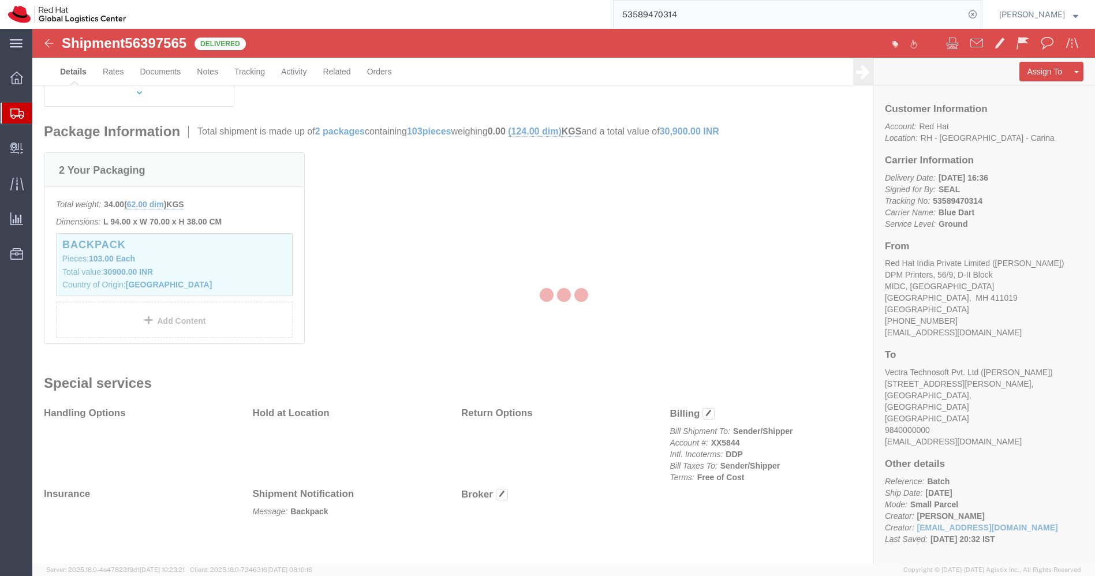
scroll to position [251, 0]
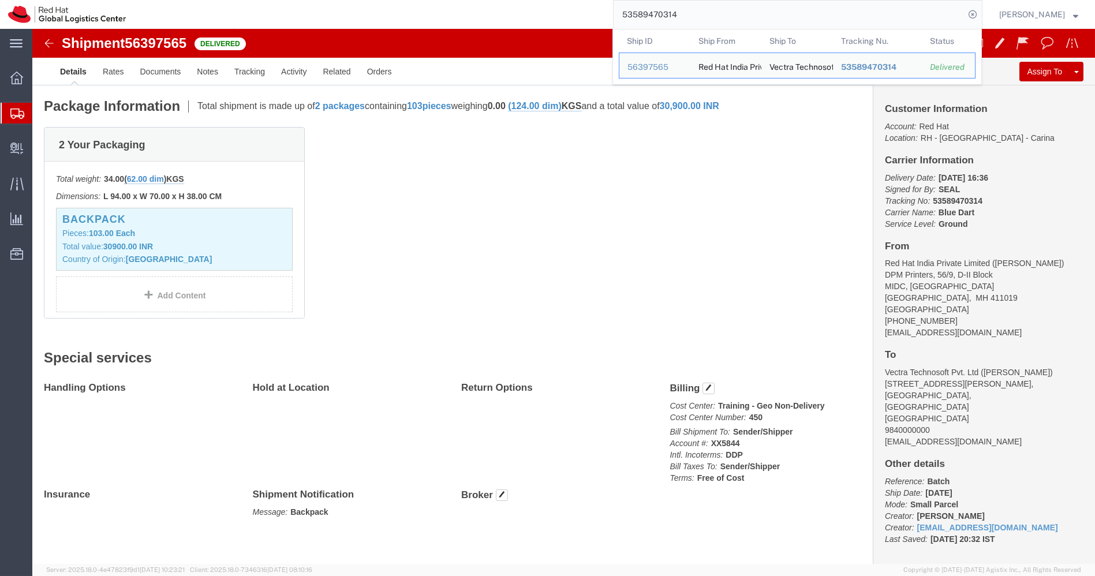
click at [732, 25] on input "53589470314" at bounding box center [788, 15] width 351 height 28
paste input "4551"
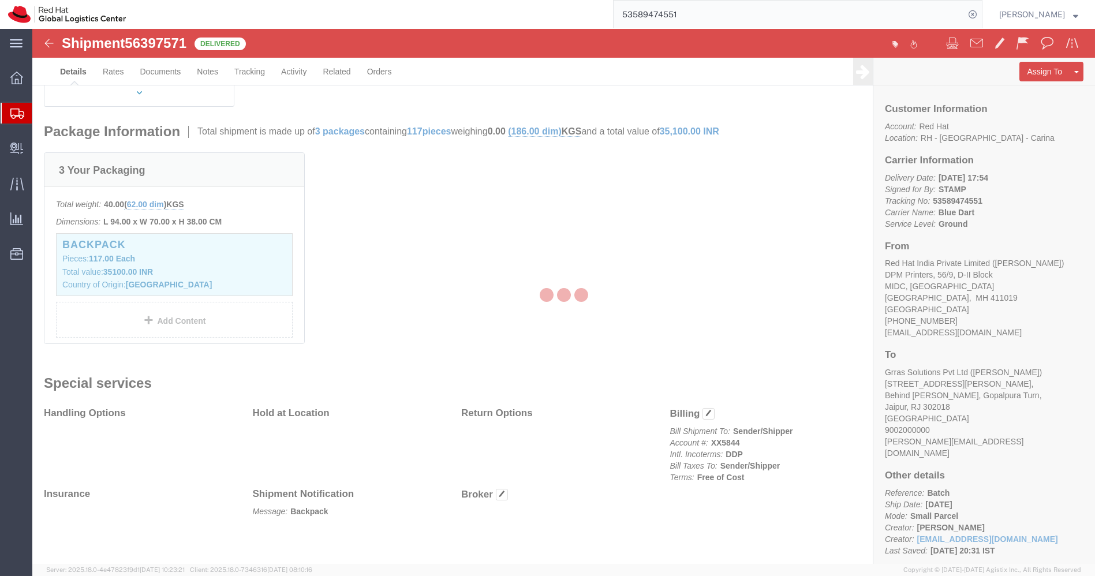
scroll to position [251, 0]
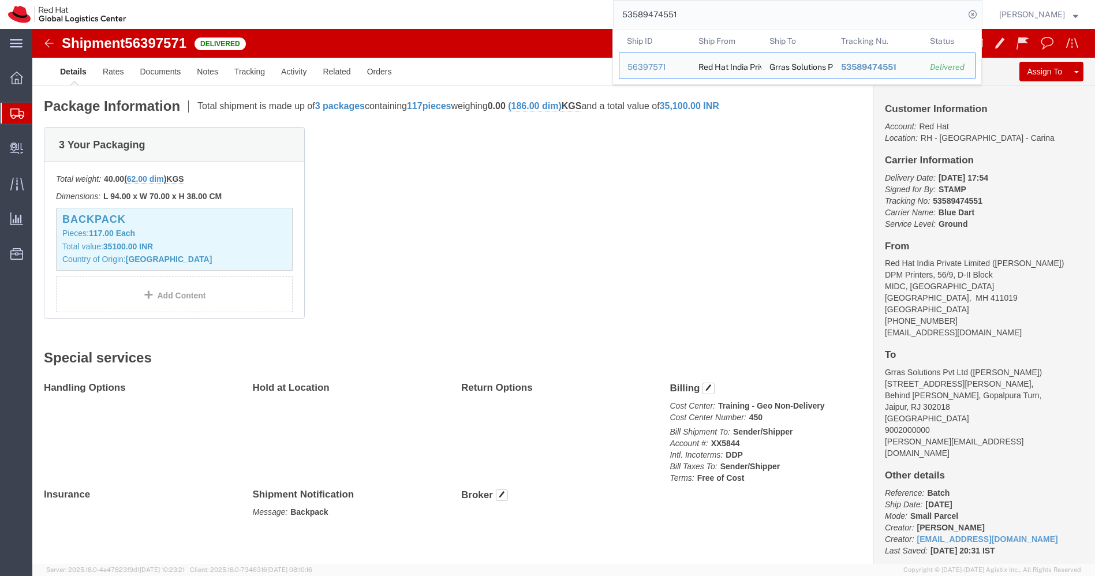
click at [732, 25] on input "53589474551" at bounding box center [788, 15] width 351 height 28
paste input "7955"
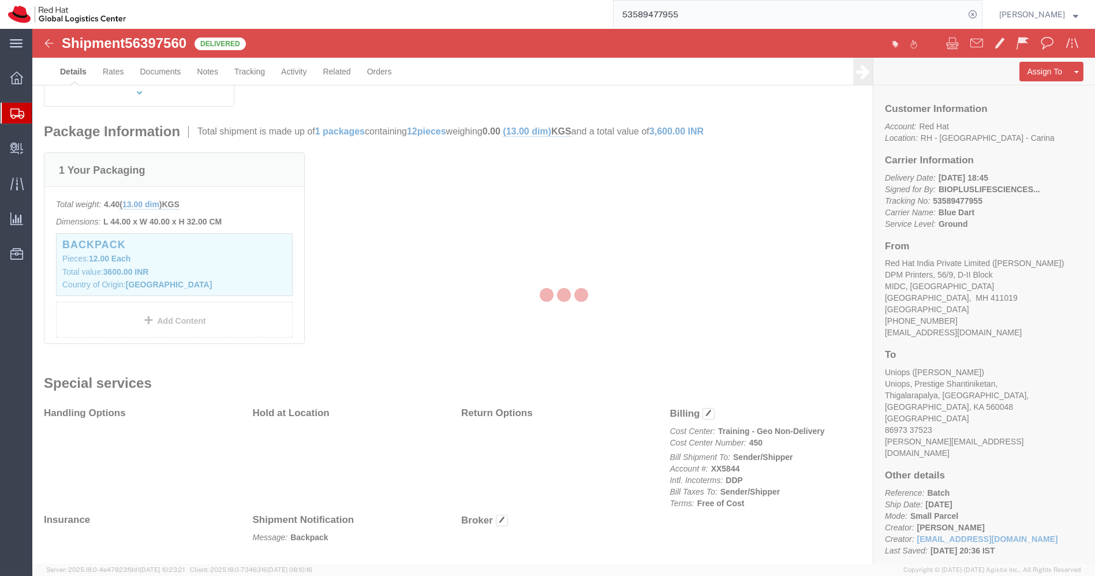
scroll to position [251, 0]
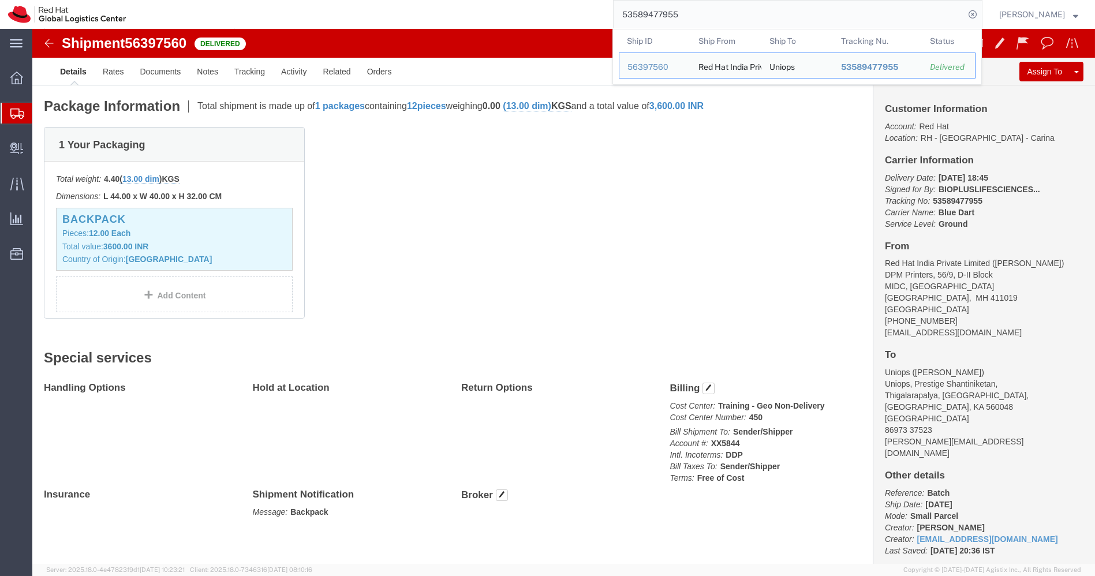
click at [732, 25] on input "53589477955" at bounding box center [788, 15] width 351 height 28
paste input "90033556"
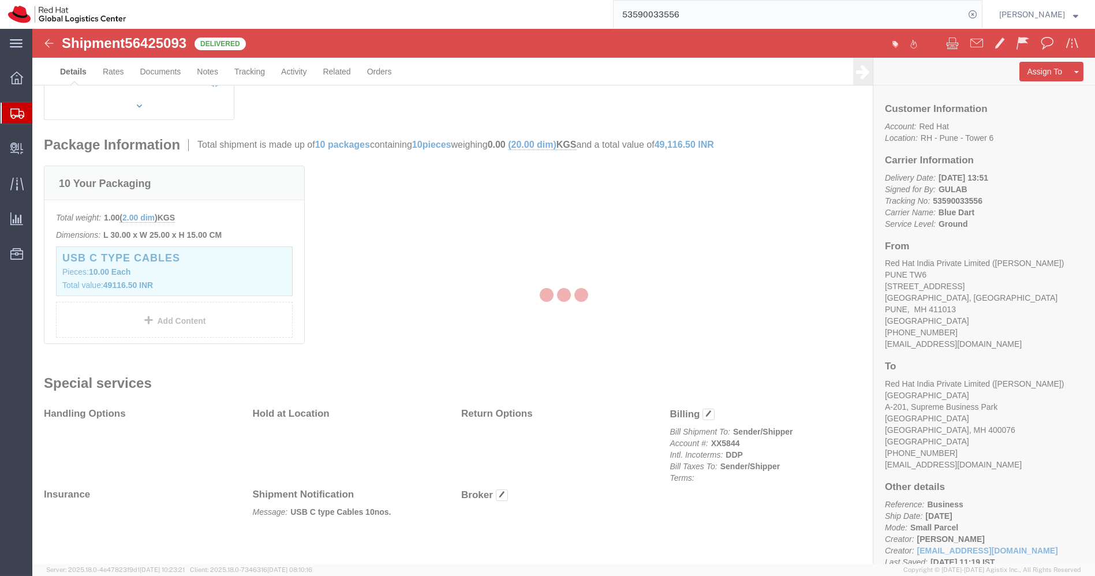
scroll to position [250, 0]
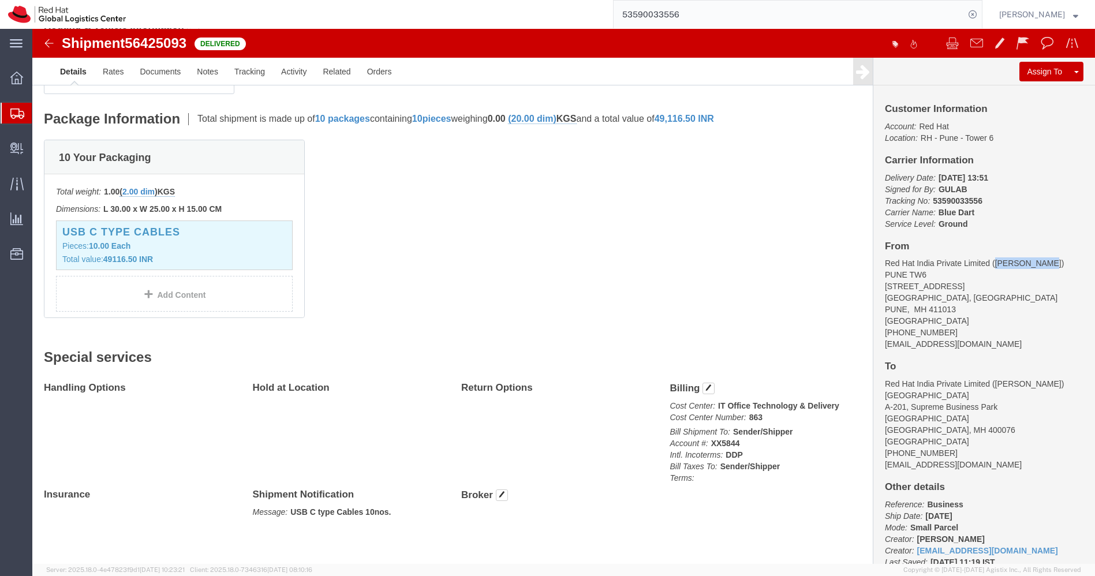
drag, startPoint x: 1004, startPoint y: 235, endPoint x: 957, endPoint y: 234, distance: 47.3
click address "Red Hat India Private Limited ([PERSON_NAME]) [STREET_ADDRESS] [PHONE_NUMBER] […"
drag, startPoint x: 725, startPoint y: 389, endPoint x: 712, endPoint y: 387, distance: 14.0
click p "Cost Center: IT Office Technology & Delivery Cost Center Number: 863"
click at [730, 6] on input "53590033556" at bounding box center [788, 15] width 351 height 28
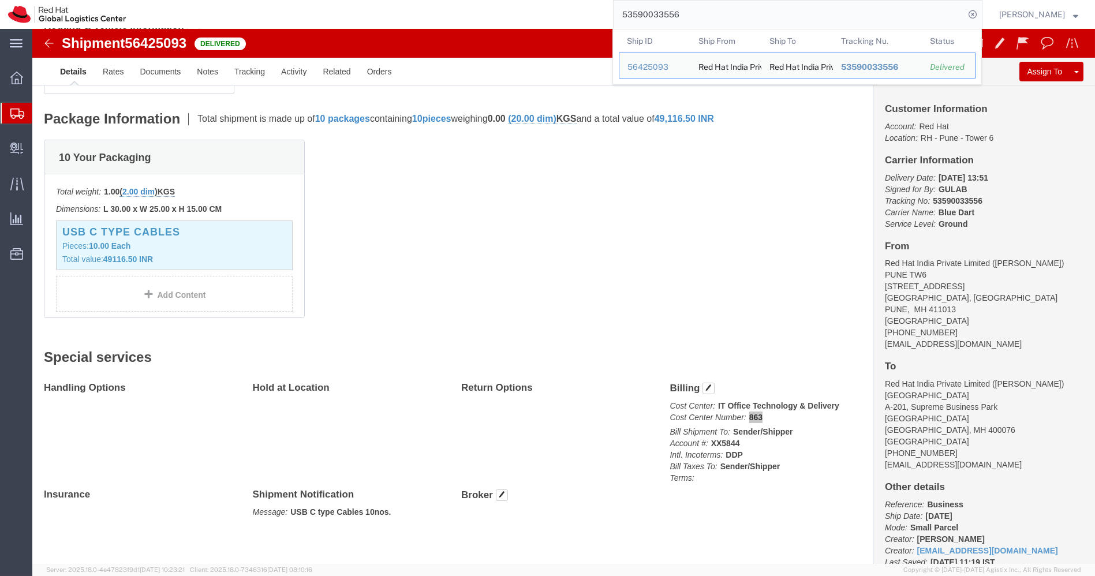
click at [730, 6] on input "53590033556" at bounding box center [788, 15] width 351 height 28
paste input "34239"
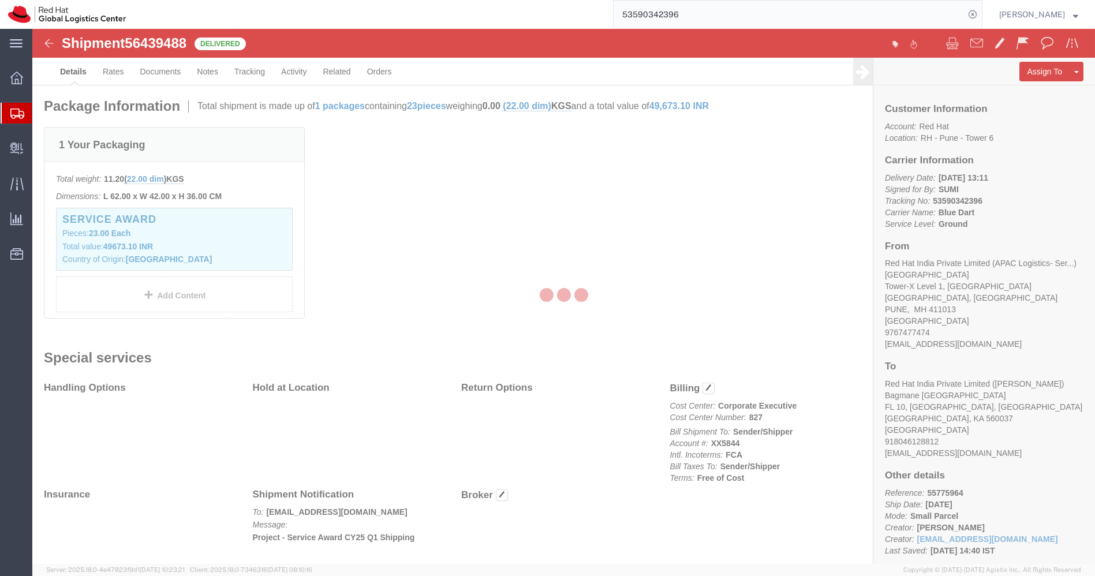
scroll to position [289, 0]
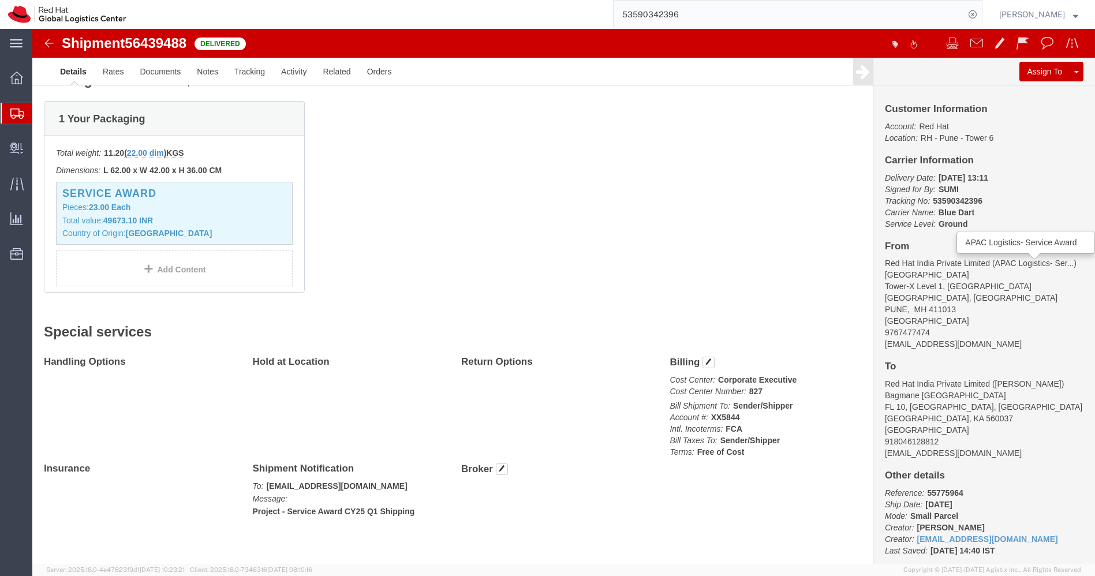
drag, startPoint x: 956, startPoint y: 233, endPoint x: 996, endPoint y: 233, distance: 40.4
click span "APAC Logistics- Ser..."
drag, startPoint x: 1009, startPoint y: 233, endPoint x: 957, endPoint y: 233, distance: 52.5
click span "APAC Logistics- Ser..."
drag, startPoint x: 728, startPoint y: 364, endPoint x: 710, endPoint y: 363, distance: 17.9
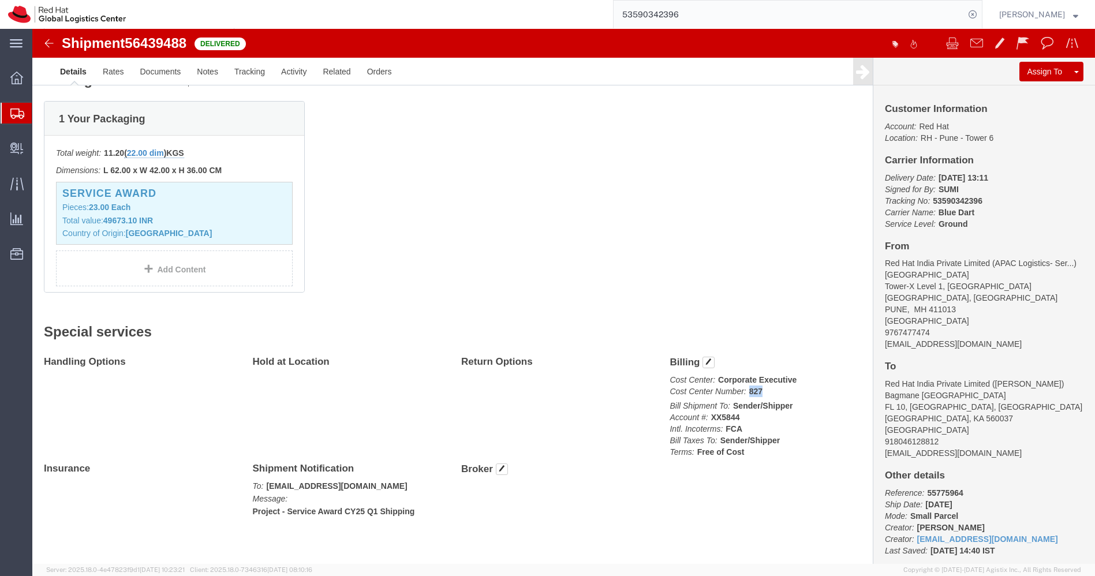
click p "Cost Center: Corporate Executive Cost Center Number: 827"
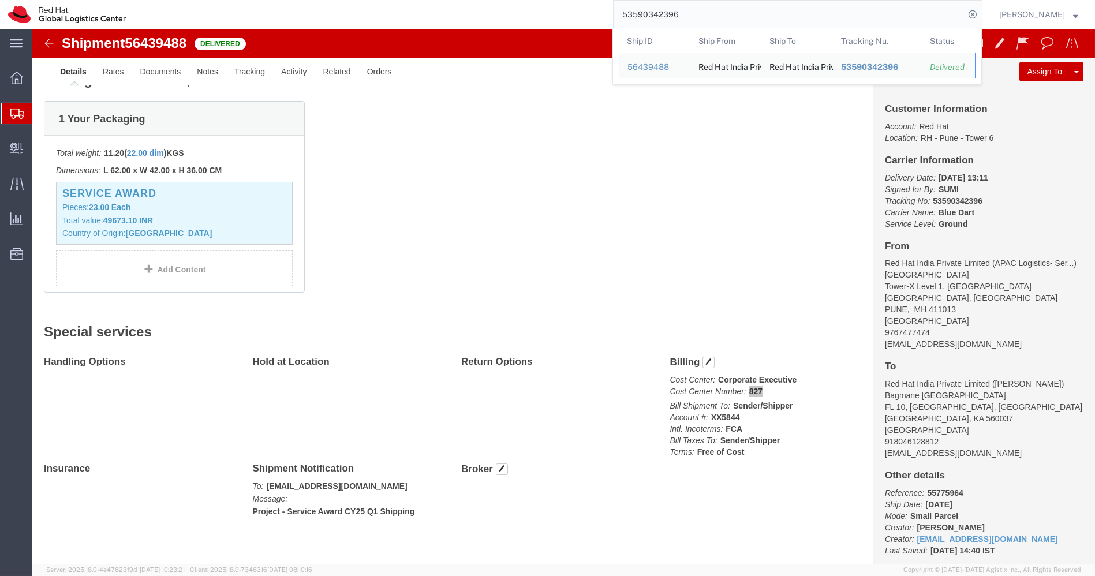
click at [716, 18] on input "53590342396" at bounding box center [788, 15] width 351 height 28
paste input "3015"
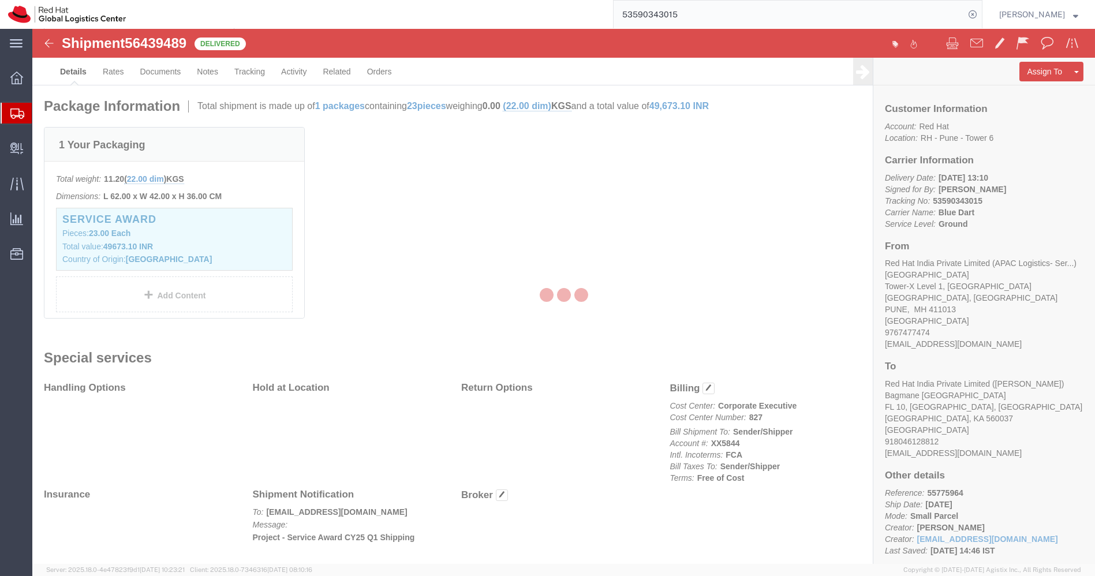
scroll to position [289, 0]
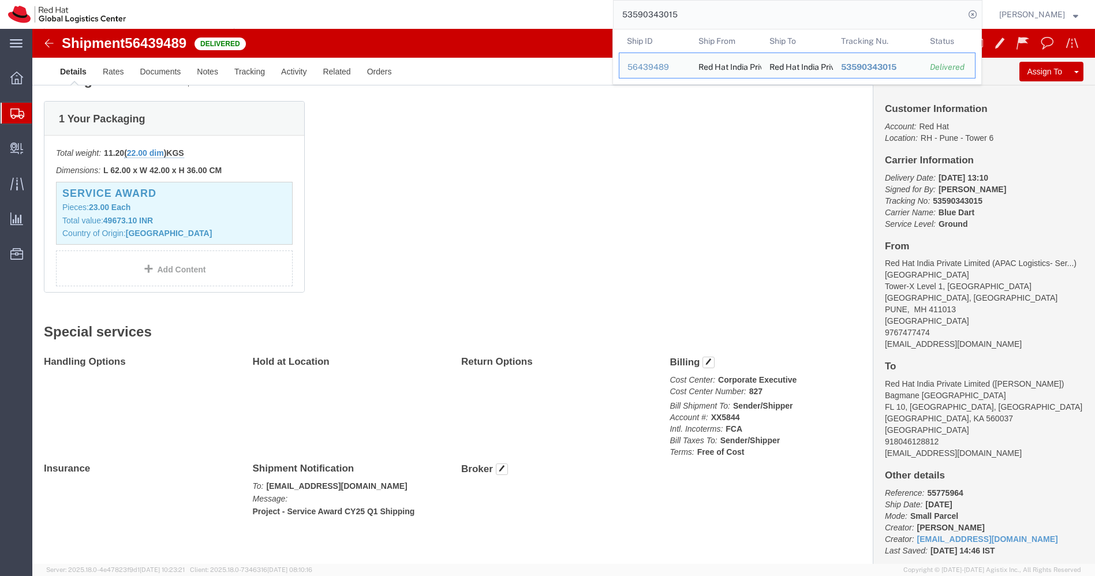
click at [716, 18] on input "53590343015" at bounding box center [788, 15] width 351 height 28
paste input "660"
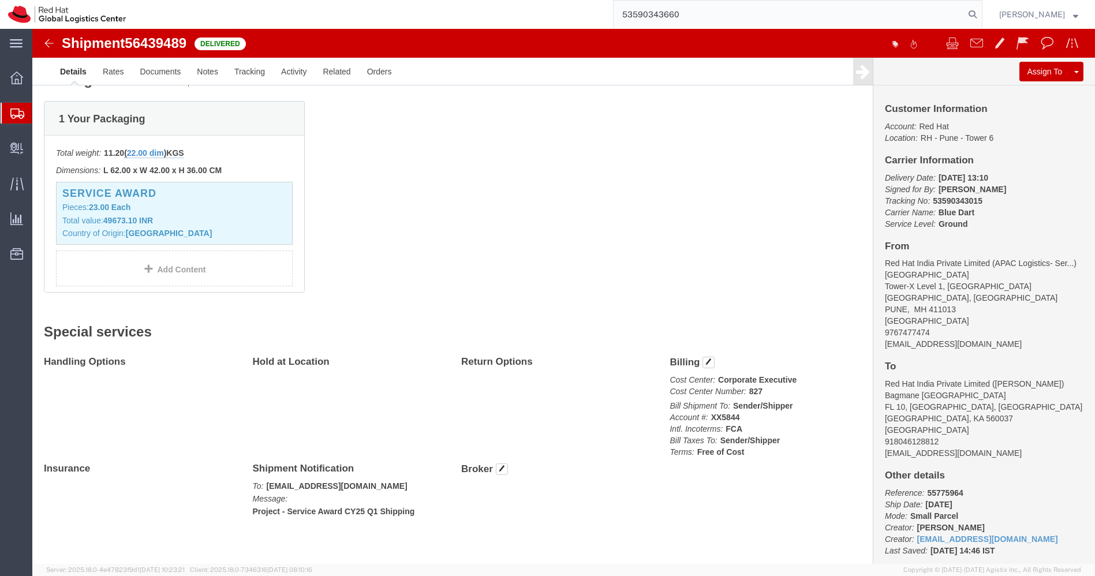
type input "53590343660"
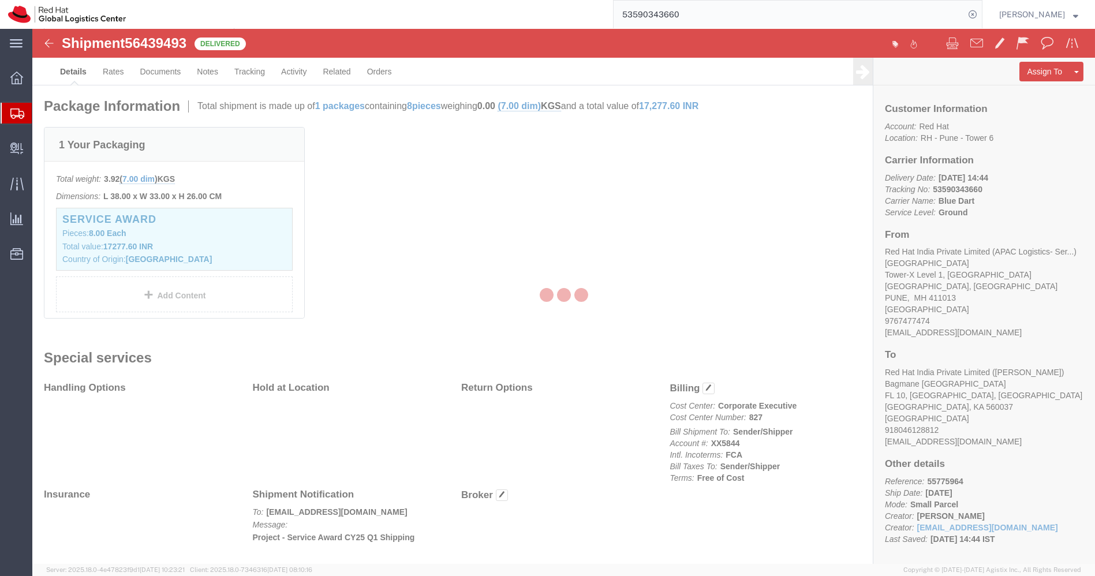
scroll to position [289, 0]
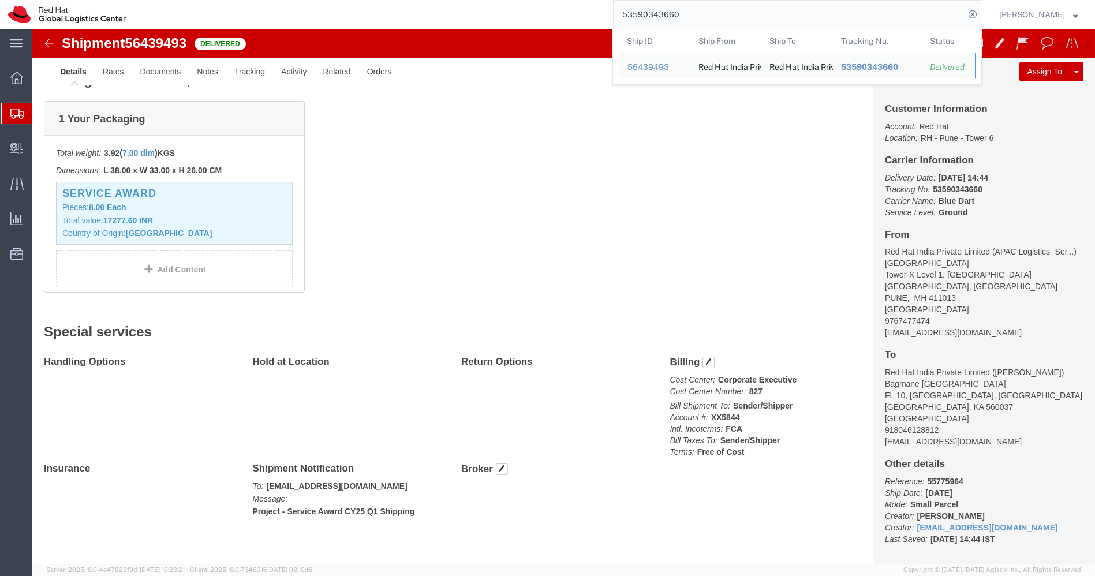
click at [716, 18] on input "53590343660" at bounding box center [788, 15] width 351 height 28
paste input "401664"
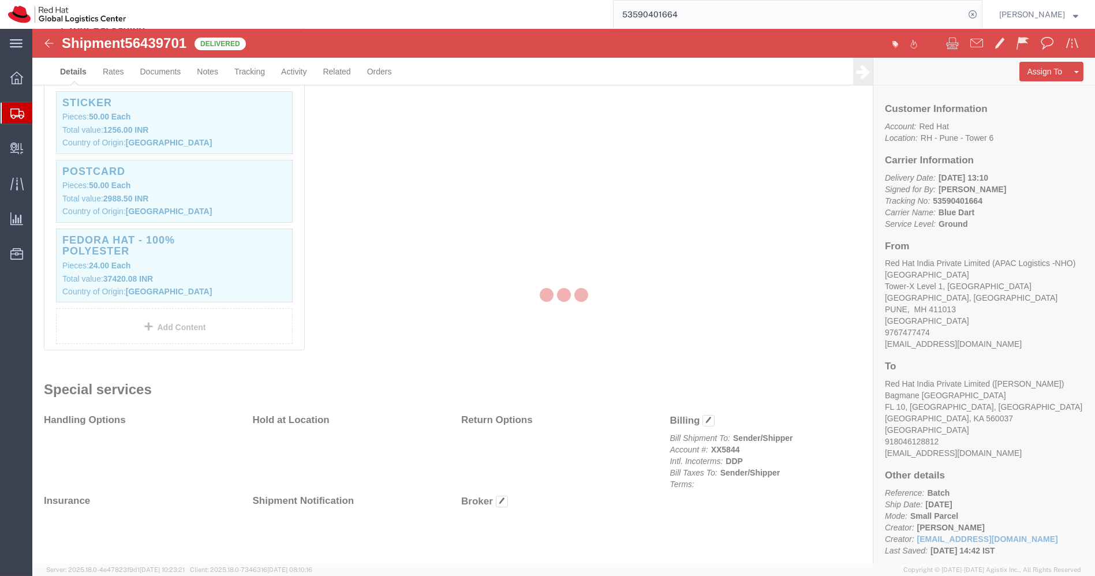
scroll to position [405, 0]
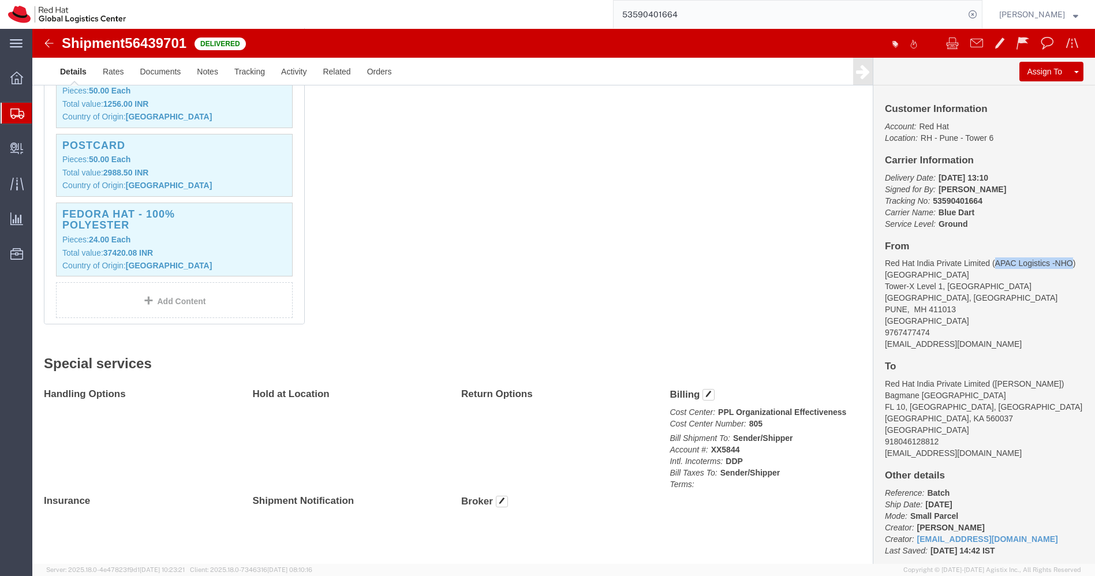
drag, startPoint x: 1032, startPoint y: 234, endPoint x: 956, endPoint y: 235, distance: 76.8
click address "Red Hat India Private Limited (APAC Logistics -NHO) PUNE Tower-X Level 1, Cyber…"
copy address "APAC Logistics -NHO"
drag, startPoint x: 725, startPoint y: 395, endPoint x: 713, endPoint y: 393, distance: 12.9
click p "Cost Center: PPL Organizational Effectiveness Cost Center Number: 805"
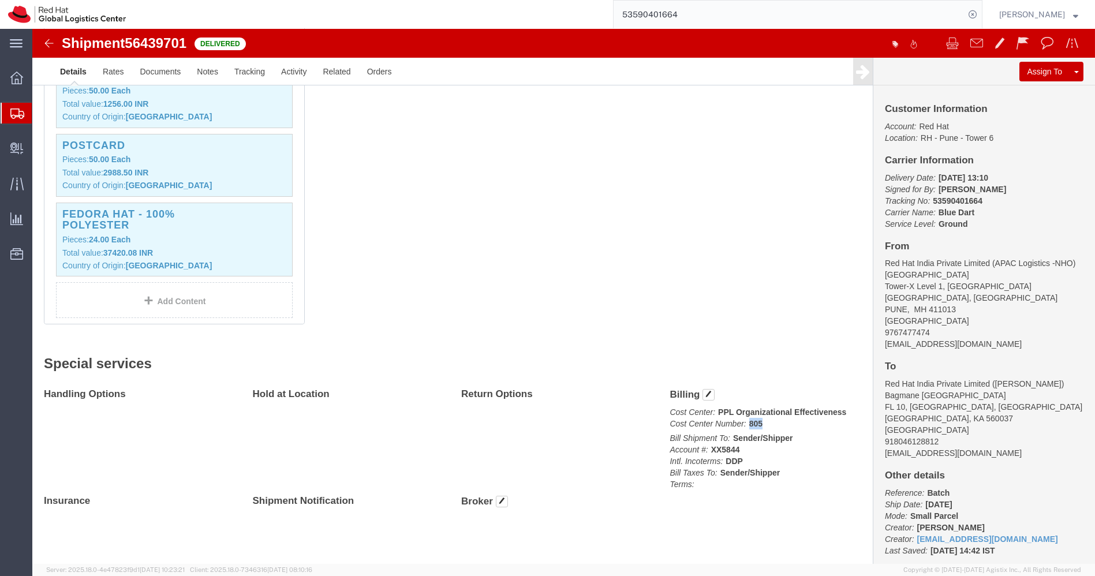
copy b "805"
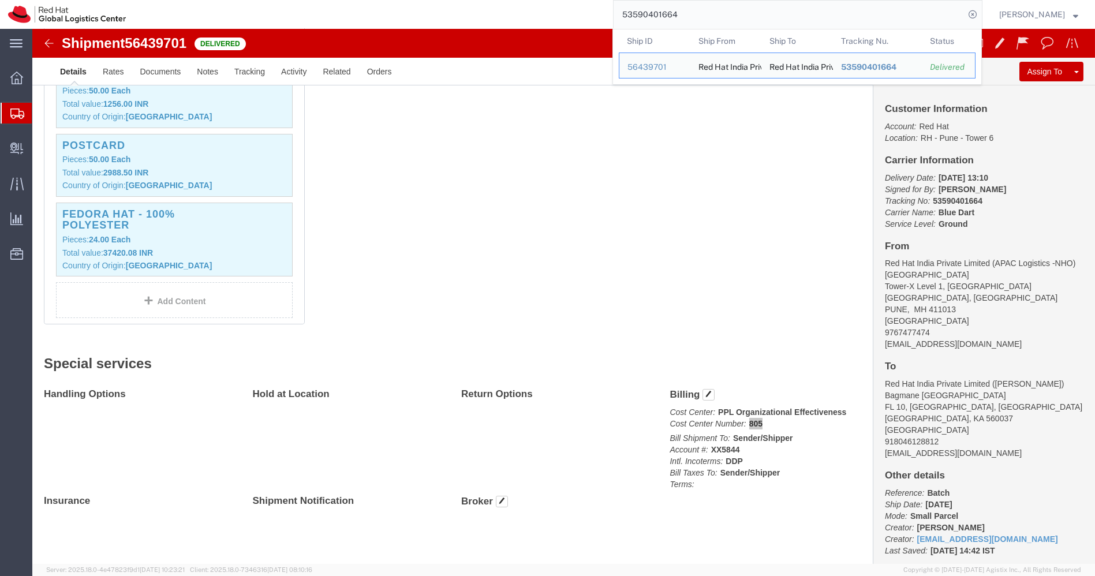
click at [697, 16] on input "53590401664" at bounding box center [788, 15] width 351 height 28
paste input "5735"
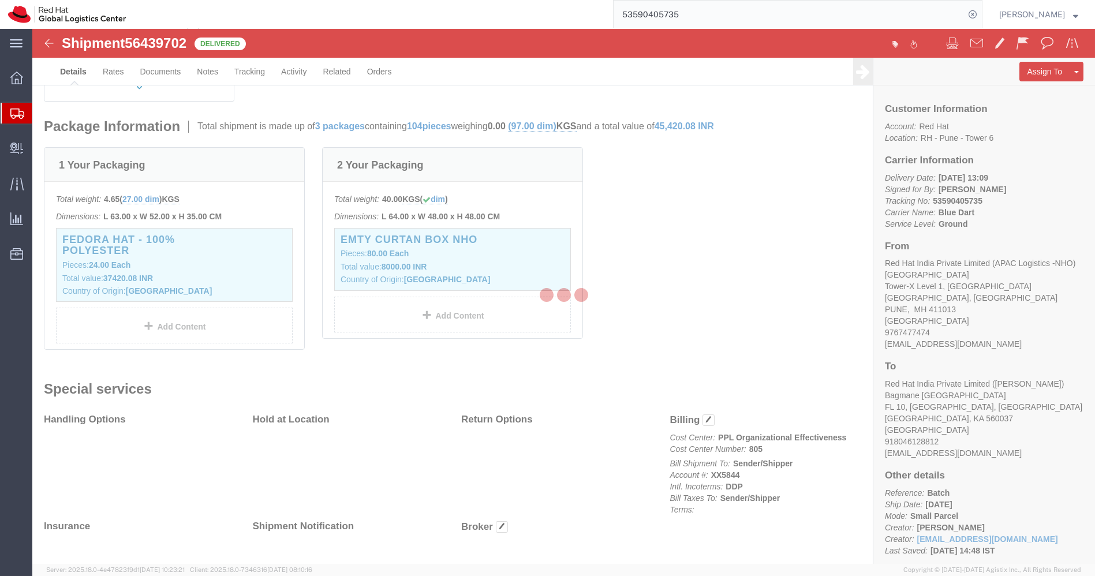
scroll to position [268, 0]
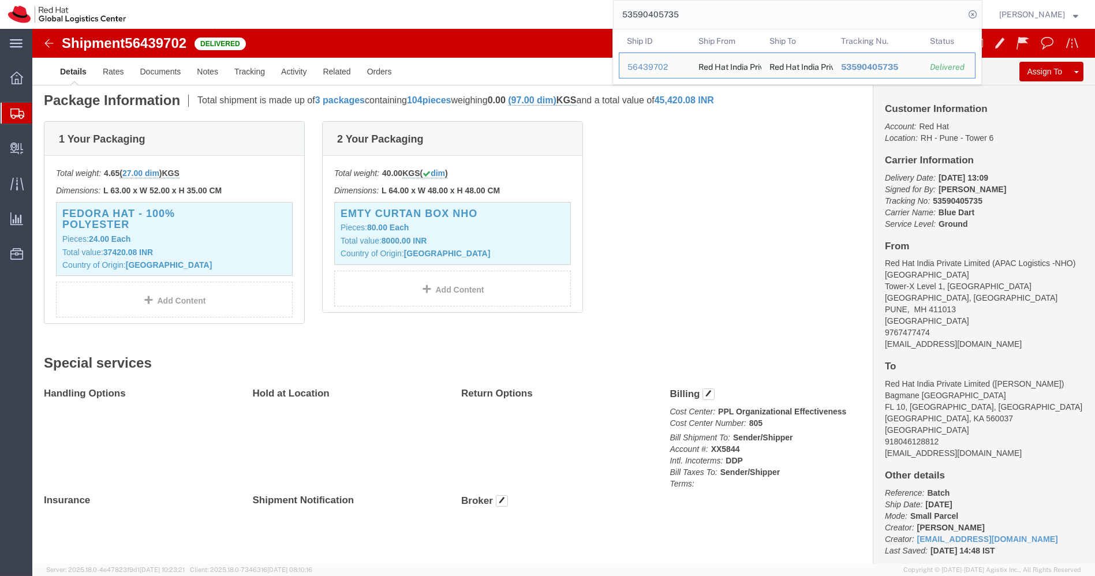
click at [697, 16] on input "53590405735" at bounding box center [788, 15] width 351 height 28
paste input "1126643"
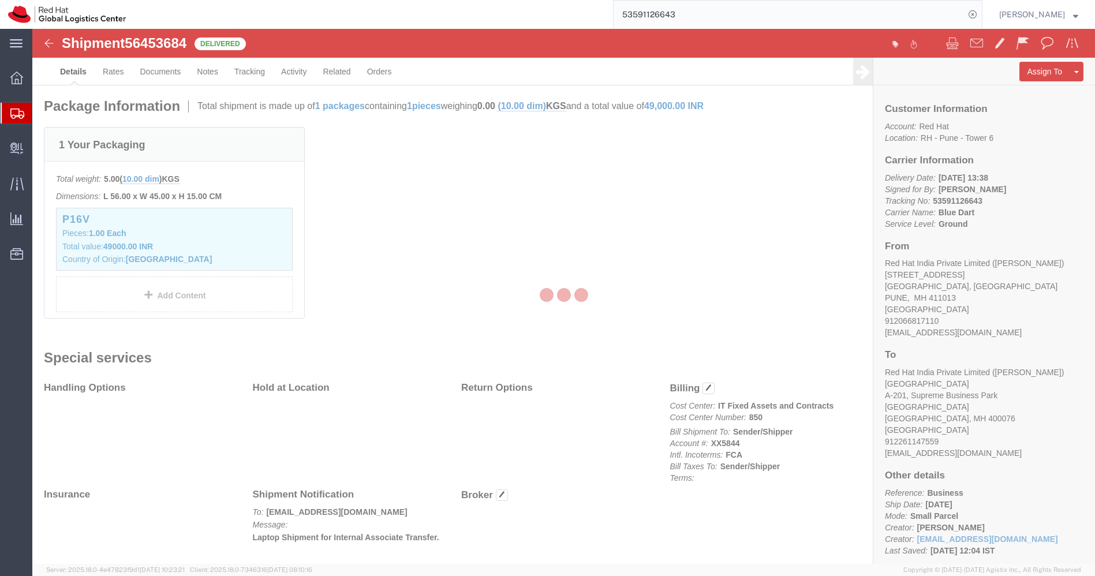
scroll to position [289, 0]
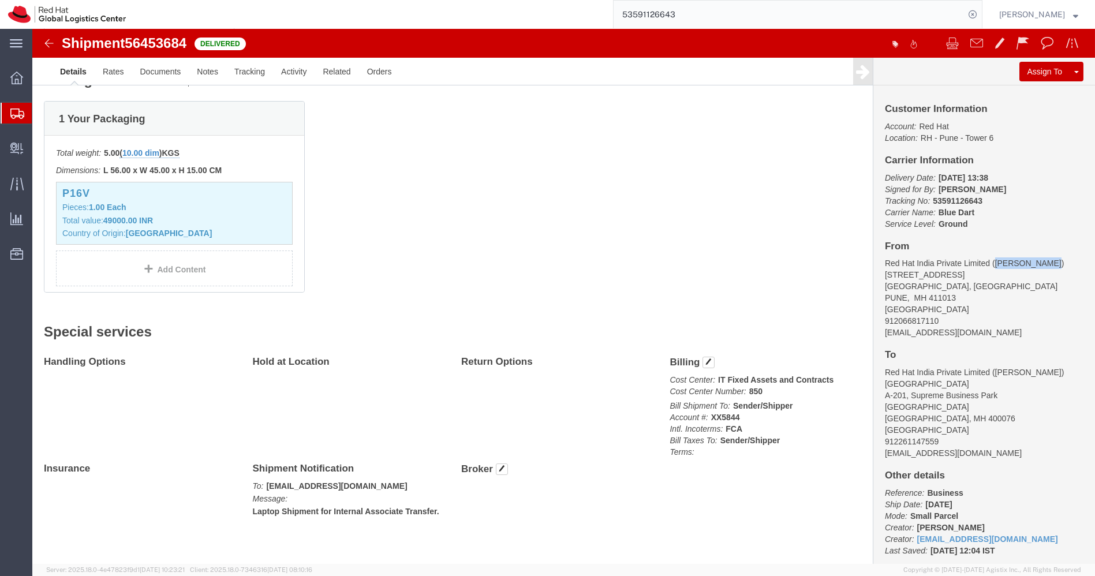
drag, startPoint x: 1004, startPoint y: 233, endPoint x: 955, endPoint y: 234, distance: 48.5
click address "Red Hat India Private Limited ([PERSON_NAME]) [STREET_ADDRESS] 912066817110 [EM…"
copy address "[PERSON_NAME]"
drag, startPoint x: 730, startPoint y: 360, endPoint x: 711, endPoint y: 361, distance: 19.1
click p "Cost Center: IT Fixed Assets and Contracts Cost Center Number: 850"
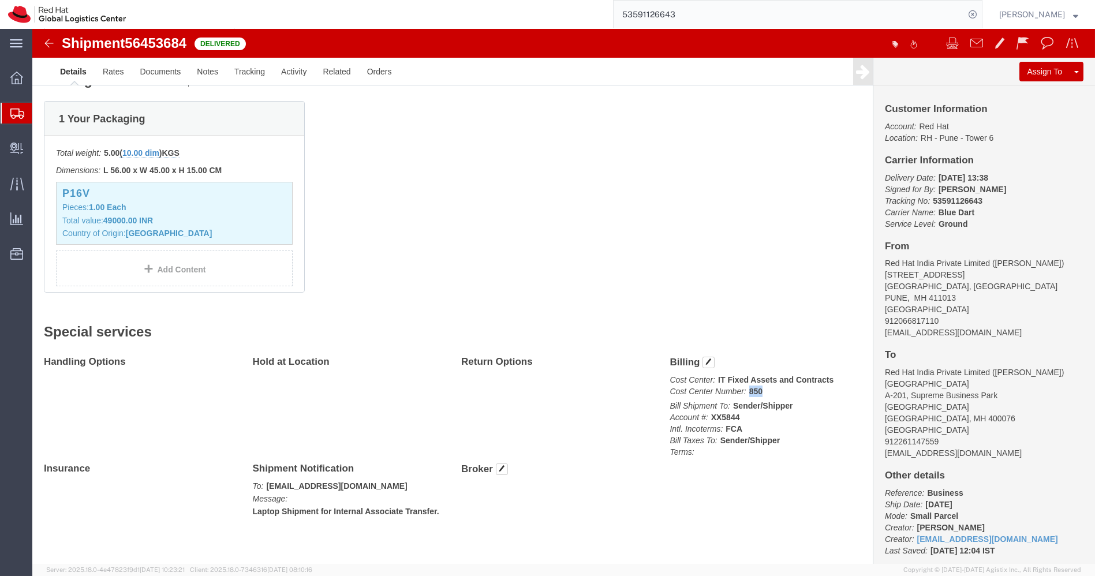
copy b "850"
click at [712, 14] on input "53591126643" at bounding box center [788, 15] width 351 height 28
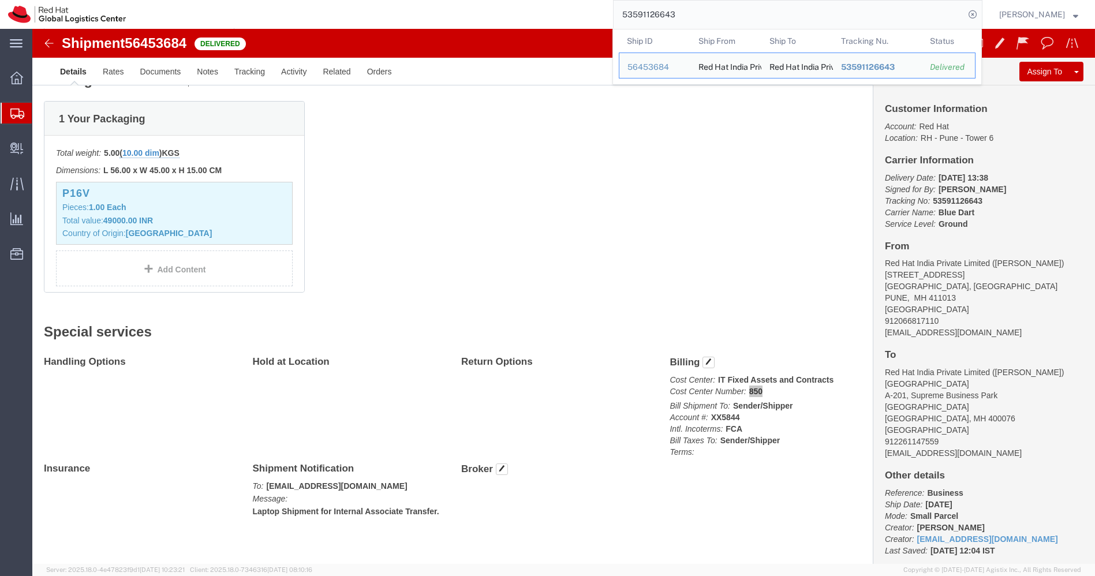
click at [712, 14] on input "53591126643" at bounding box center [788, 15] width 351 height 28
paste input "8054"
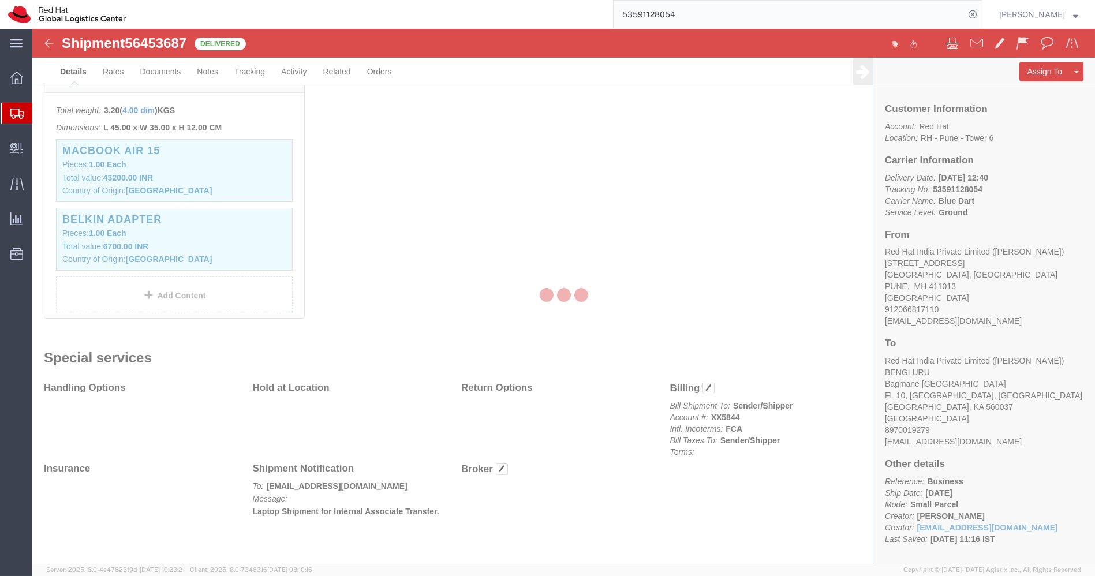
scroll to position [357, 0]
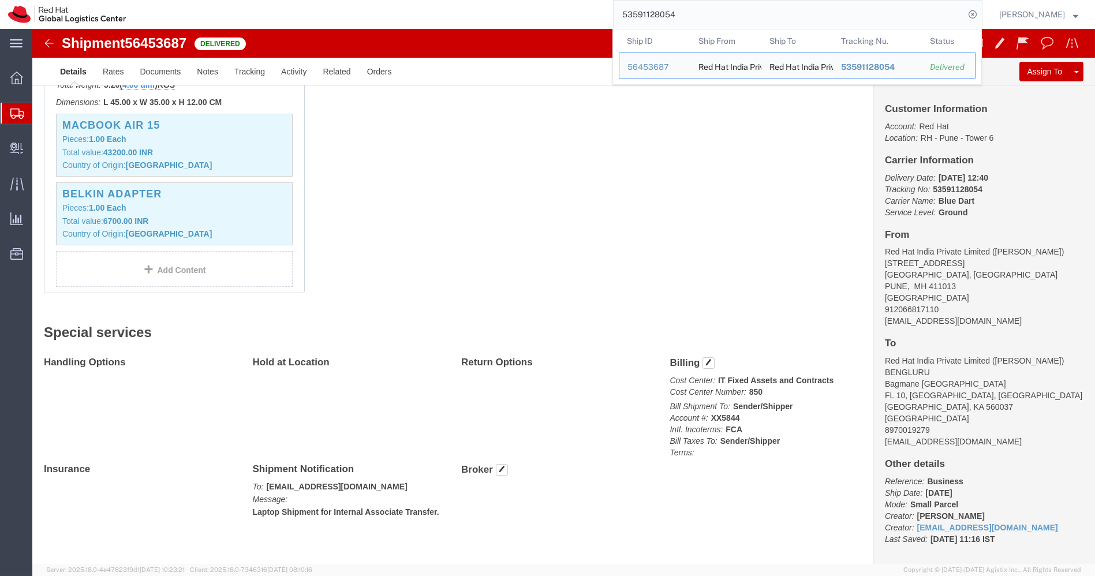
click at [761, 12] on input "53591128054" at bounding box center [788, 15] width 351 height 28
paste input "027132"
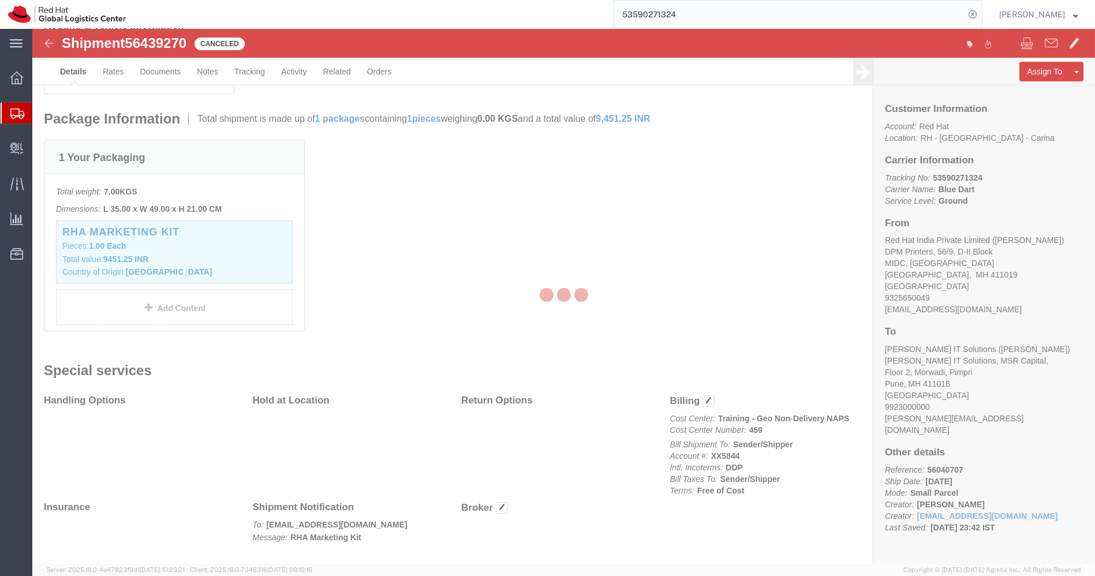
scroll to position [264, 0]
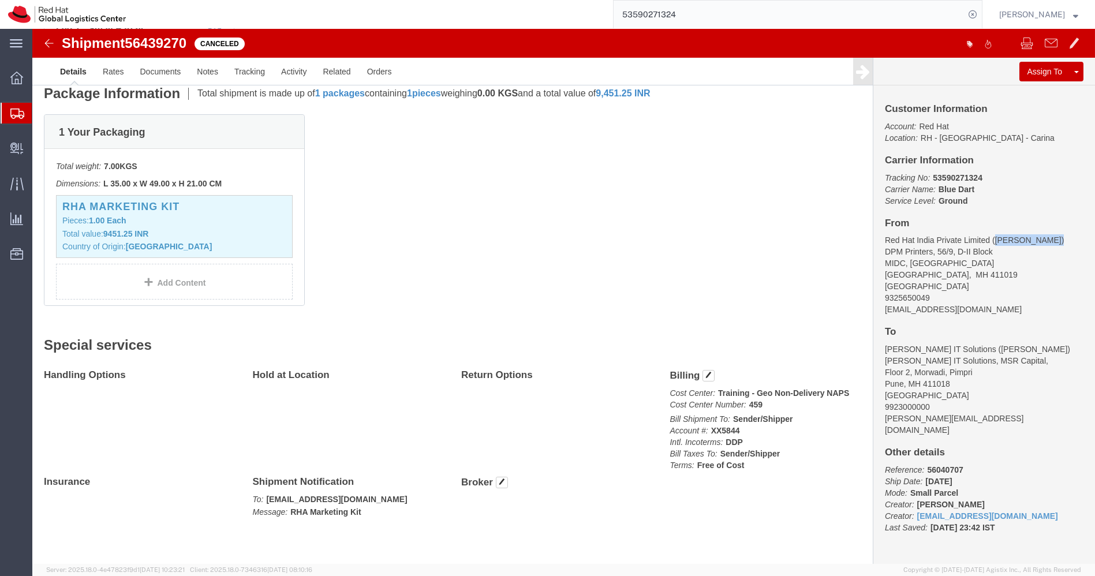
drag, startPoint x: 1009, startPoint y: 213, endPoint x: 957, endPoint y: 209, distance: 52.7
click address "Red Hat India Private Limited (Shirish Pandey) DPM Printers, 56/9, D-II Block M…"
copy address "Shirish Pandey"
drag, startPoint x: 727, startPoint y: 374, endPoint x: 712, endPoint y: 374, distance: 15.6
click p "Cost Center: Training - Geo Non-Delivery NAPS Cost Center Number: 459"
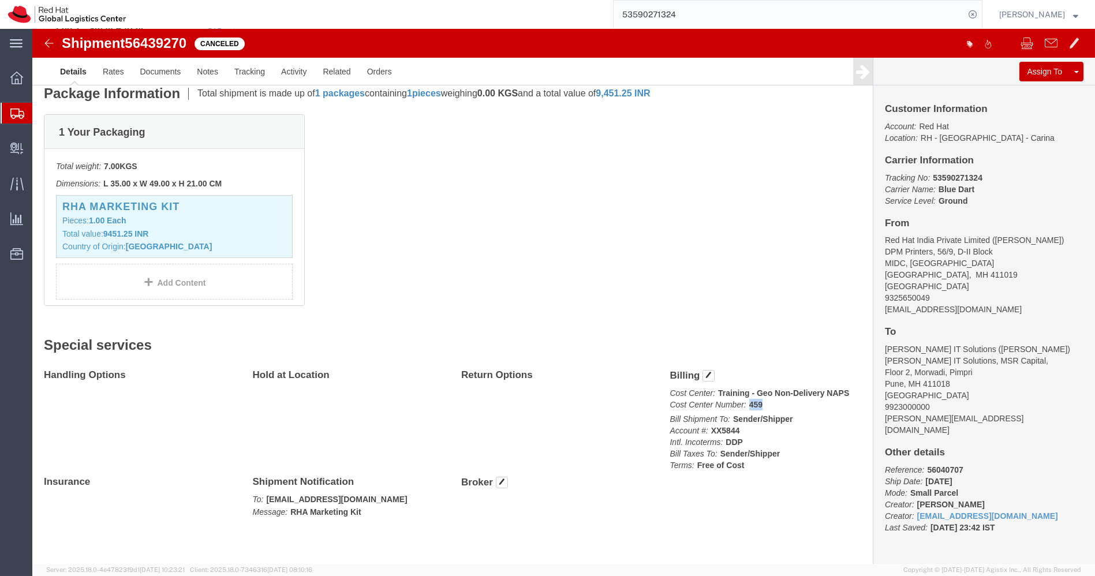
copy b "459"
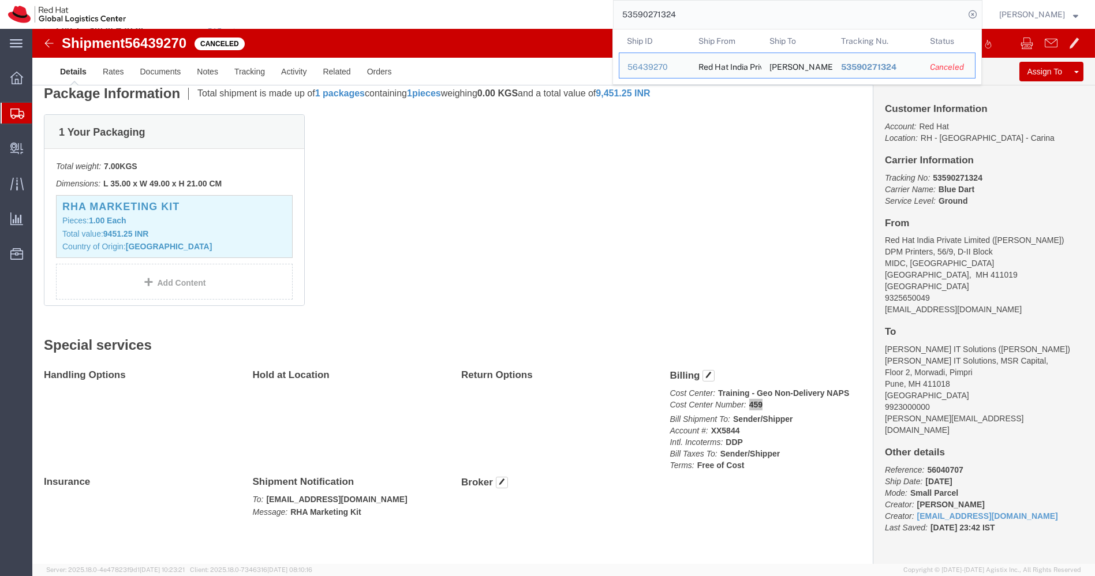
click at [718, 16] on input "53590271324" at bounding box center [788, 15] width 351 height 28
paste input "6876"
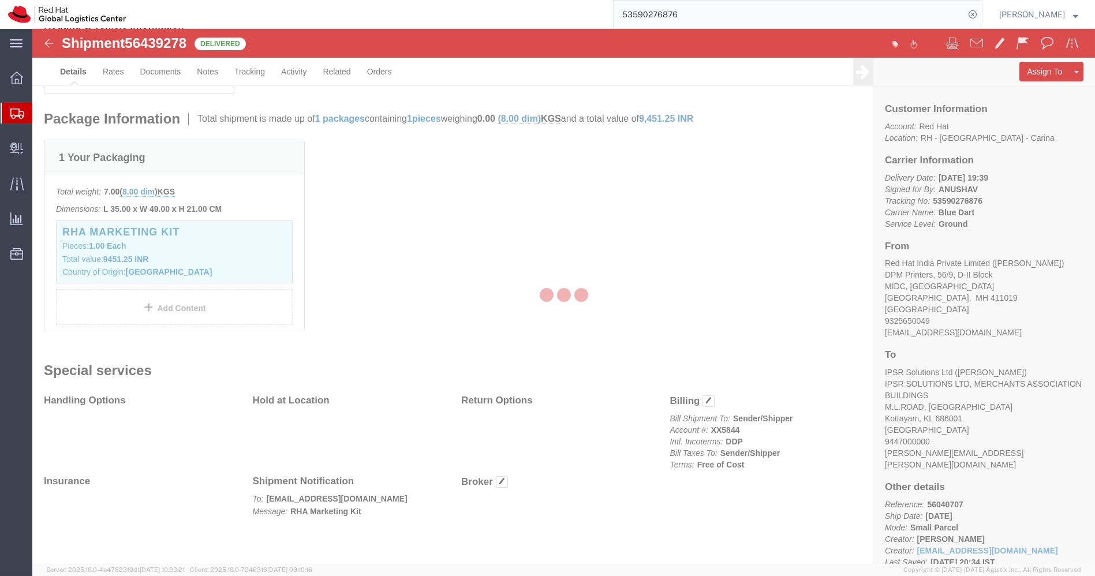
scroll to position [264, 0]
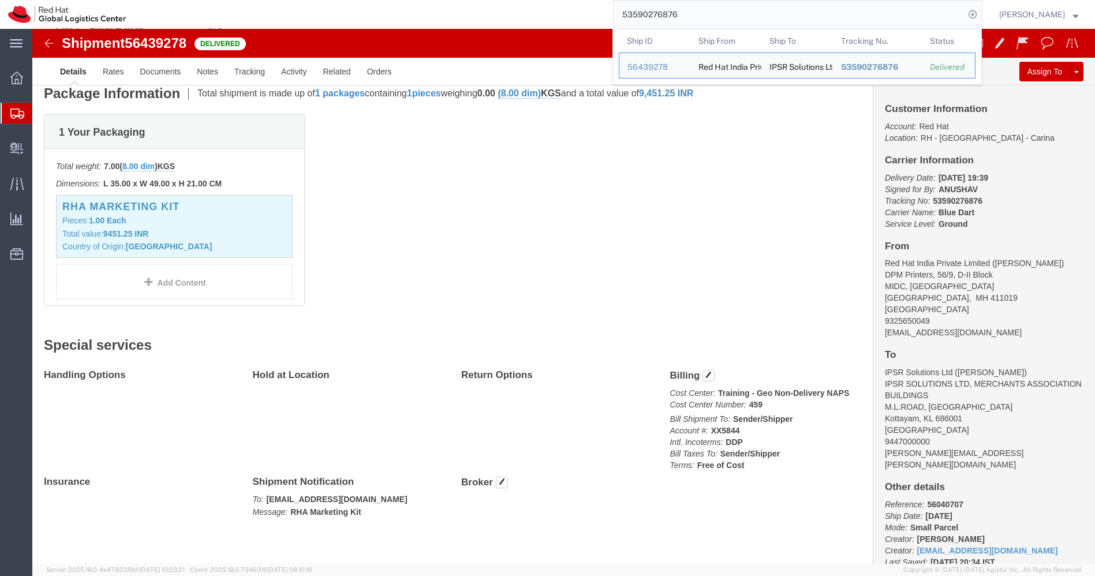
click at [899, 13] on input "53590276876" at bounding box center [788, 15] width 351 height 28
paste input "7521"
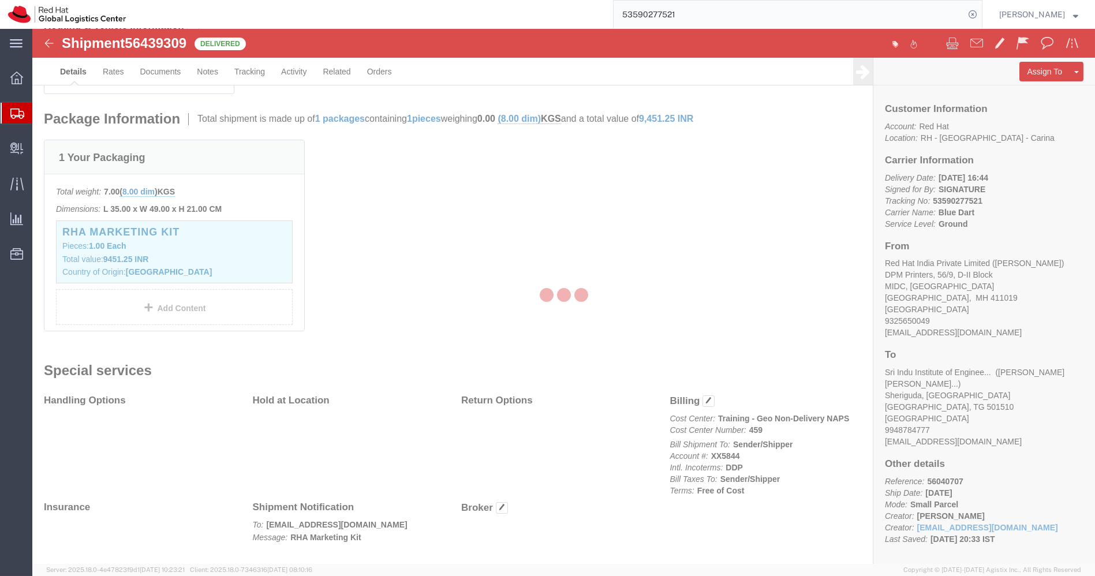
scroll to position [264, 0]
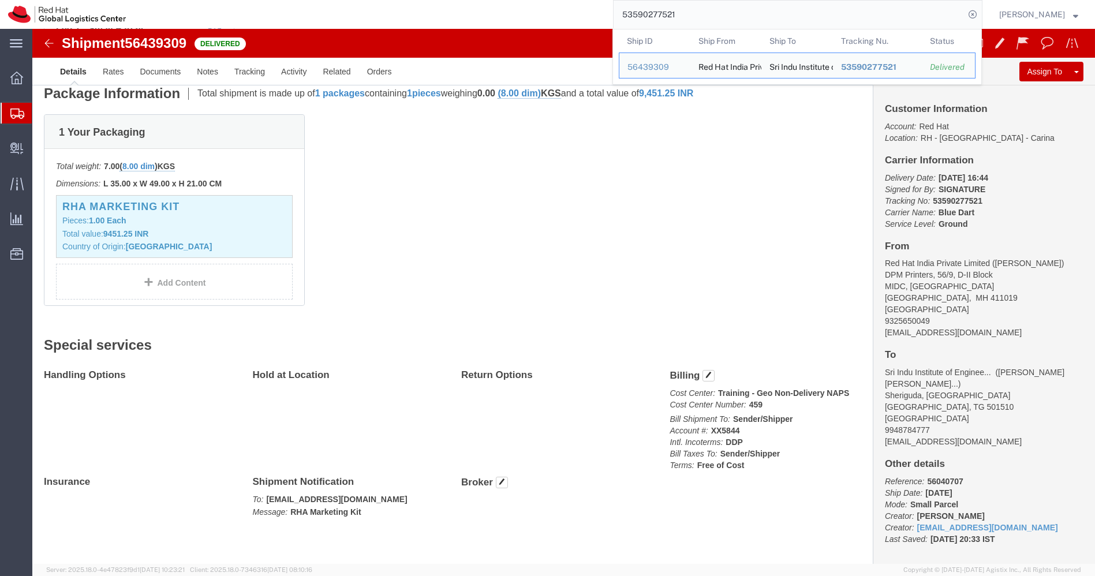
click at [799, 21] on input "53590277521" at bounding box center [788, 15] width 351 height 28
paste input "81835"
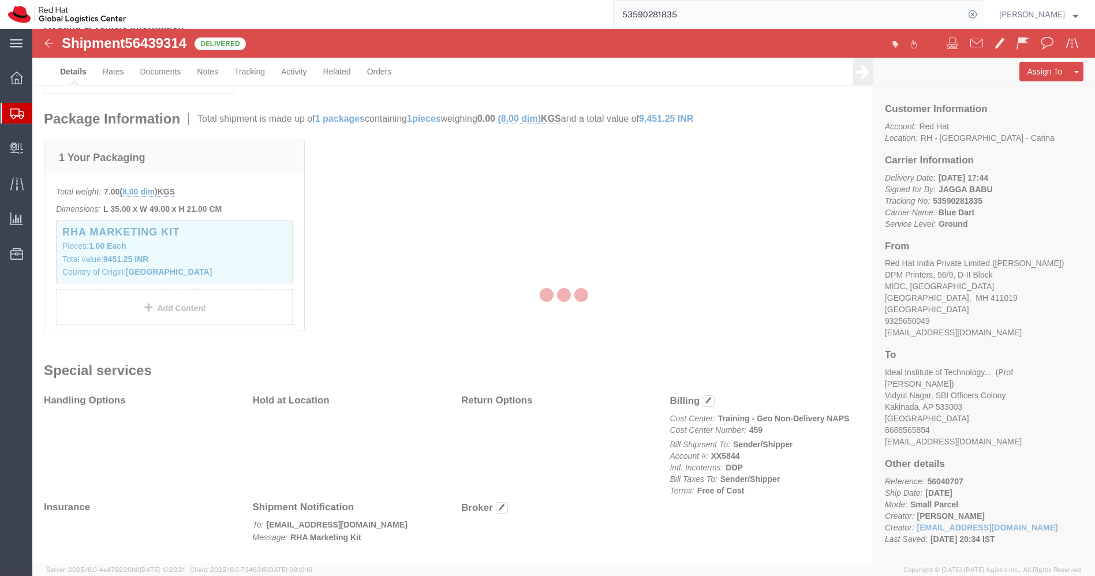
scroll to position [264, 0]
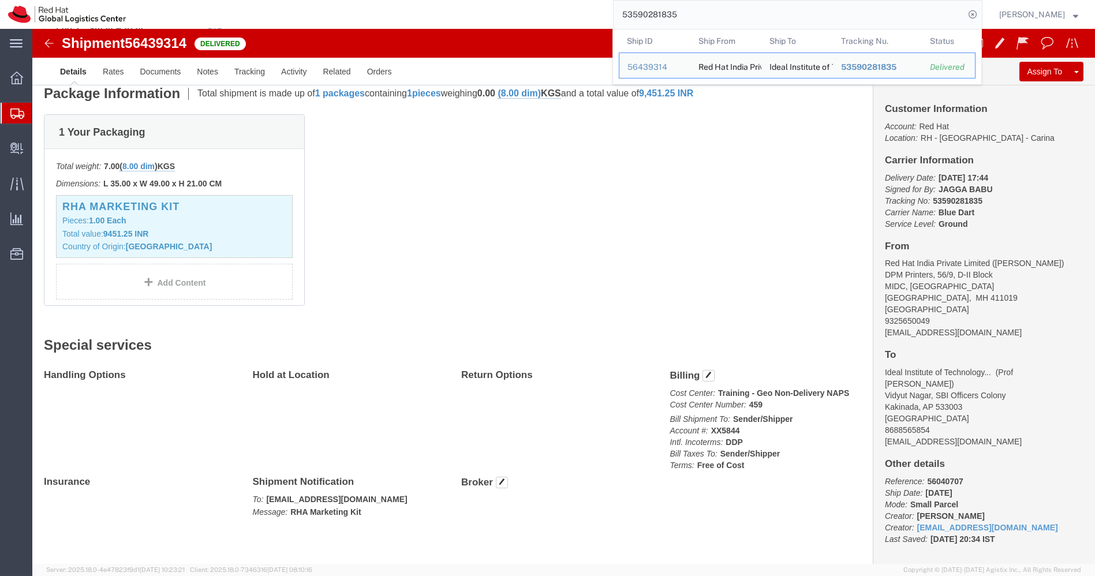
click at [799, 21] on input "53590281835" at bounding box center [788, 15] width 351 height 28
paste input "4860"
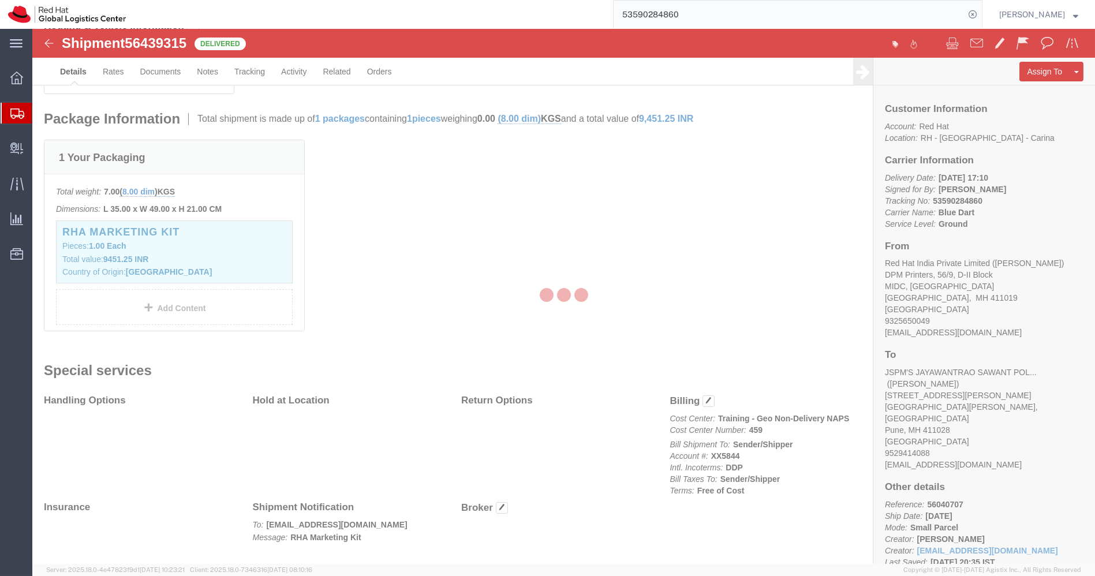
scroll to position [264, 0]
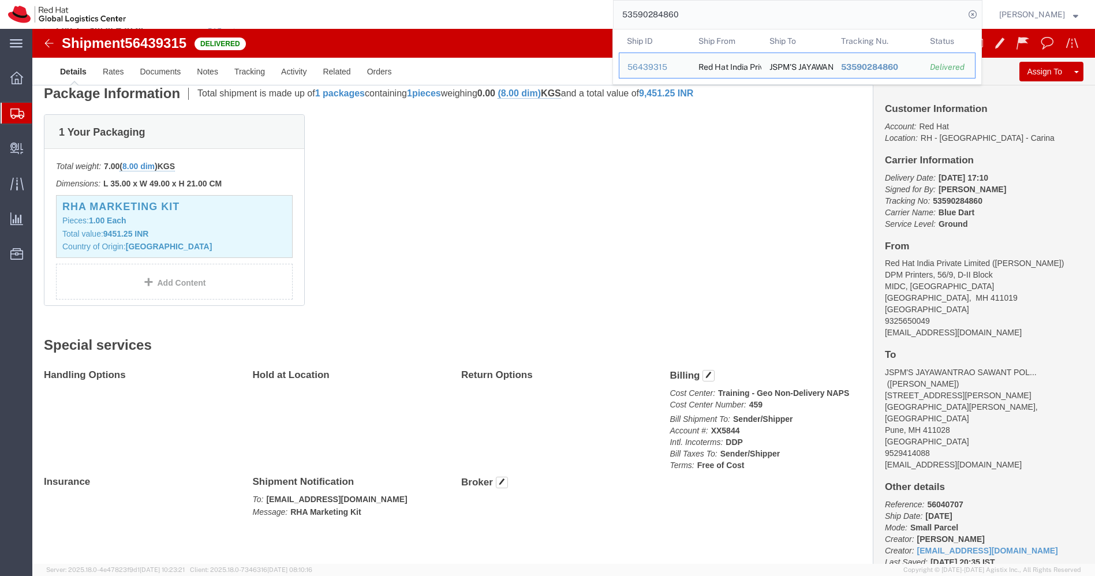
click at [799, 21] on input "53590284860" at bounding box center [788, 15] width 351 height 28
paste input "9088"
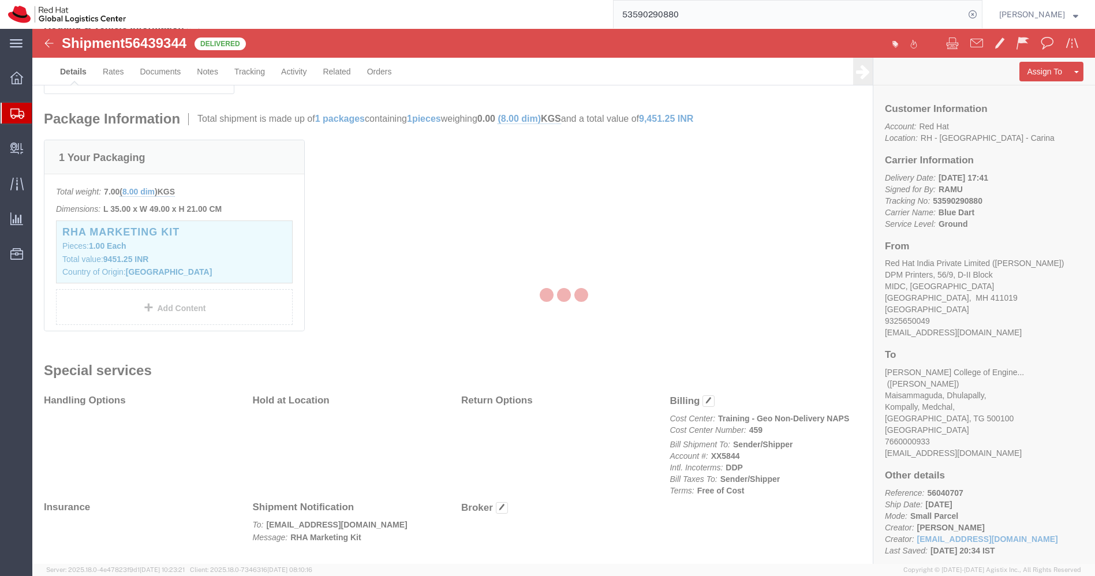
scroll to position [264, 0]
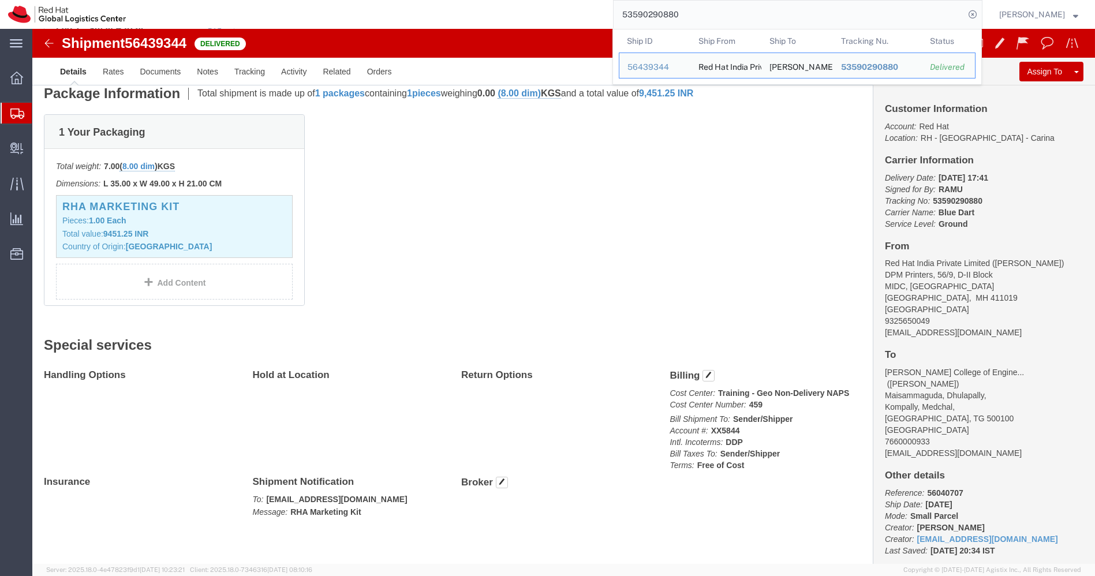
click at [799, 21] on input "53590290880" at bounding box center [788, 15] width 351 height 28
paste input "1625883"
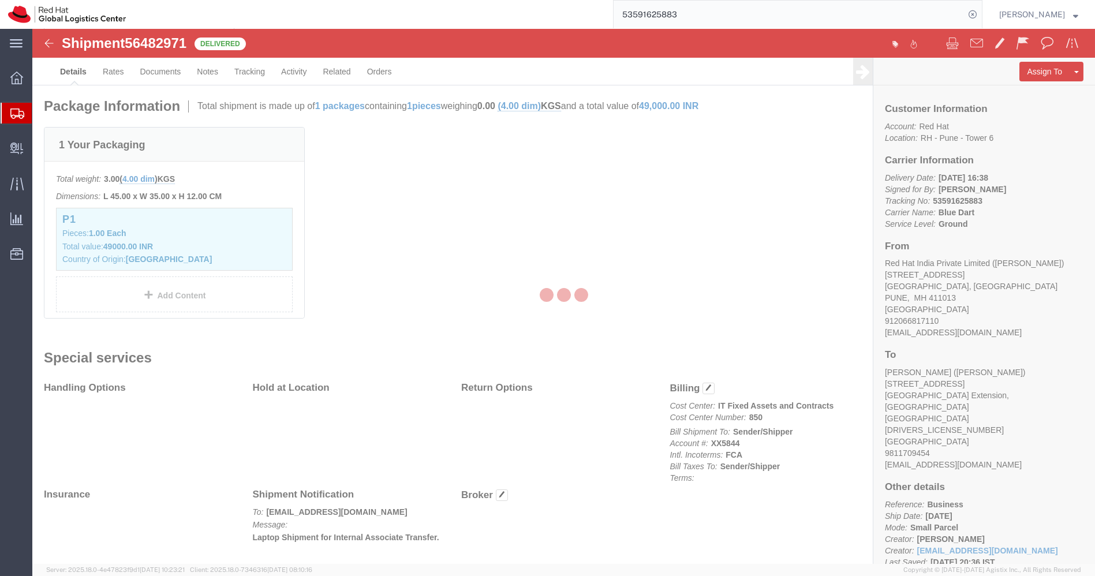
scroll to position [277, 0]
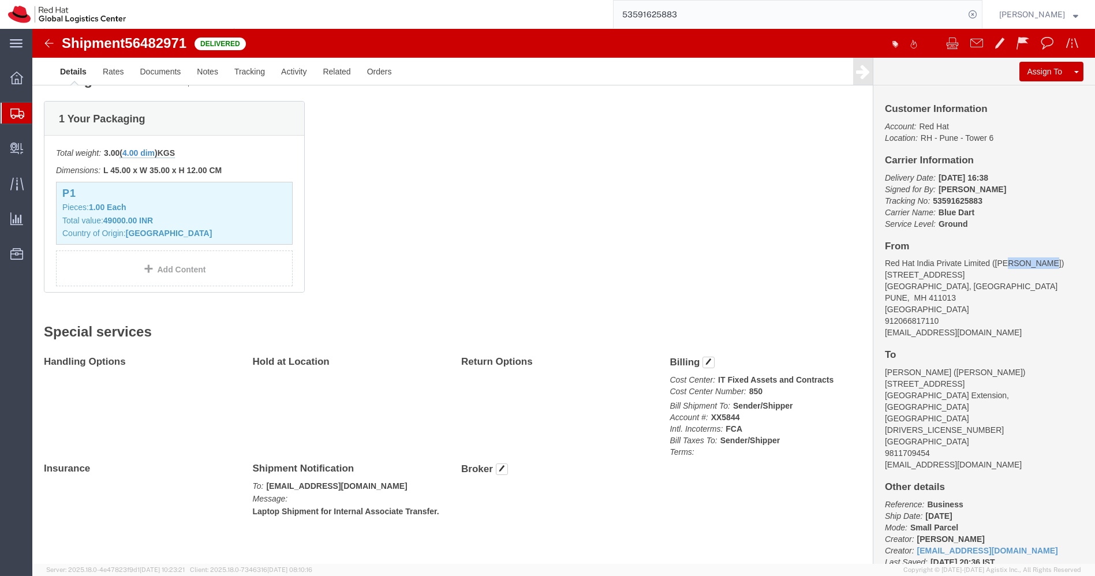
drag, startPoint x: 1002, startPoint y: 236, endPoint x: 966, endPoint y: 236, distance: 36.4
click address "Red Hat India Private Limited ([PERSON_NAME]) [STREET_ADDRESS] 912066817110 [EM…"
drag, startPoint x: 1004, startPoint y: 231, endPoint x: 955, endPoint y: 231, distance: 48.5
click address "Red Hat India Private Limited ([PERSON_NAME]) [STREET_ADDRESS] 912066817110 [EM…"
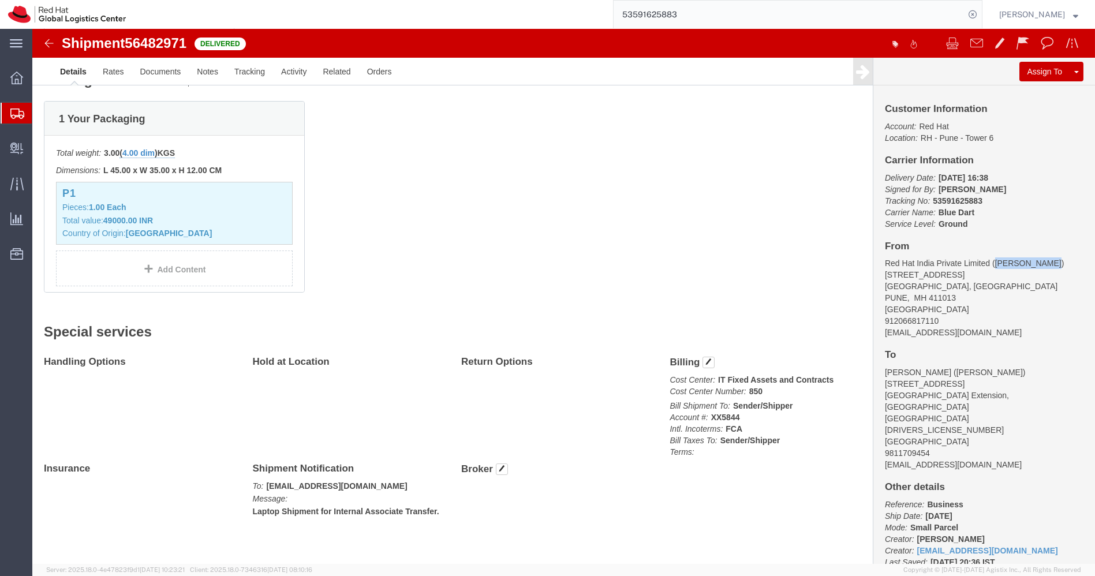
copy address "[PERSON_NAME]"
drag, startPoint x: 725, startPoint y: 362, endPoint x: 710, endPoint y: 361, distance: 15.0
click p "Cost Center: IT Fixed Assets and Contracts Cost Center Number: 850"
copy b "850"
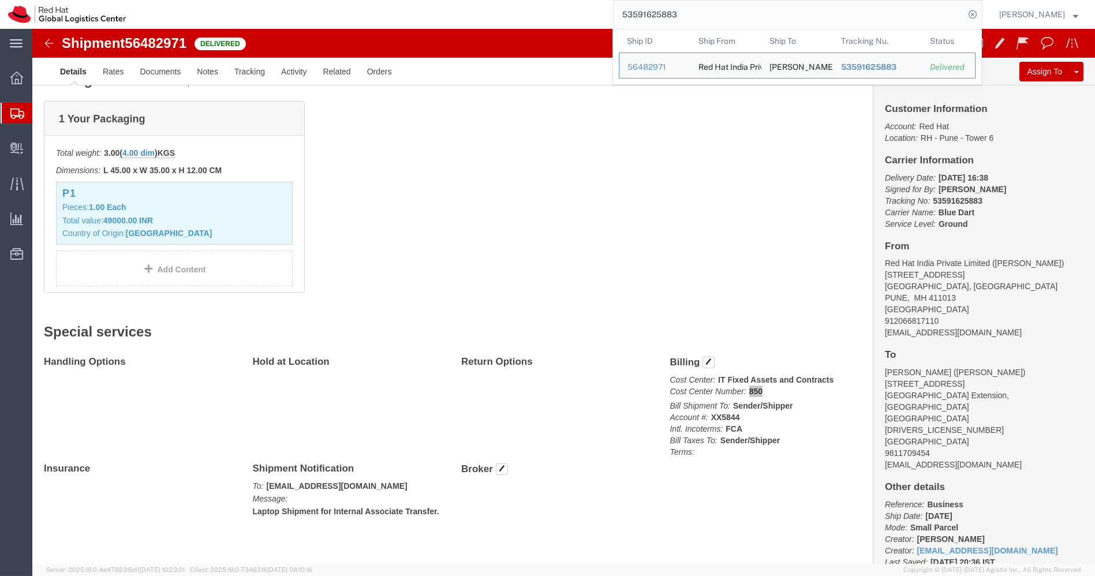
click at [749, 16] on input "53591625883" at bounding box center [788, 15] width 351 height 28
paste input "916"
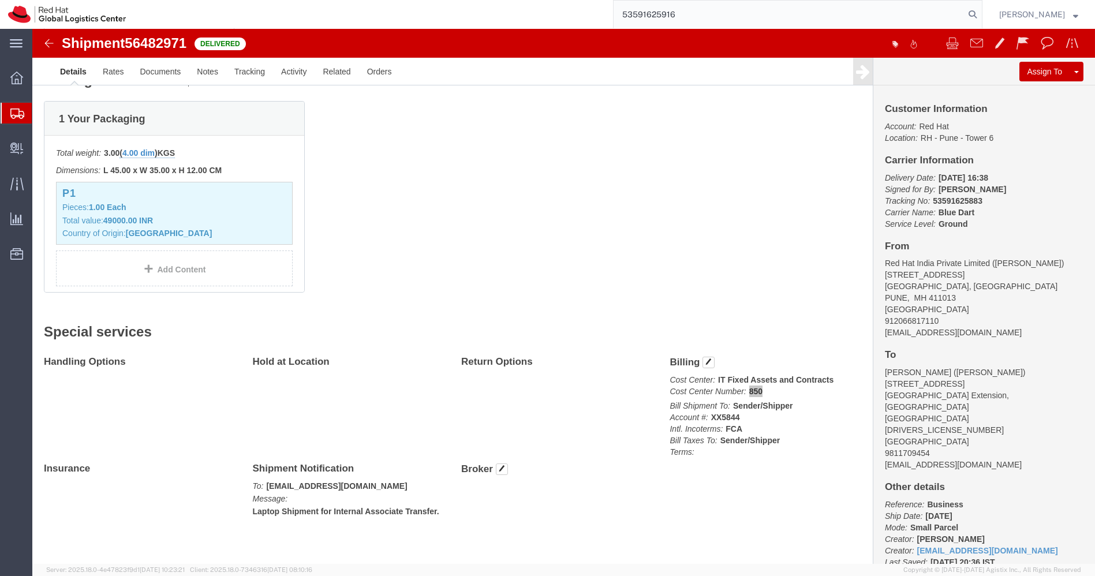
type input "53591625916"
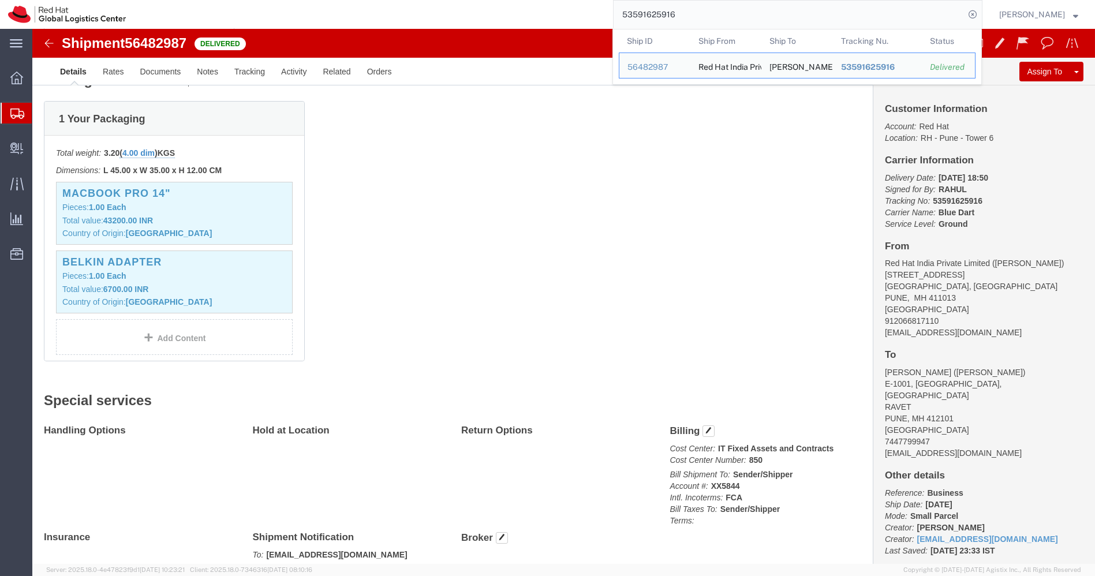
scroll to position [345, 0]
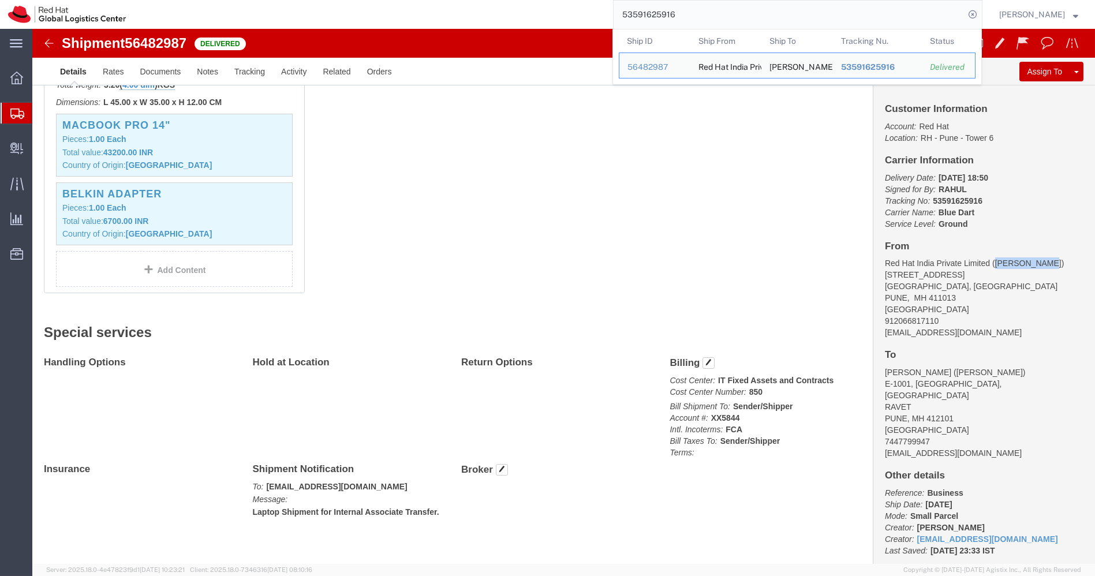
drag, startPoint x: 1002, startPoint y: 233, endPoint x: 955, endPoint y: 234, distance: 46.8
click address "Red Hat India Private Limited ([PERSON_NAME]) [STREET_ADDRESS] 912066817110 [EM…"
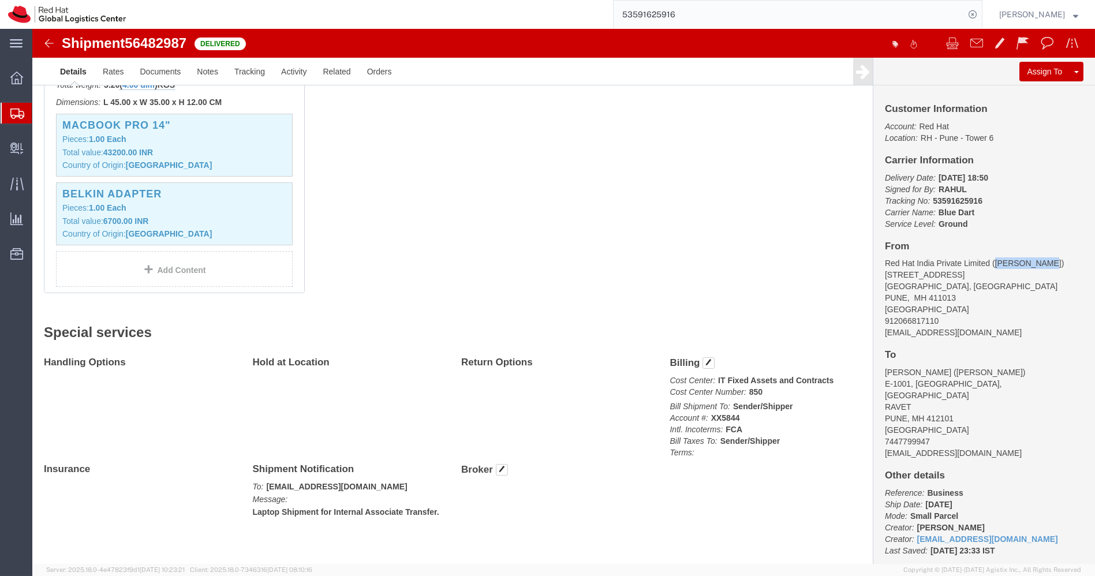
click address "Red Hat India Private Limited ([PERSON_NAME]) [STREET_ADDRESS] 912066817110 [EM…"
drag, startPoint x: 1005, startPoint y: 234, endPoint x: 956, endPoint y: 230, distance: 49.2
click address "Red Hat India Private Limited ([PERSON_NAME]) [STREET_ADDRESS] 912066817110 [EM…"
copy address "[PERSON_NAME]"
click at [0, 0] on span "Create Delivery" at bounding box center [0, 0] width 0 height 0
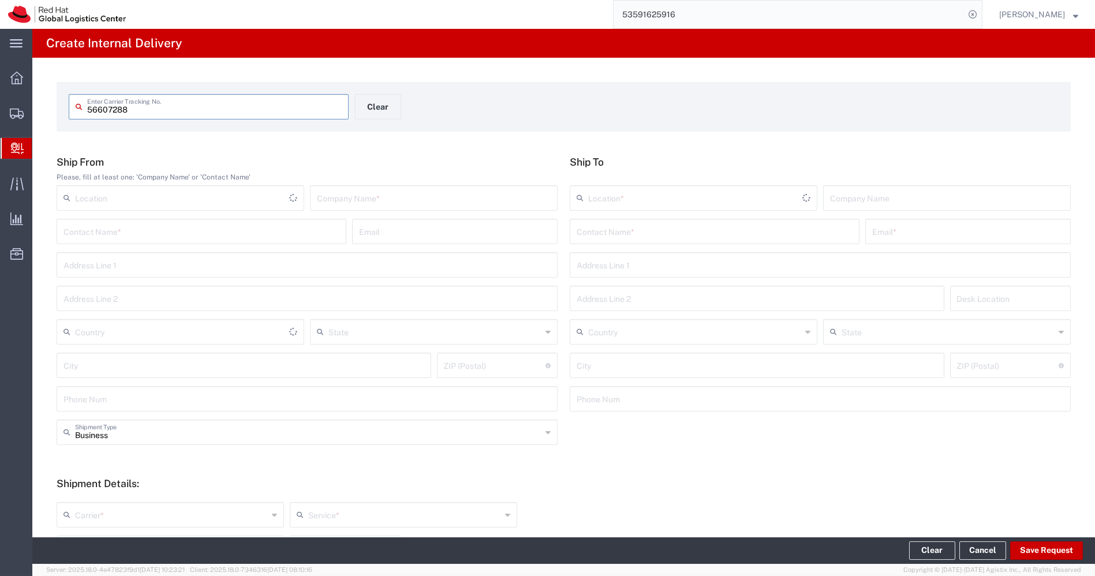
type input "56607288"
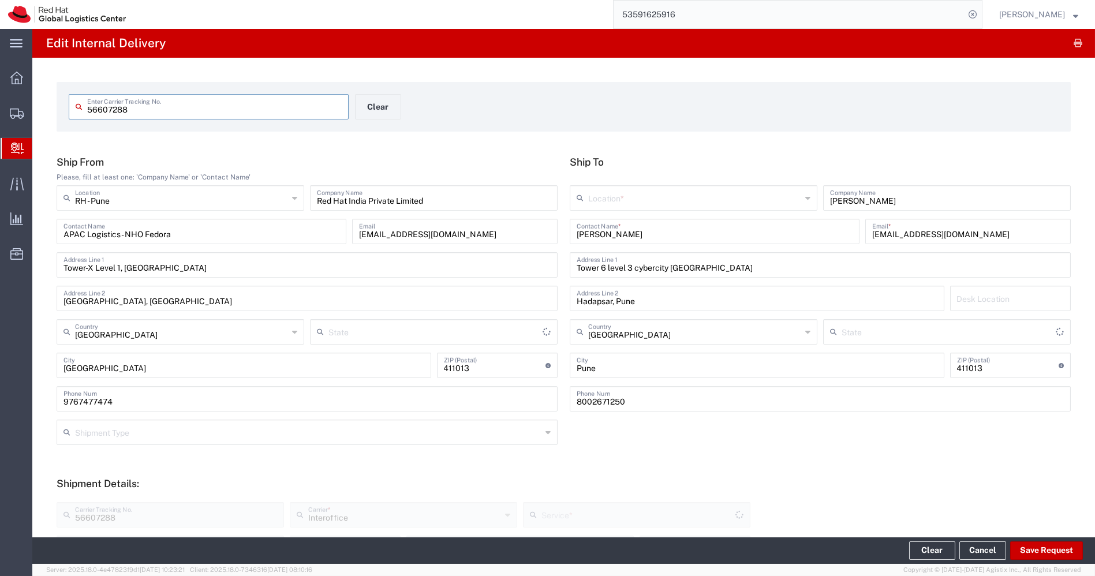
type input "Your Packaging"
type input "Mahārāshtra"
type input "IO_Ground"
type input "Mahārāshtra"
click at [714, 202] on input "text" at bounding box center [694, 197] width 213 height 20
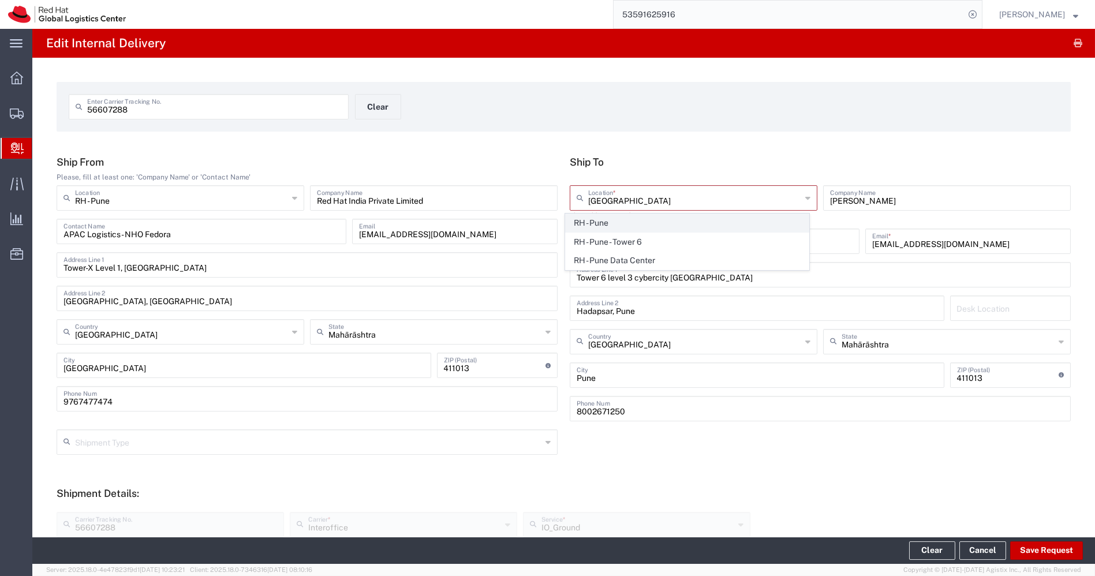
click at [641, 228] on span "RH - Pune" at bounding box center [687, 223] width 243 height 18
type input "RH - Pune"
type input "Red Hat India Private Limited"
type input "Tower-X Level 1, [GEOGRAPHIC_DATA]"
type input "[GEOGRAPHIC_DATA], [GEOGRAPHIC_DATA]"
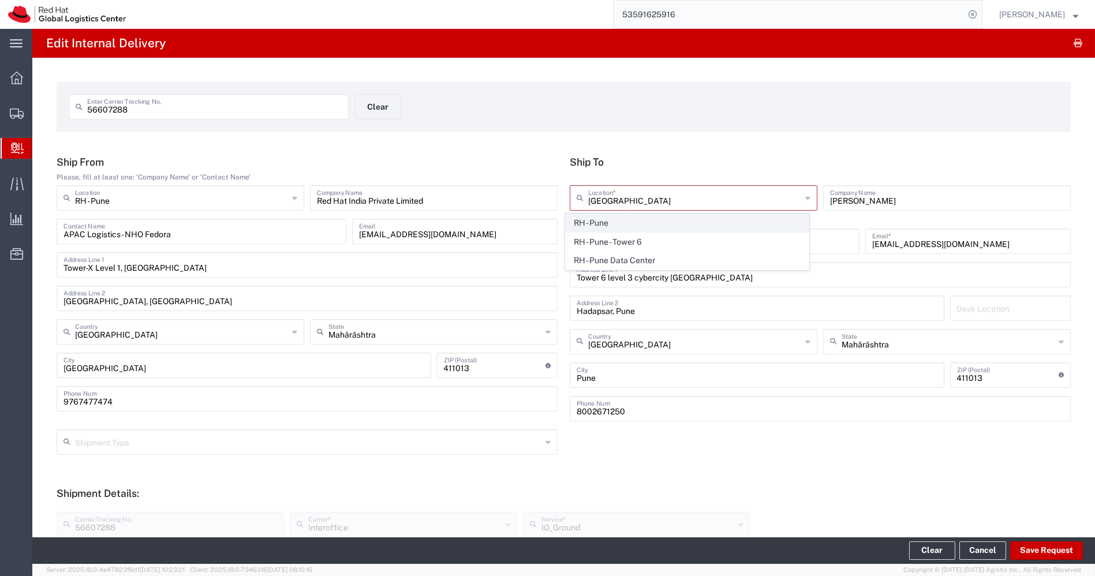
type input "[GEOGRAPHIC_DATA]"
type input "2066817173"
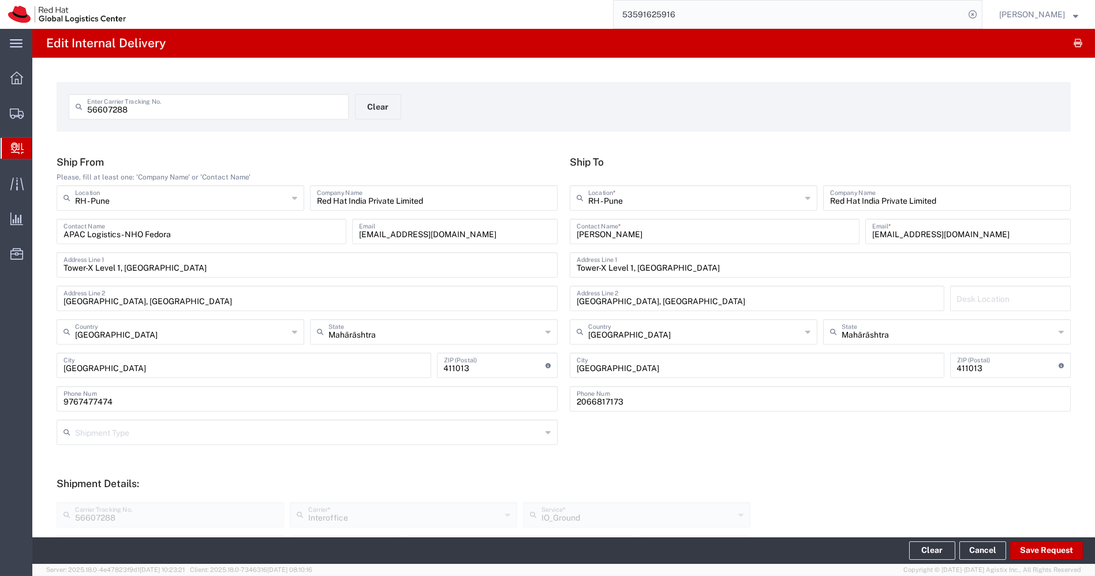
scroll to position [334, 0]
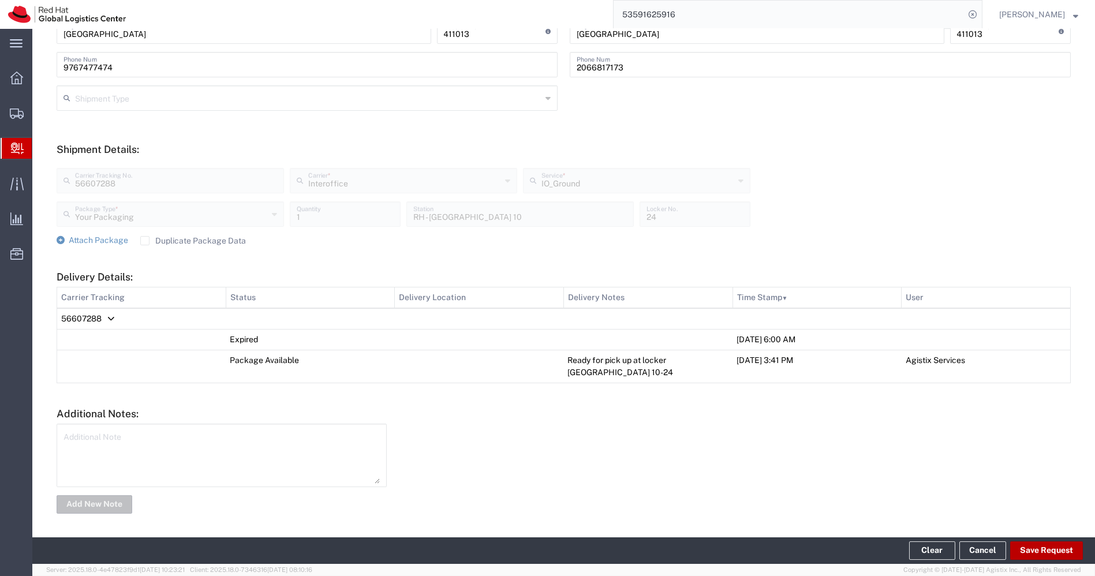
click at [1038, 549] on button "Save Request" at bounding box center [1046, 550] width 73 height 18
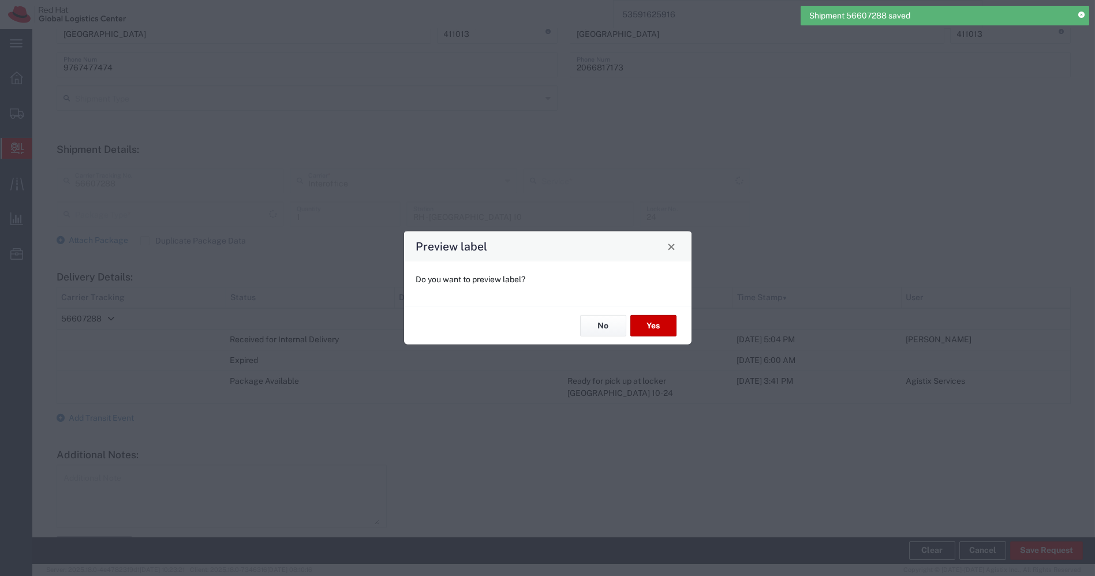
type input "Your Packaging"
type input "IO_Ground"
click at [609, 330] on button "No" at bounding box center [603, 325] width 46 height 21
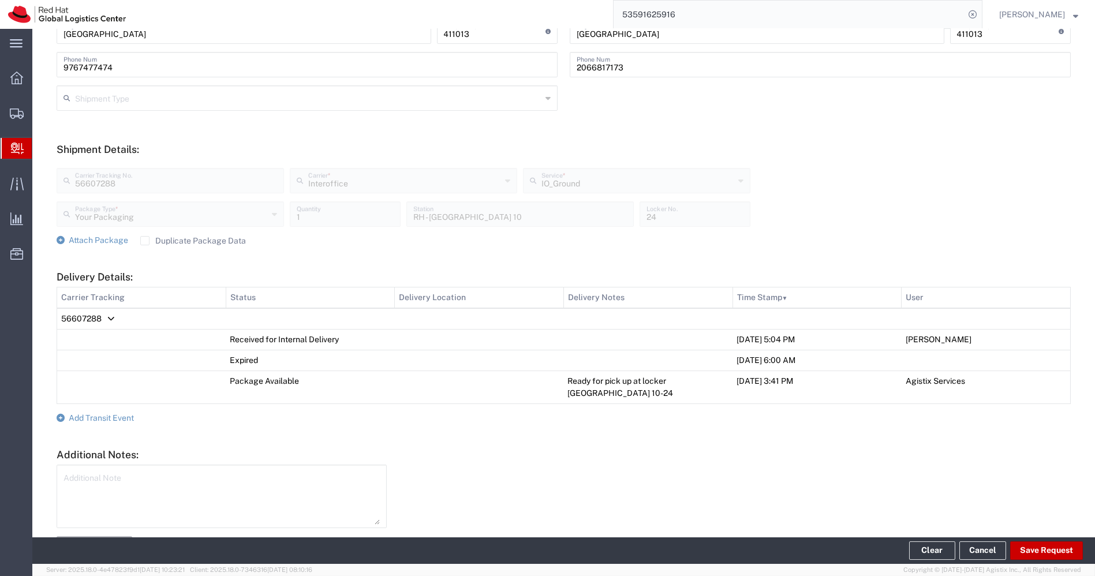
scroll to position [0, 0]
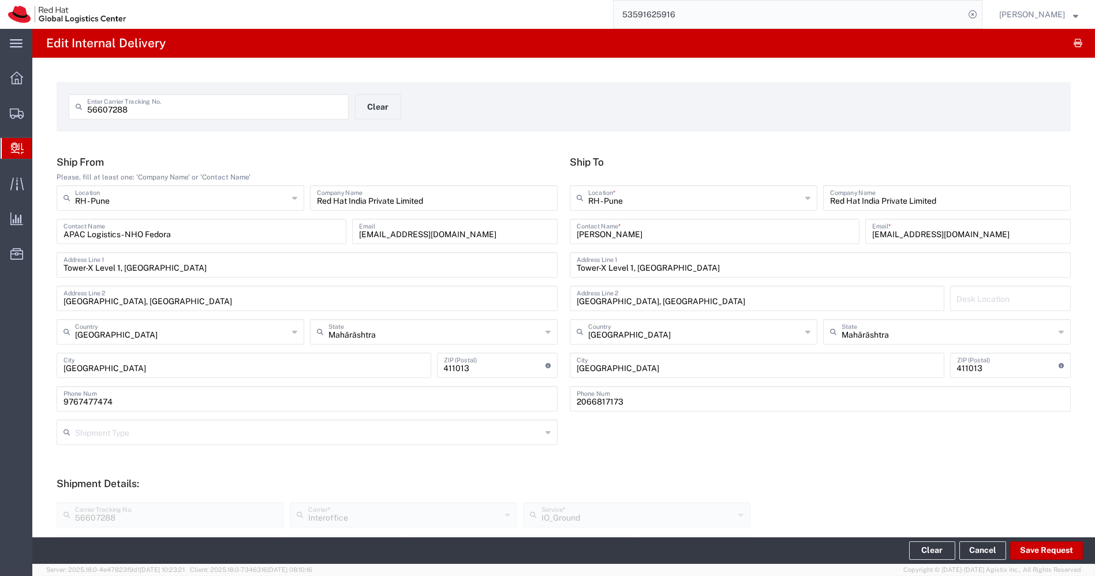
click at [160, 111] on input "56607288" at bounding box center [214, 106] width 255 height 20
paste input "Srishti Dave"
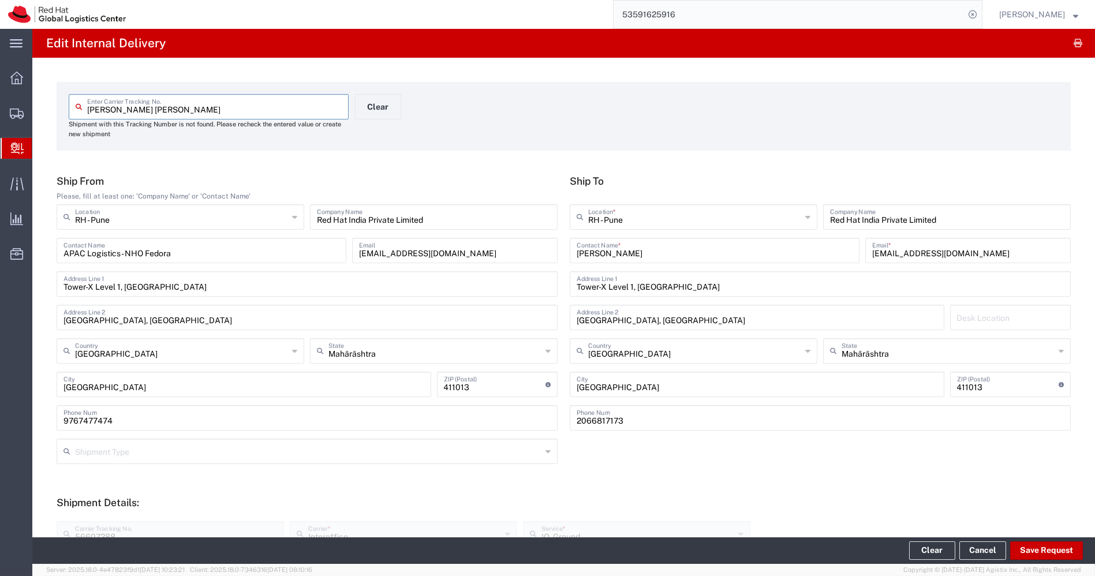
click at [287, 99] on input "Srishti Dave" at bounding box center [214, 106] width 255 height 20
paste input "56607289"
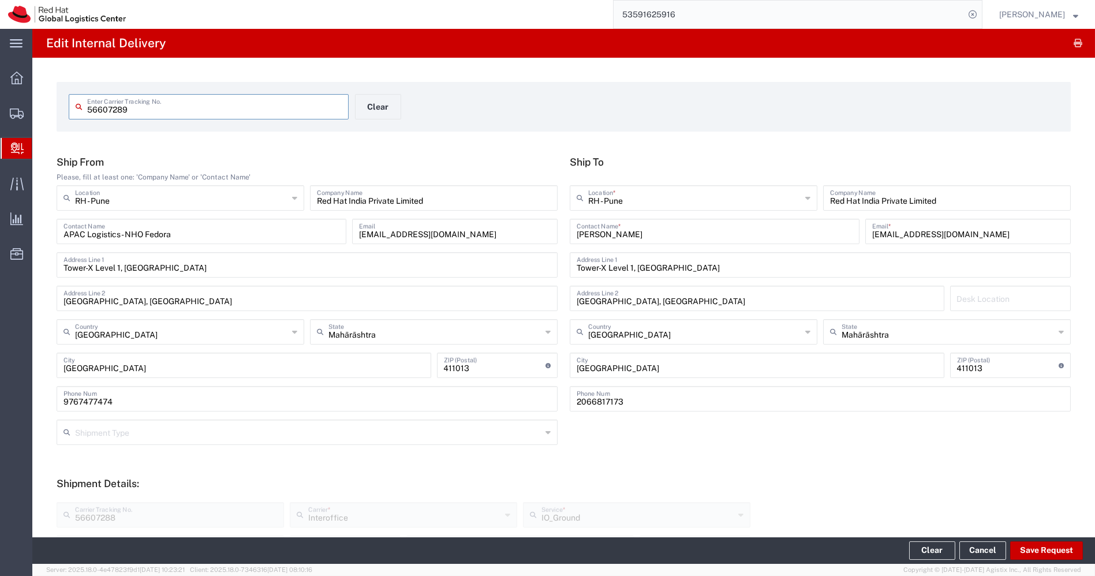
type input "56607289"
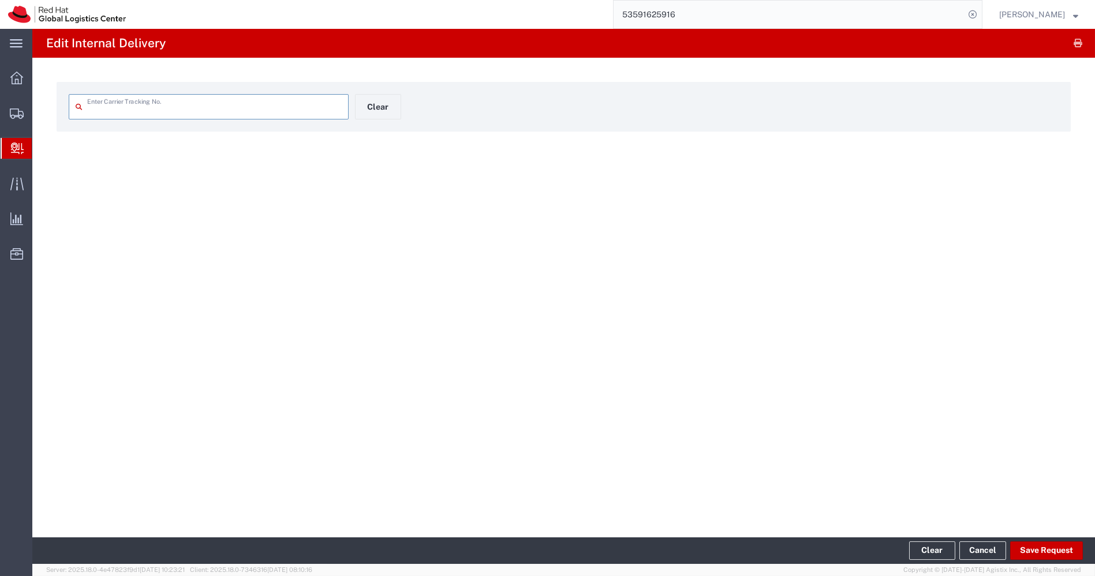
type input "56607289"
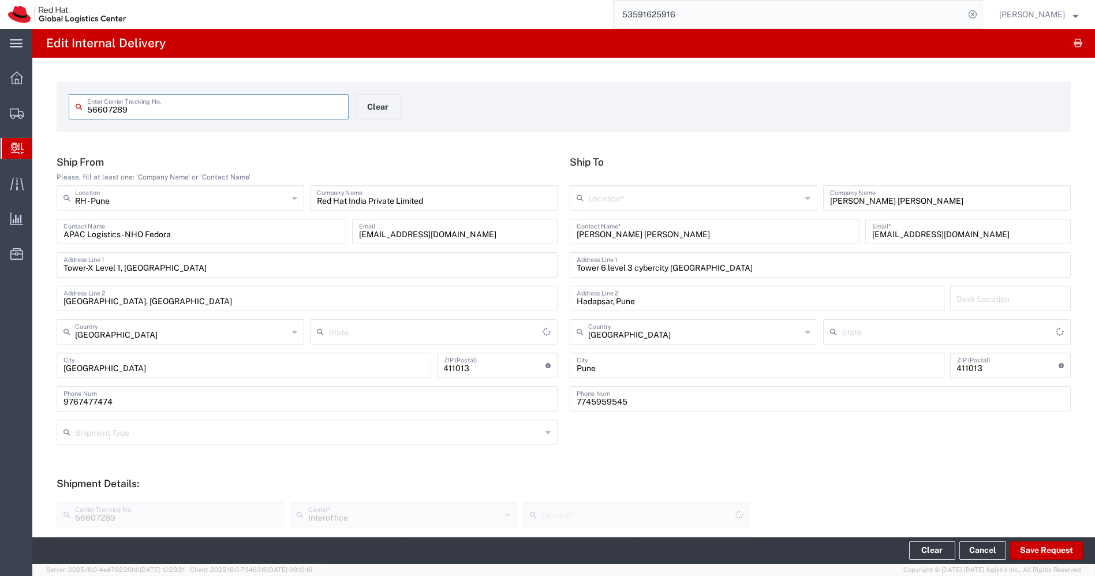
type input "Mahārāshtra"
type input "Your Packaging"
type input "IO_Ground"
type input "Mahārāshtra"
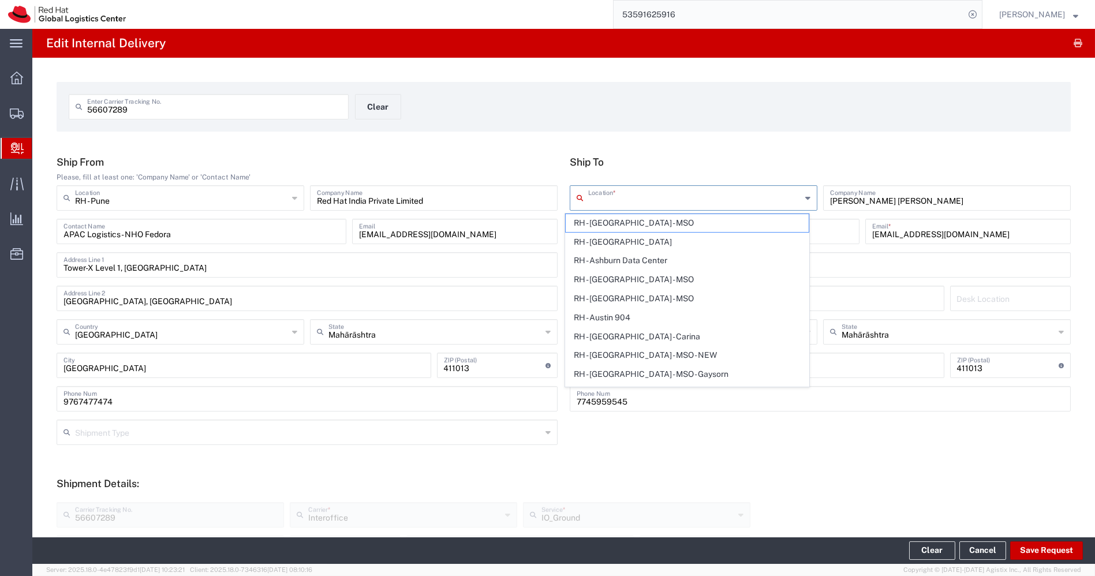
click at [758, 201] on input "text" at bounding box center [694, 197] width 213 height 20
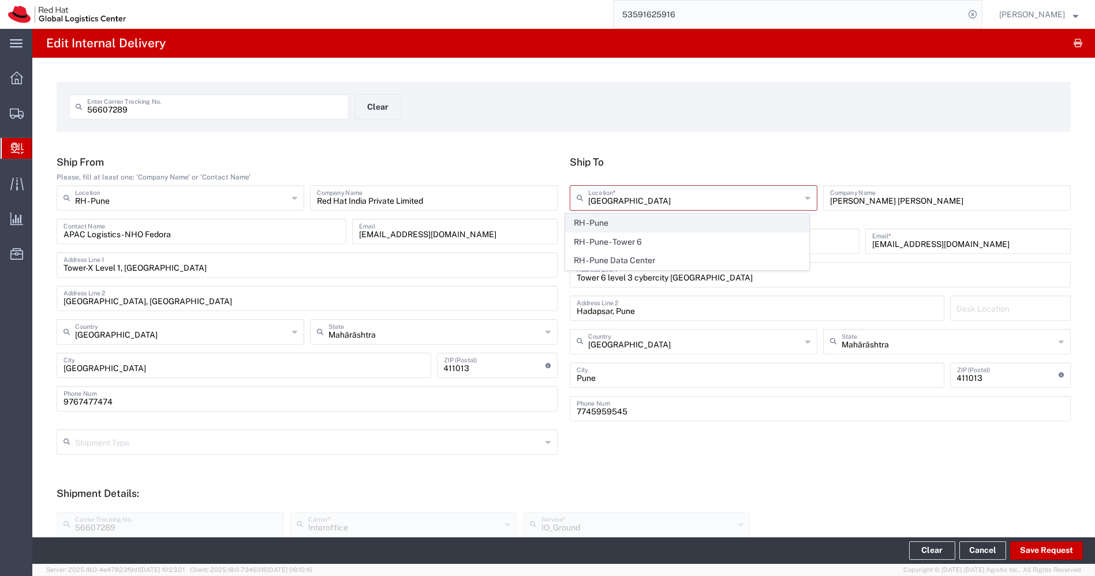
click at [610, 228] on span "RH - Pune" at bounding box center [687, 223] width 243 height 18
type input "RH - Pune"
type input "Red Hat India Private Limited"
type input "Tower-X Level 1, [GEOGRAPHIC_DATA]"
type input "[GEOGRAPHIC_DATA], [GEOGRAPHIC_DATA]"
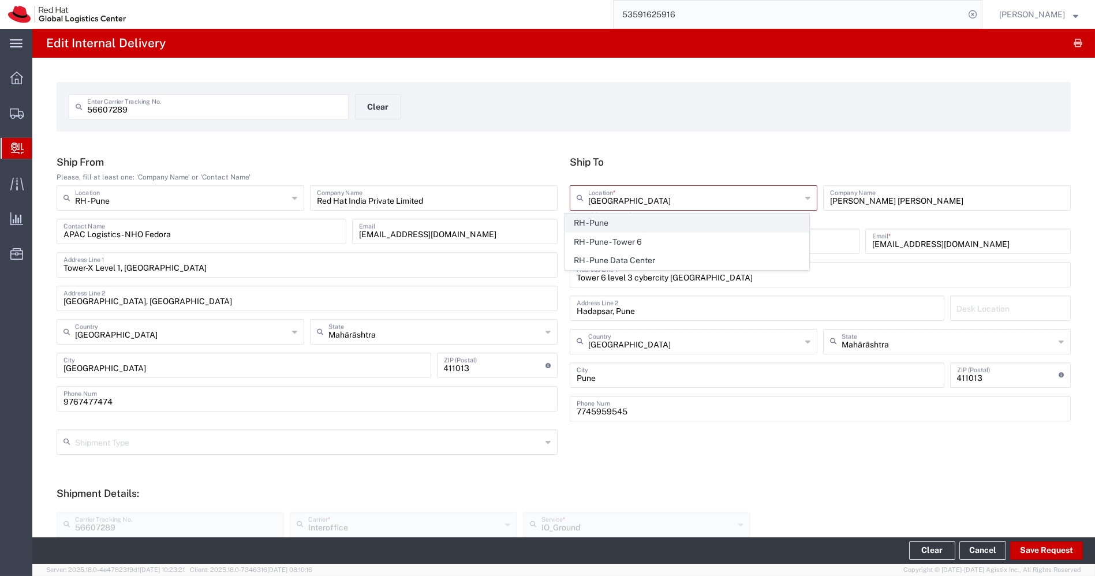
type input "[GEOGRAPHIC_DATA]"
type input "2066817173"
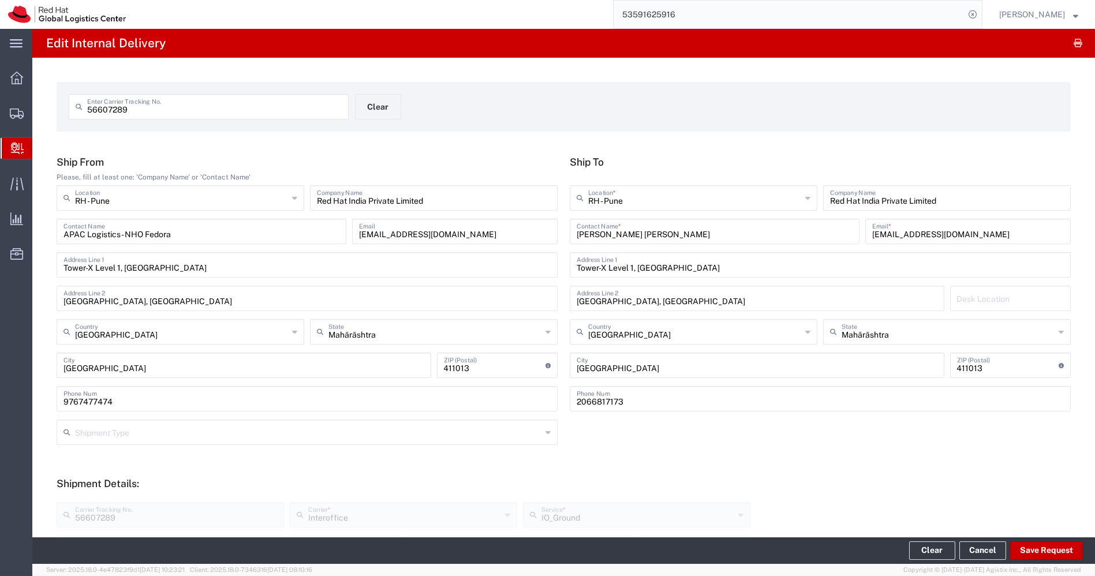
scroll to position [334, 0]
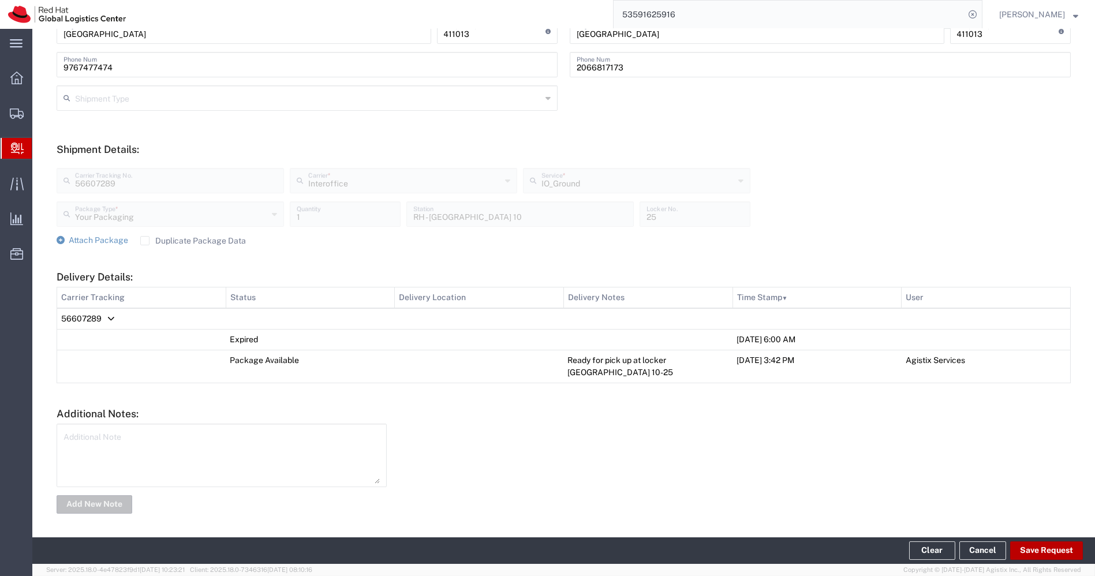
click at [1035, 547] on button "Save Request" at bounding box center [1046, 550] width 73 height 18
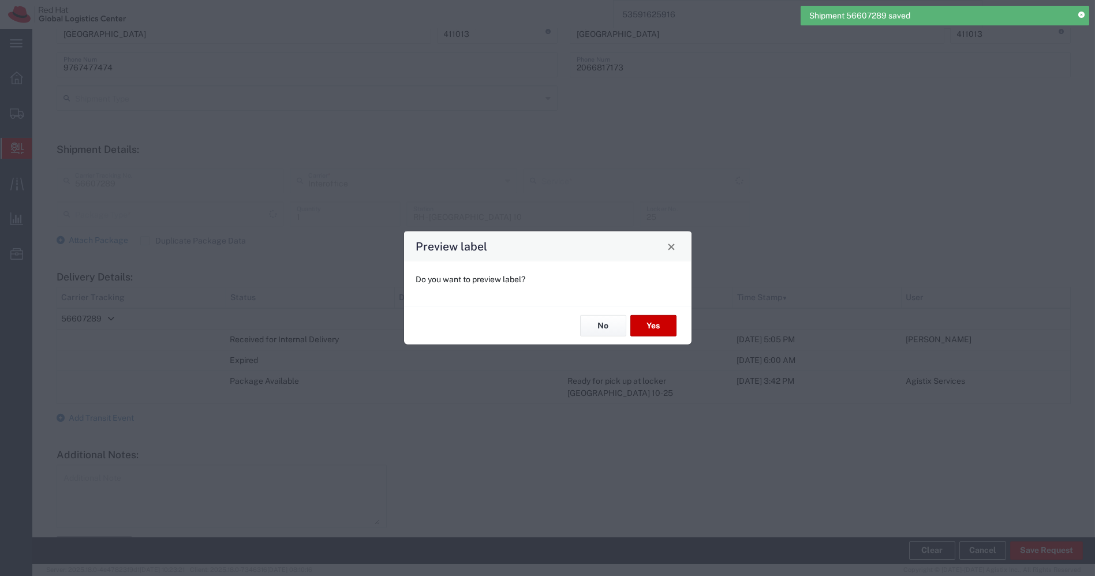
type input "Your Packaging"
type input "IO_Ground"
click at [605, 329] on button "No" at bounding box center [603, 325] width 46 height 21
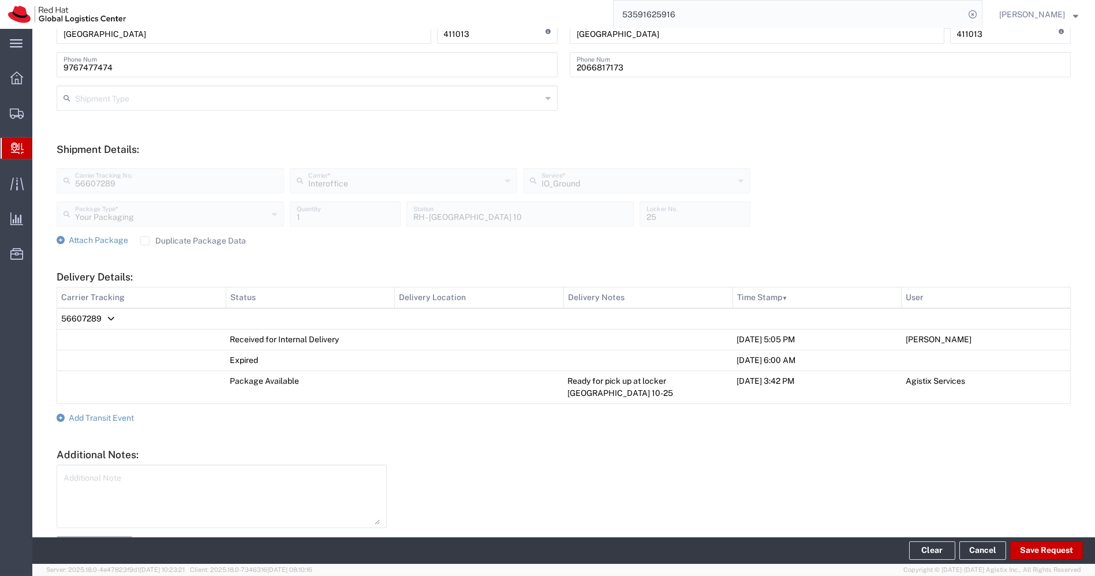
scroll to position [0, 0]
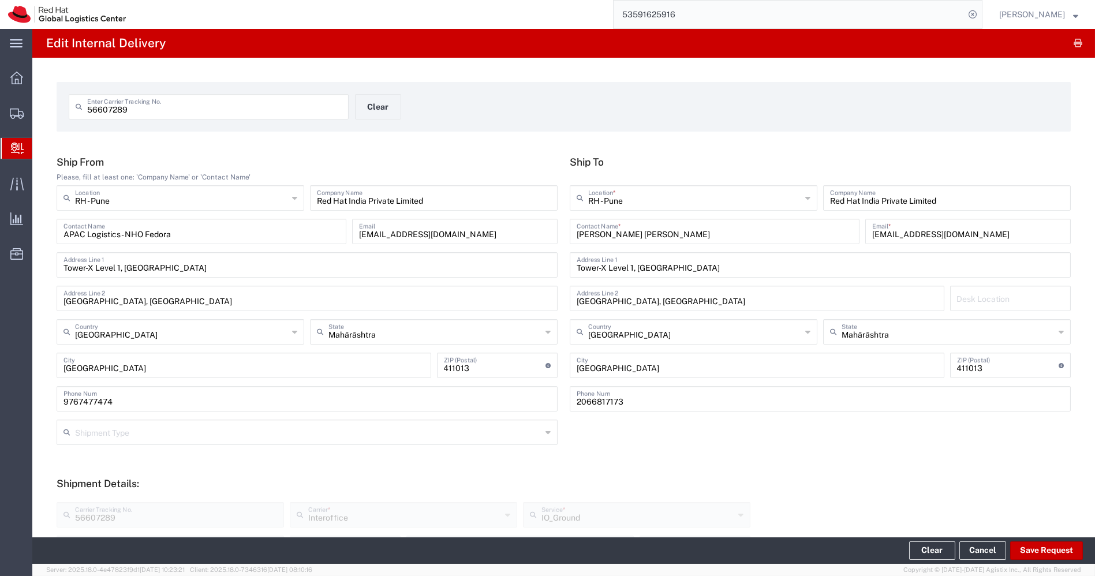
click at [197, 113] on input "56607289" at bounding box center [214, 106] width 255 height 20
paste input "93"
type input "56607293"
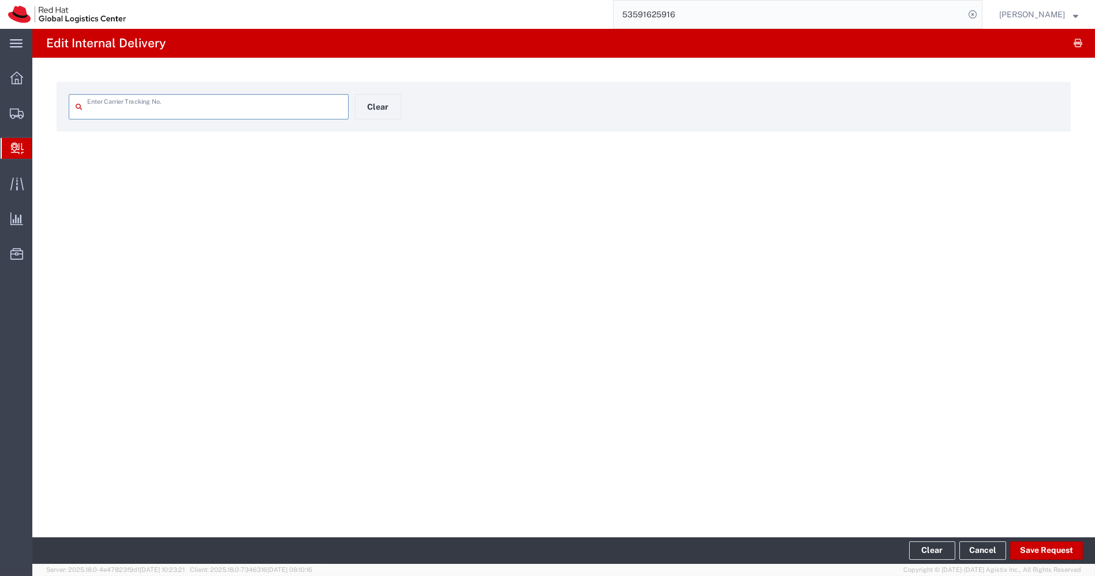
type input "56607293"
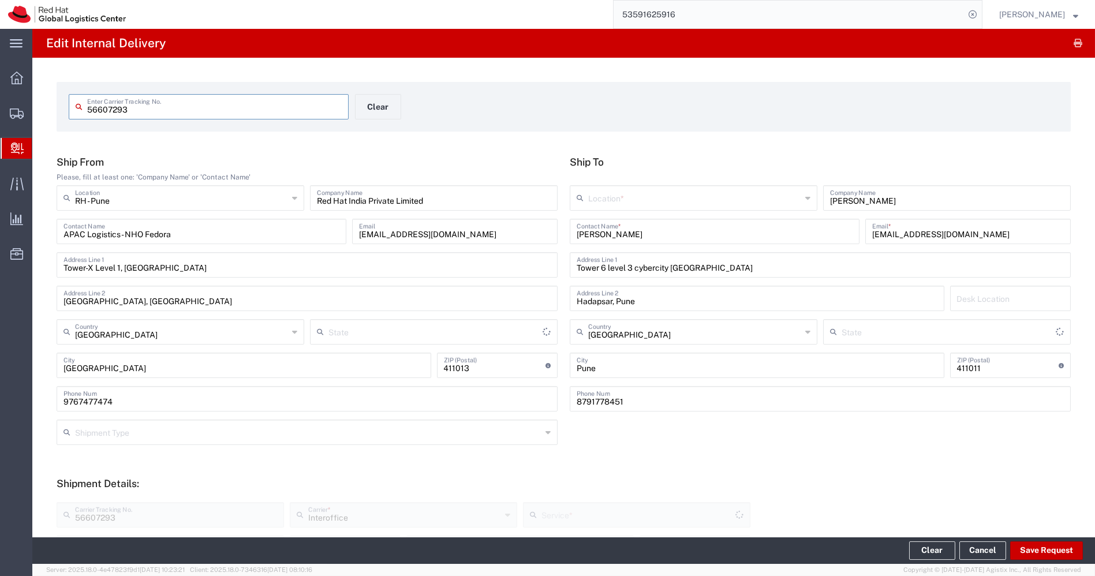
type input "Your Packaging"
type input "Mahārāshtra"
type input "IO_Ground"
type input "Mahārāshtra"
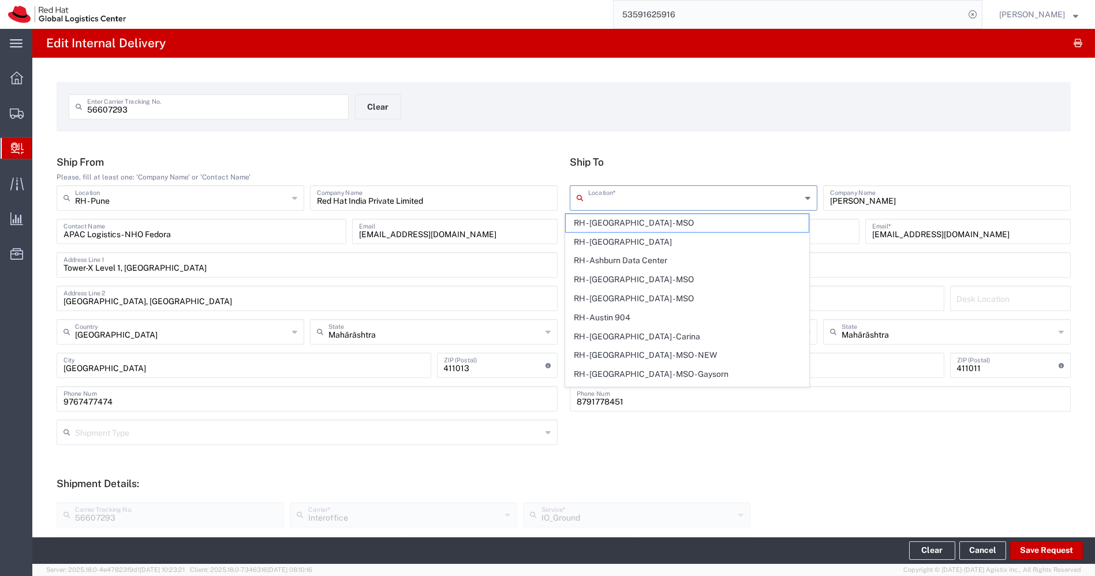
click at [686, 199] on input "text" at bounding box center [694, 197] width 213 height 20
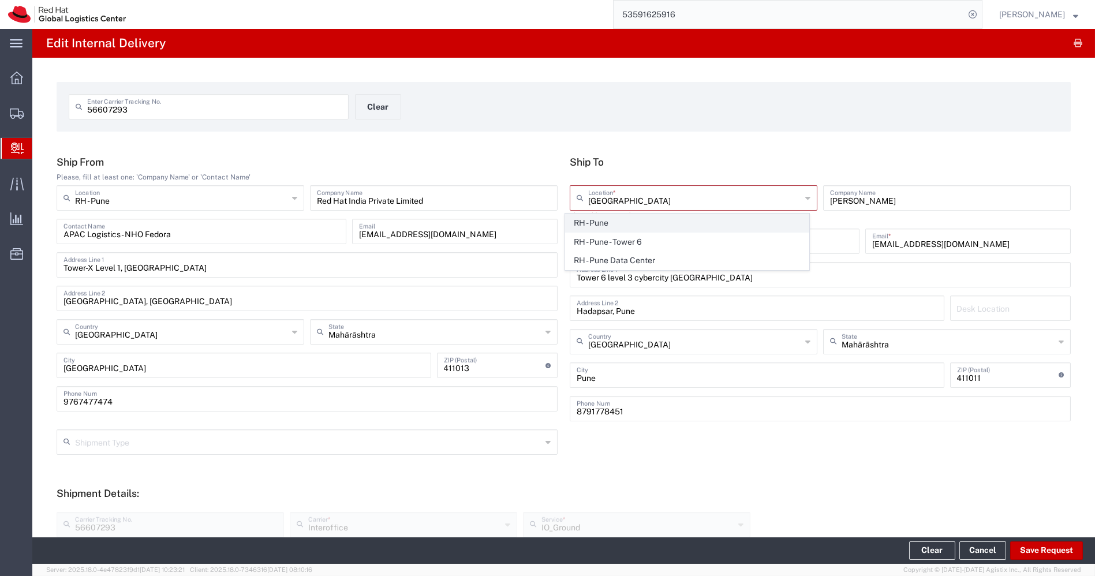
click at [631, 218] on span "RH - Pune" at bounding box center [687, 223] width 243 height 18
type input "RH - Pune"
type input "Red Hat India Private Limited"
type input "Tower-X Level 1, [GEOGRAPHIC_DATA]"
type input "[GEOGRAPHIC_DATA], [GEOGRAPHIC_DATA]"
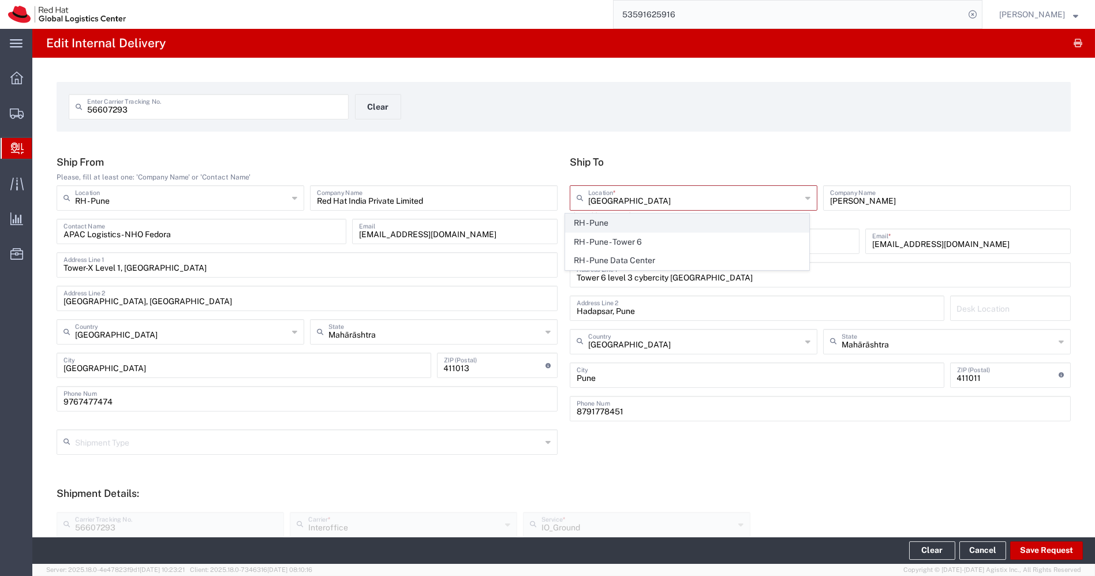
type input "[GEOGRAPHIC_DATA]"
type input "411013"
type input "2066817173"
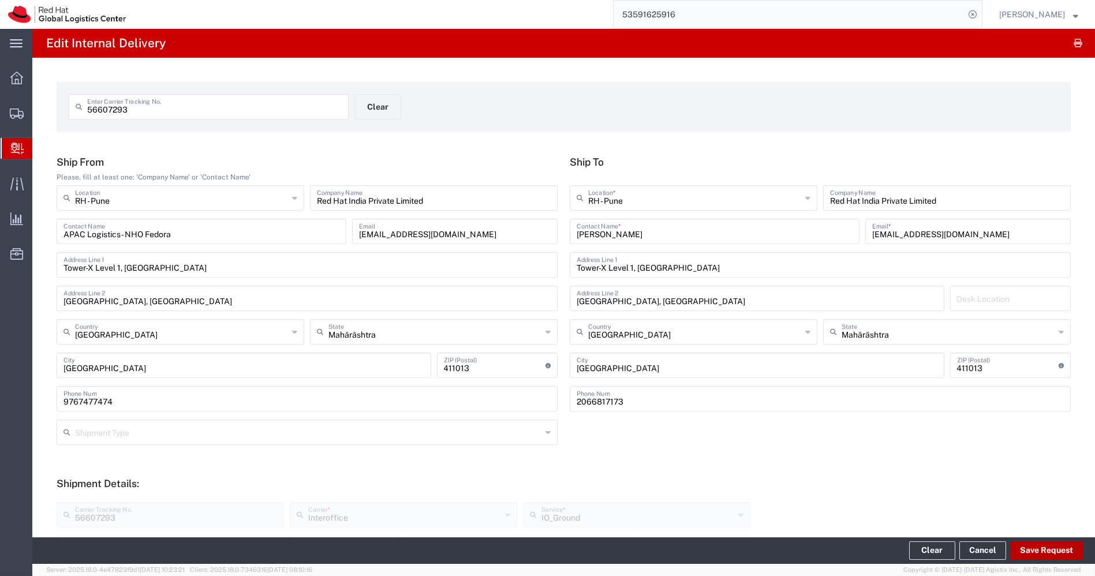
click at [1026, 547] on button "Save Request" at bounding box center [1046, 550] width 73 height 18
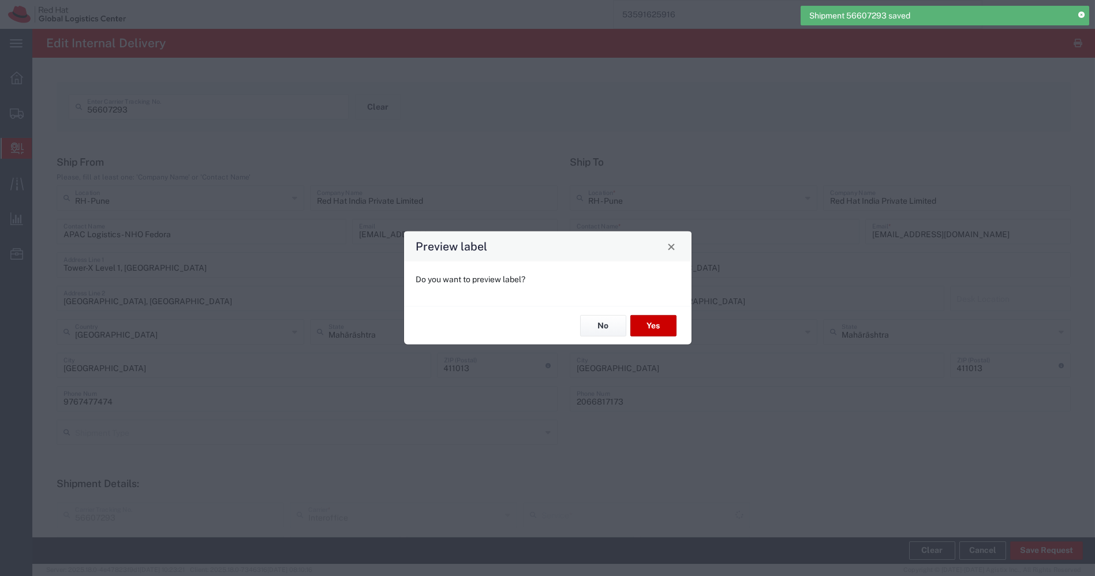
type input "Your Packaging"
type input "IO_Ground"
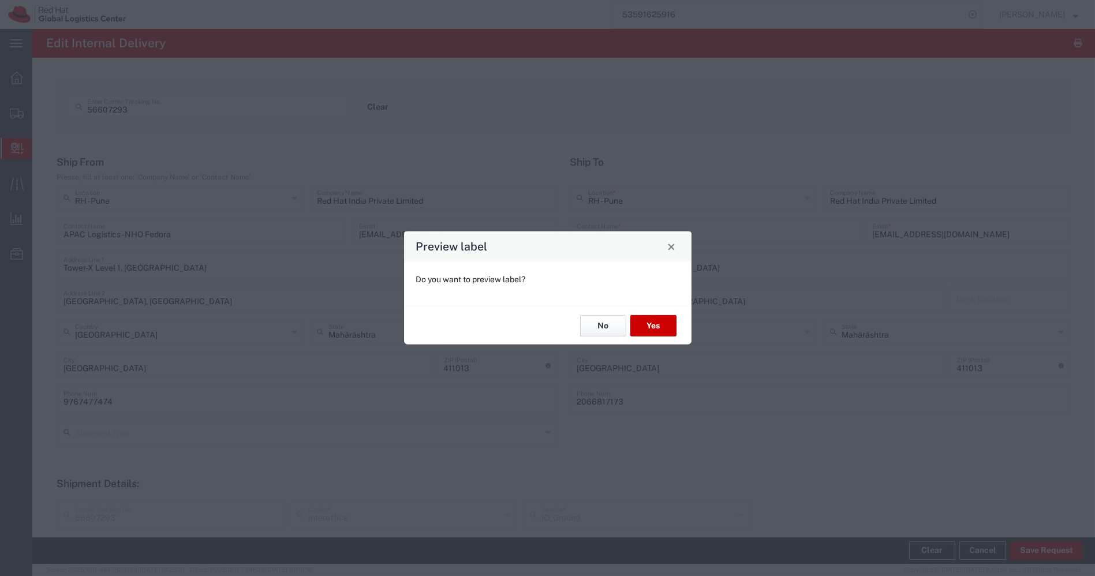
click at [604, 324] on button "No" at bounding box center [603, 325] width 46 height 21
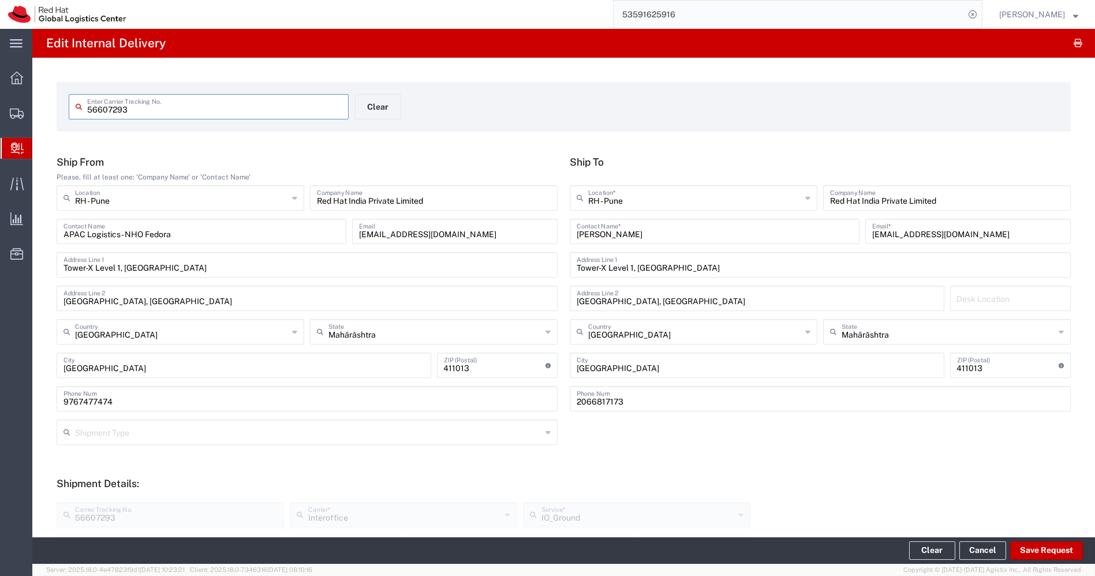
click at [197, 113] on input "56607293" at bounding box center [214, 106] width 255 height 20
paste input "5997157"
type input "55997157"
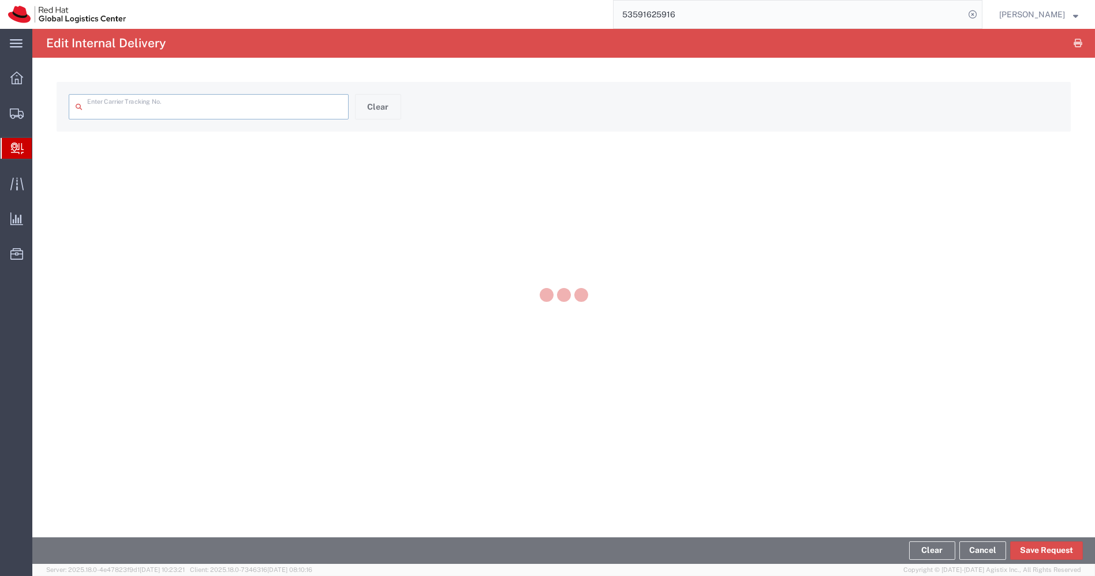
type input "55997157"
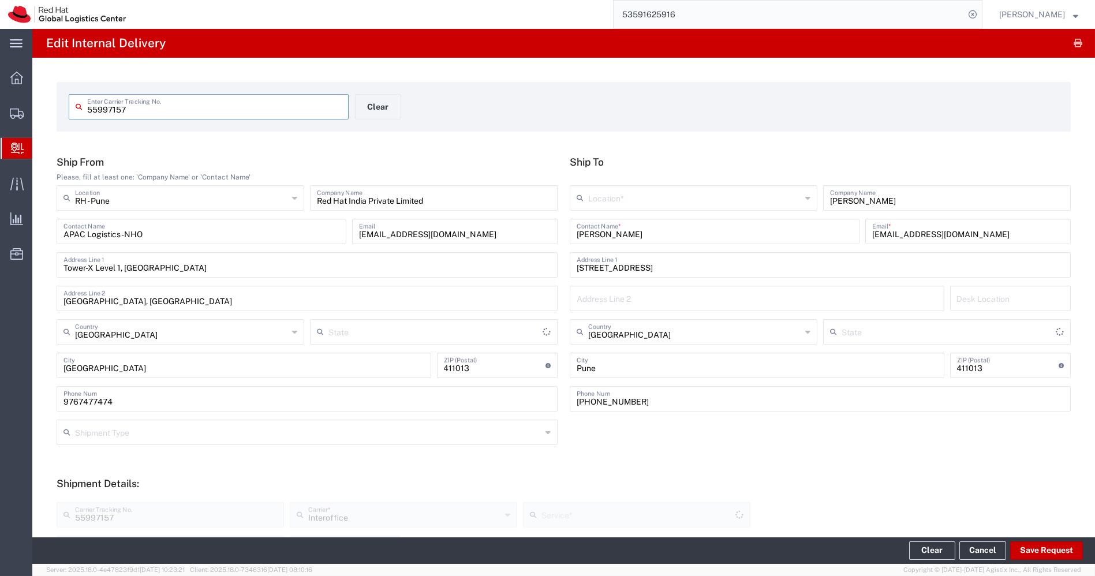
type input "Your Packaging"
type input "Mahārāshtra"
type input "IO_Ground"
type input "Mahārāshtra"
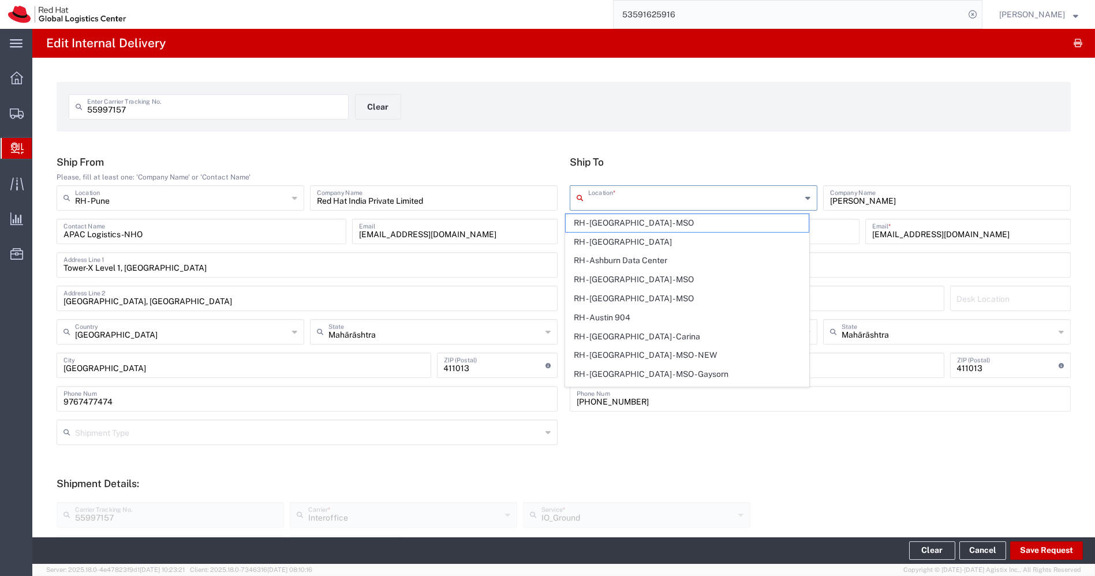
click at [736, 195] on input "text" at bounding box center [694, 197] width 213 height 20
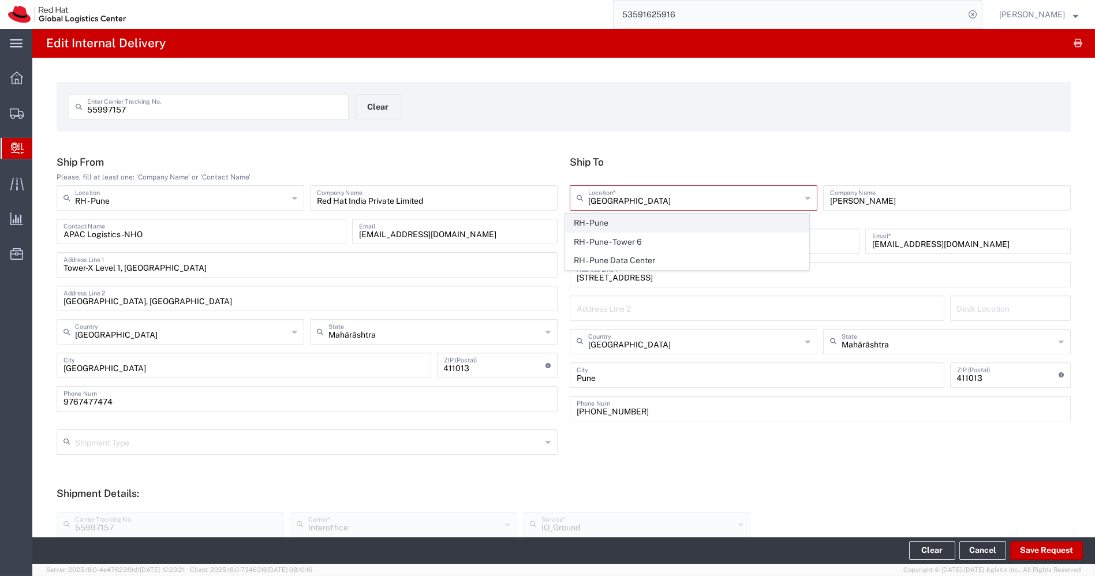
click at [660, 223] on span "RH - Pune" at bounding box center [687, 223] width 243 height 18
type input "RH - Pune"
type input "Red Hat India Private Limited"
type input "Tower-X Level 1, [GEOGRAPHIC_DATA]"
type input "[GEOGRAPHIC_DATA], [GEOGRAPHIC_DATA]"
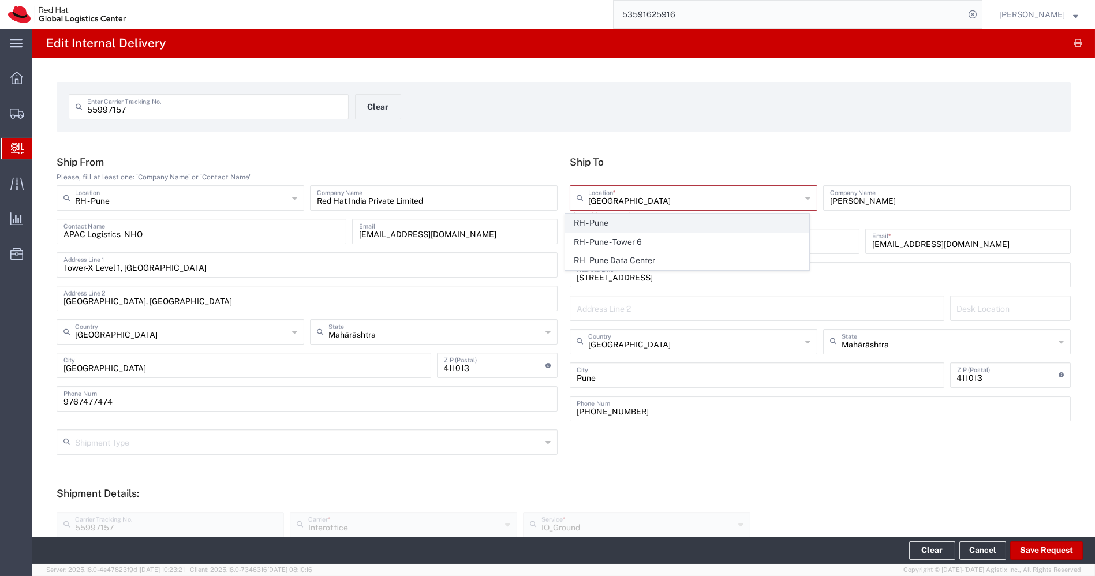
type input "[GEOGRAPHIC_DATA]"
type input "2066817173"
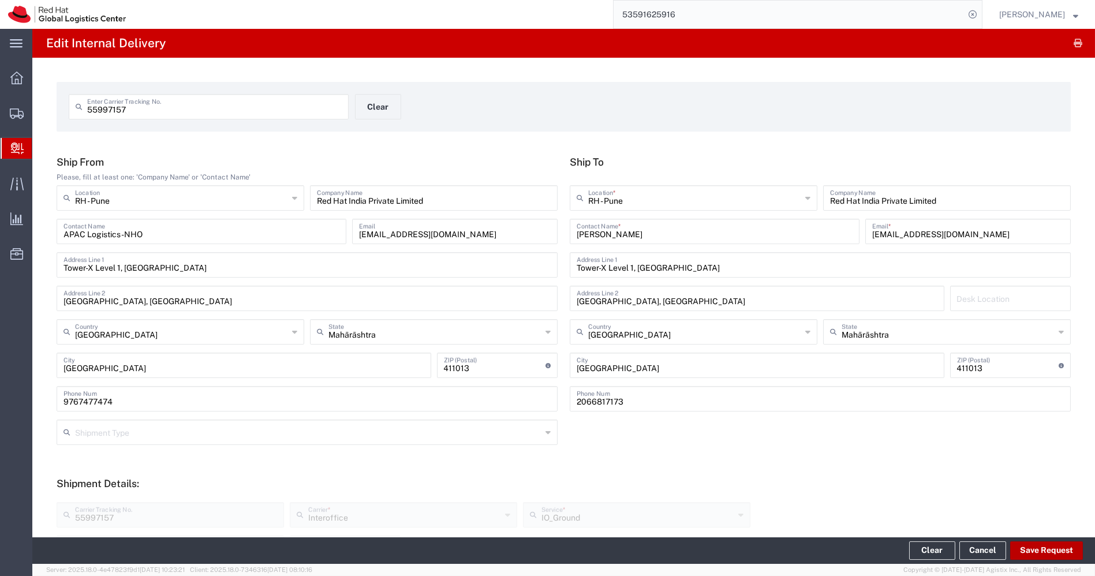
click at [1057, 553] on button "Save Request" at bounding box center [1046, 550] width 73 height 18
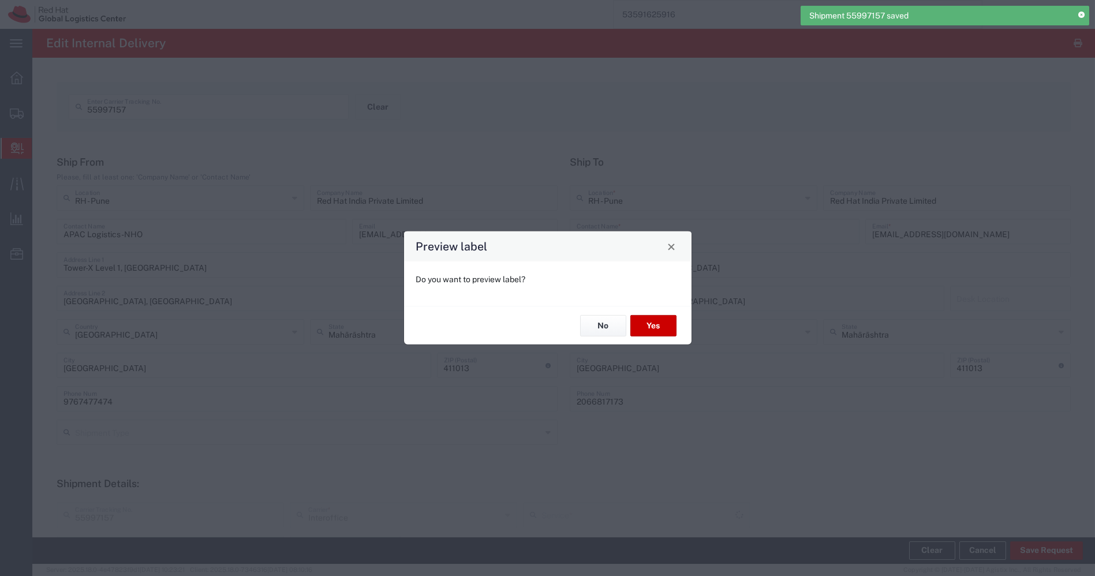
type input "Your Packaging"
type input "IO_Ground"
click at [661, 322] on button "Yes" at bounding box center [653, 325] width 46 height 21
